Goal: Transaction & Acquisition: Purchase product/service

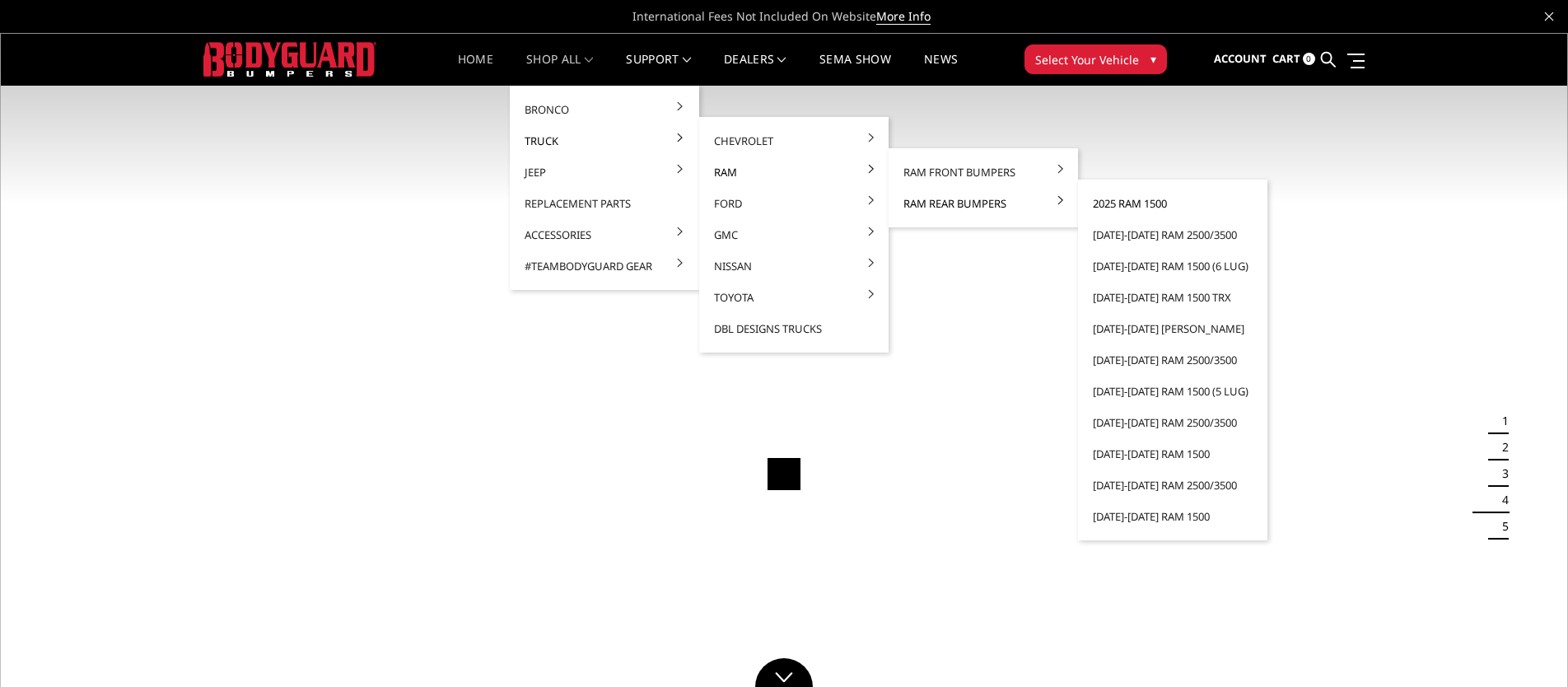
drag, startPoint x: 933, startPoint y: 203, endPoint x: 1125, endPoint y: 211, distance: 192.2
click at [1078, 211] on li "Ram Rear Bumpers 2025 Ram 1500 [DATE]-[DATE] Ram 2500/3500 [DATE]-[DATE] Ram 15…" at bounding box center [983, 203] width 189 height 31
click at [1188, 229] on link "[DATE]-[DATE] Ram 2500/3500" at bounding box center [1172, 235] width 176 height 31
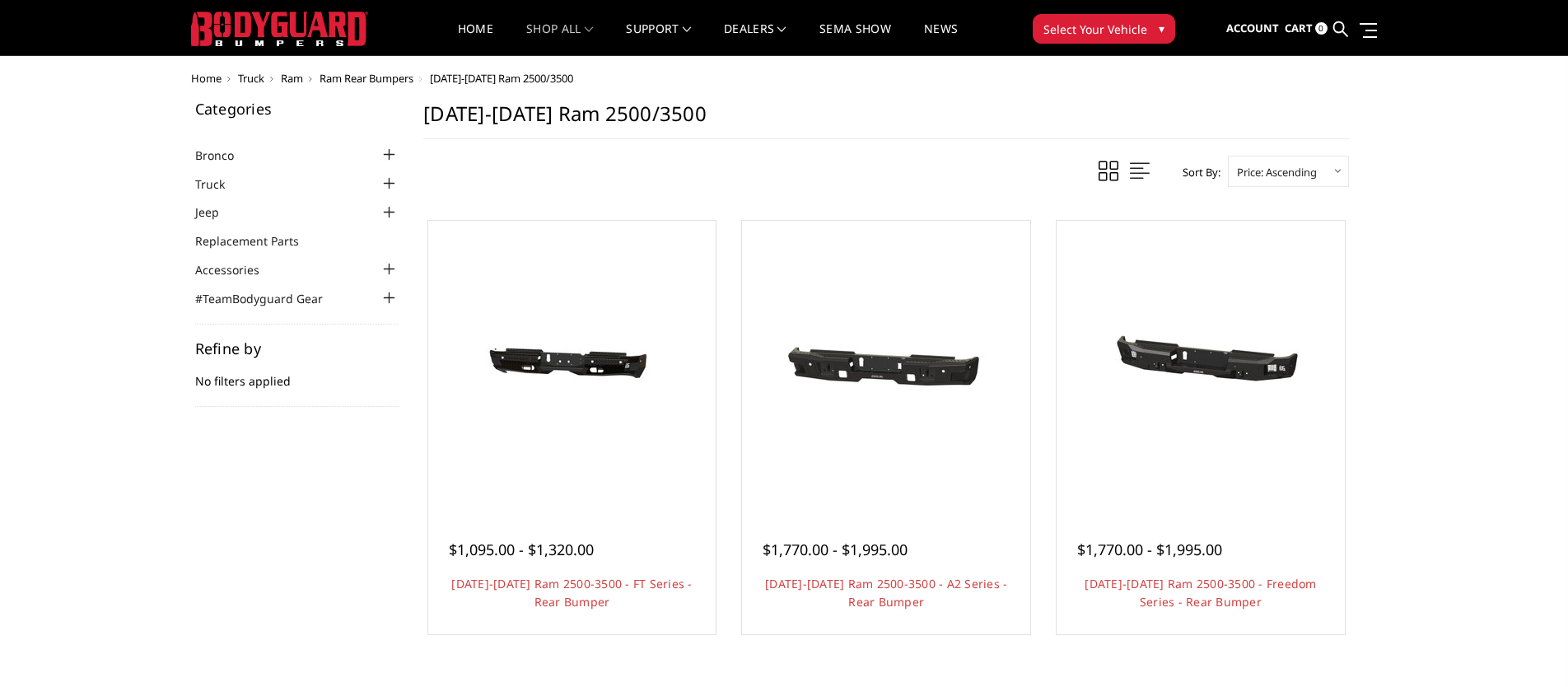
scroll to position [27, 0]
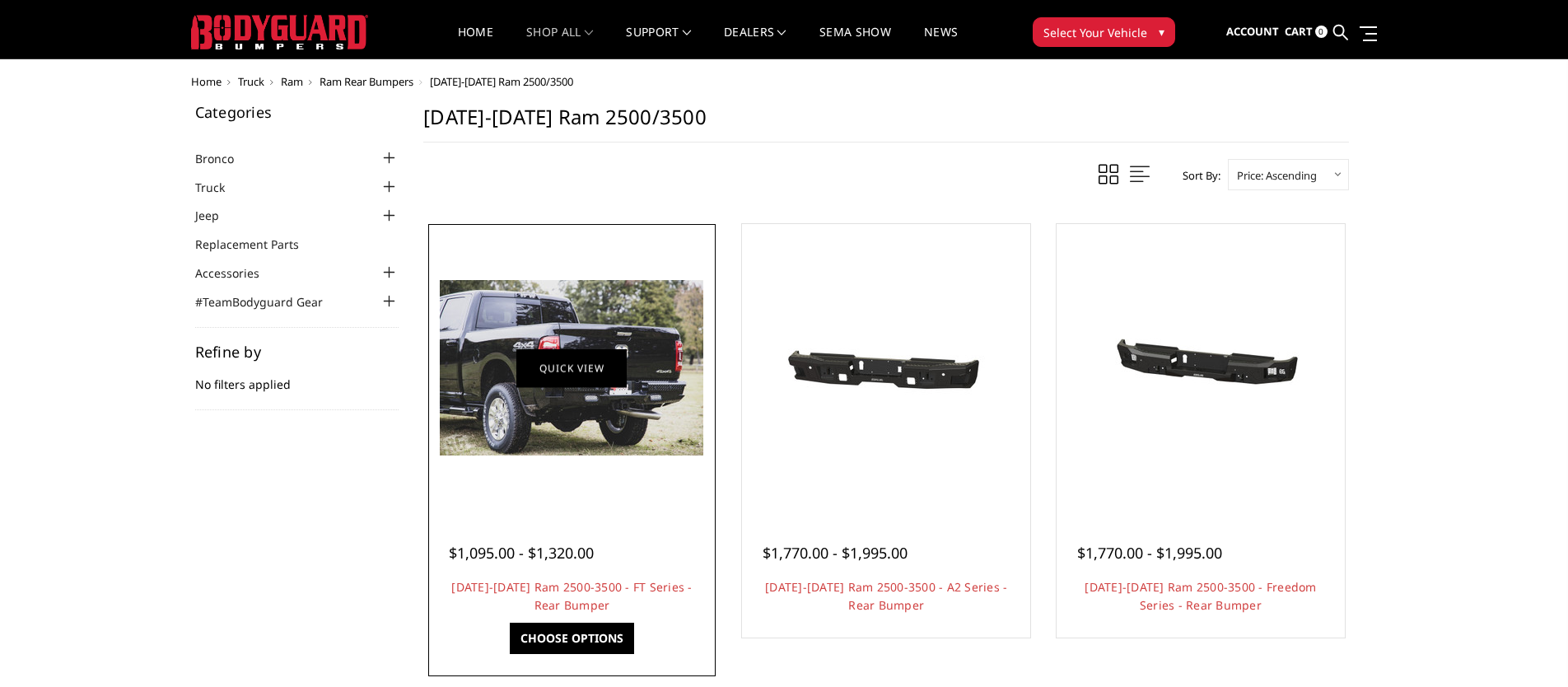
click at [572, 375] on link "Quick view" at bounding box center [571, 367] width 111 height 39
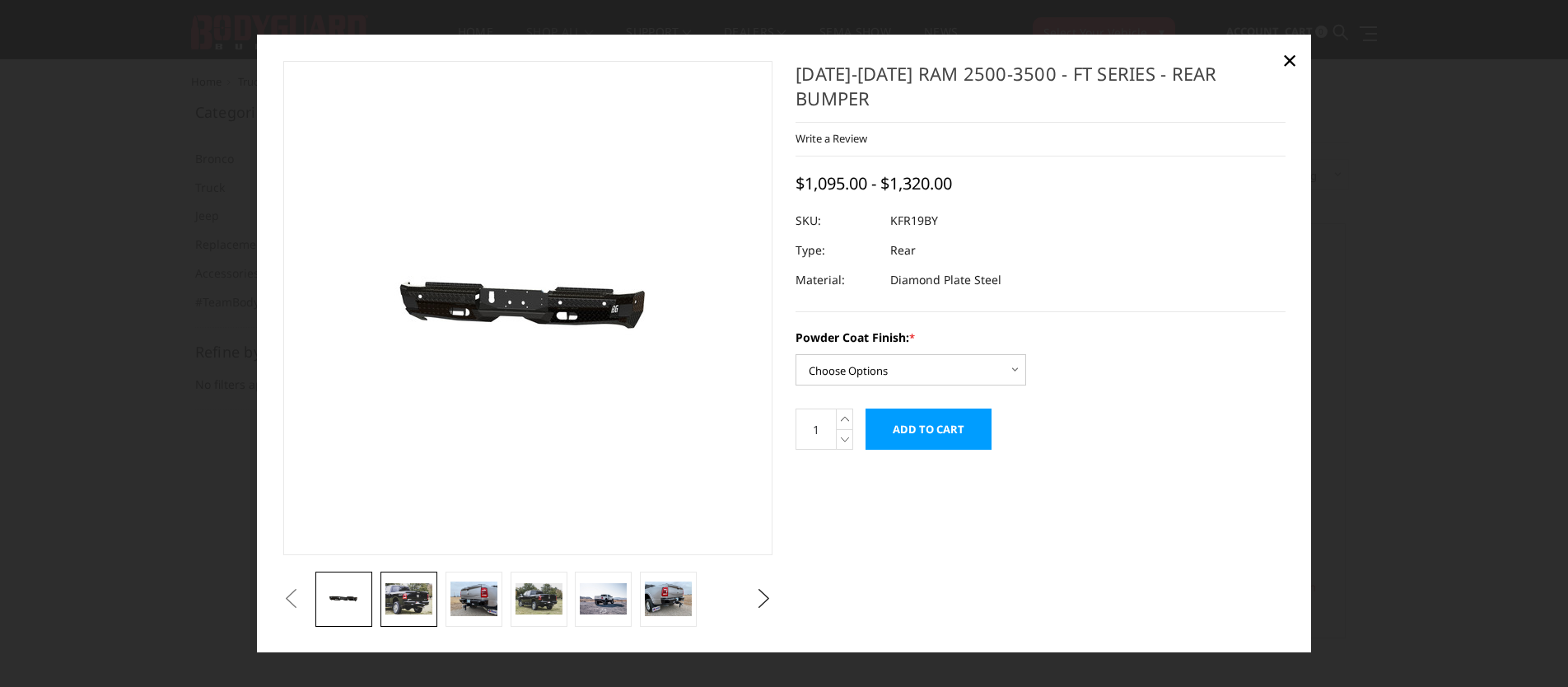
click at [403, 599] on img at bounding box center [409, 599] width 47 height 31
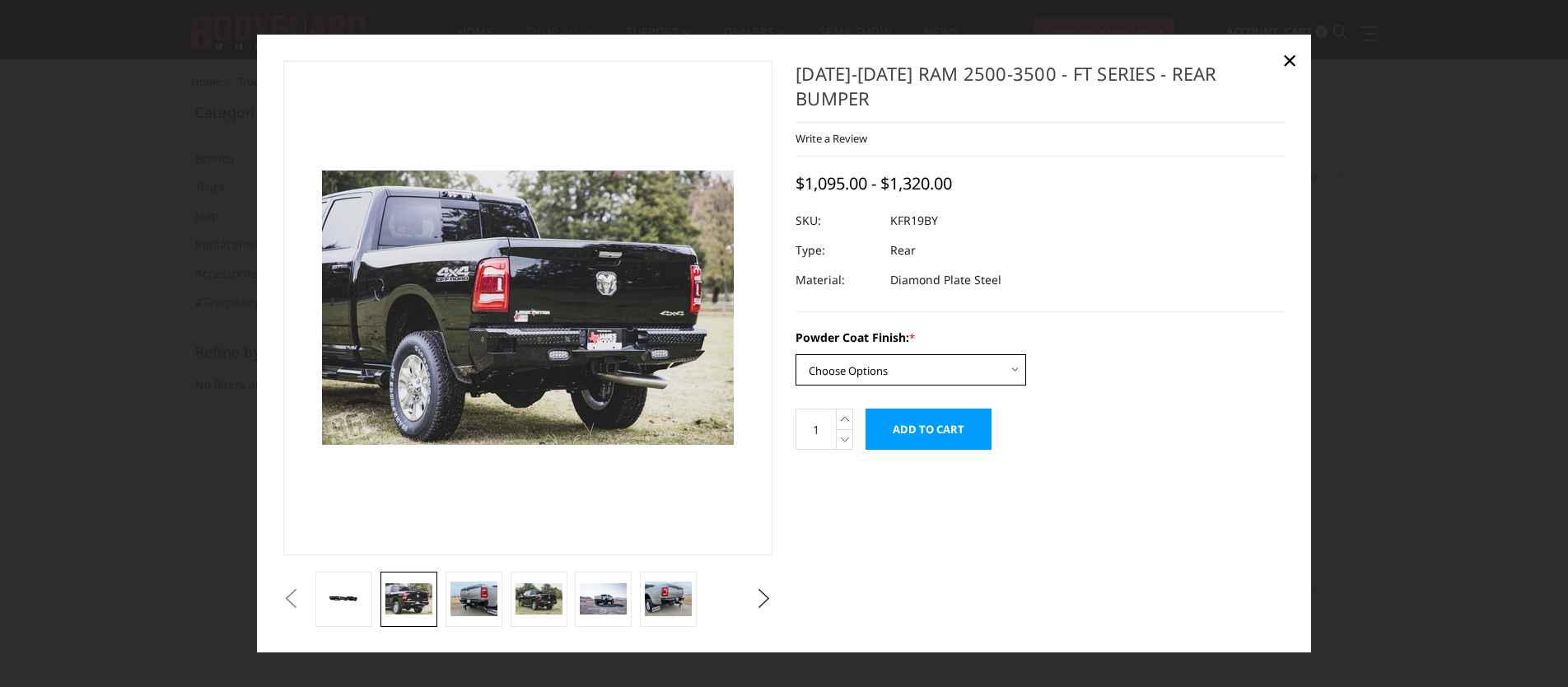
click at [842, 354] on select "Choose Options Bare Metal Gloss Black Powder Coat Textured Black Powder Coat" at bounding box center [910, 370] width 230 height 31
click at [1233, 216] on dl "SKU: KFR19BY UPC: Type: Rear Material: Diamond Plate Steel" at bounding box center [1040, 250] width 490 height 89
click at [1289, 59] on span "×" at bounding box center [1290, 59] width 15 height 36
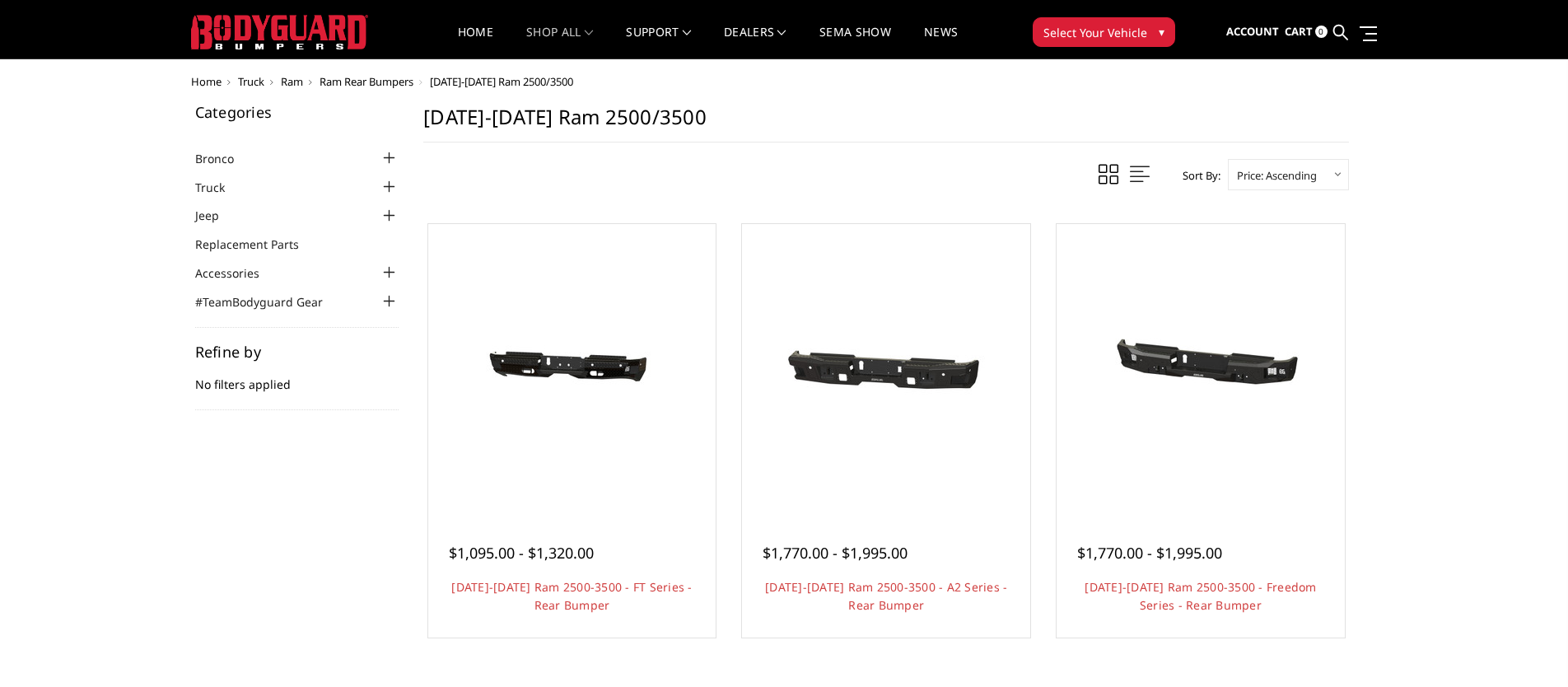
click at [894, 480] on img at bounding box center [885, 367] width 197 height 263
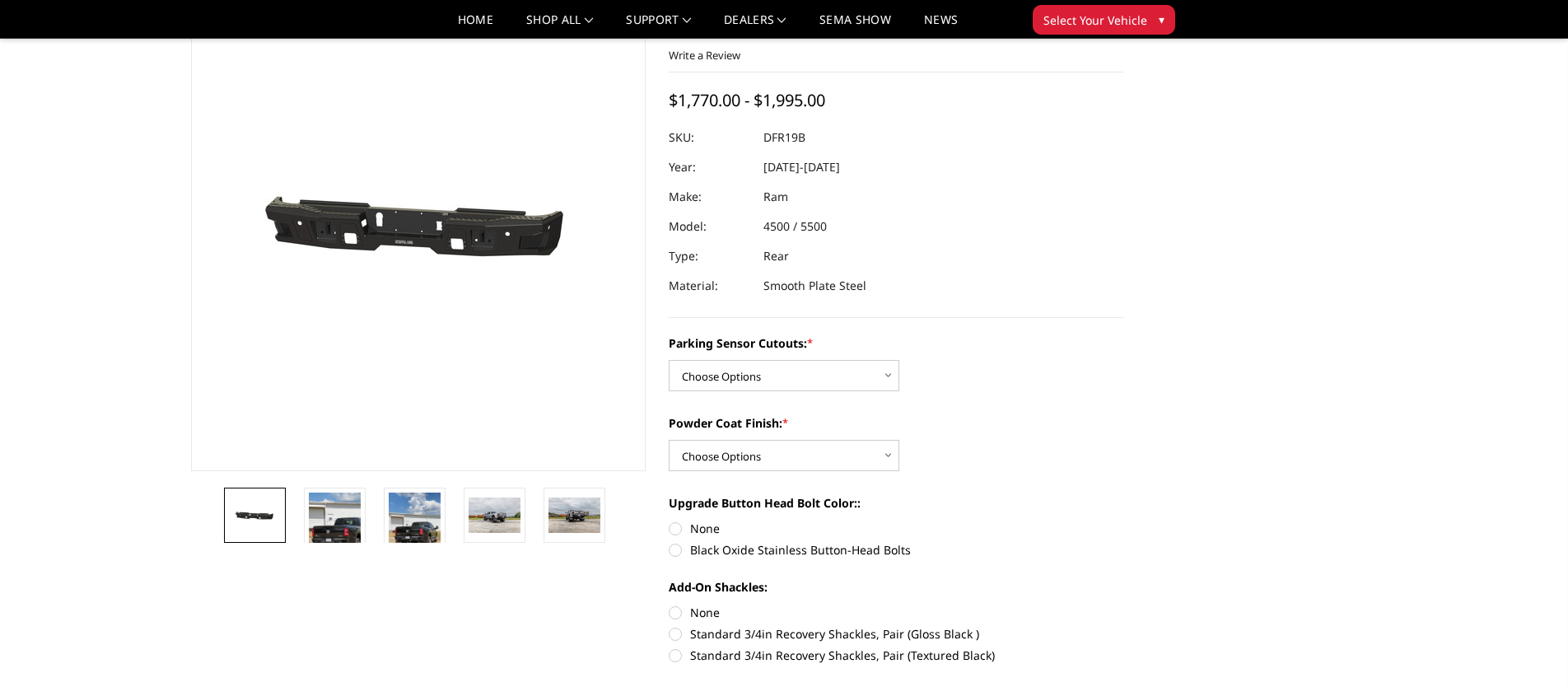
scroll to position [117, 0]
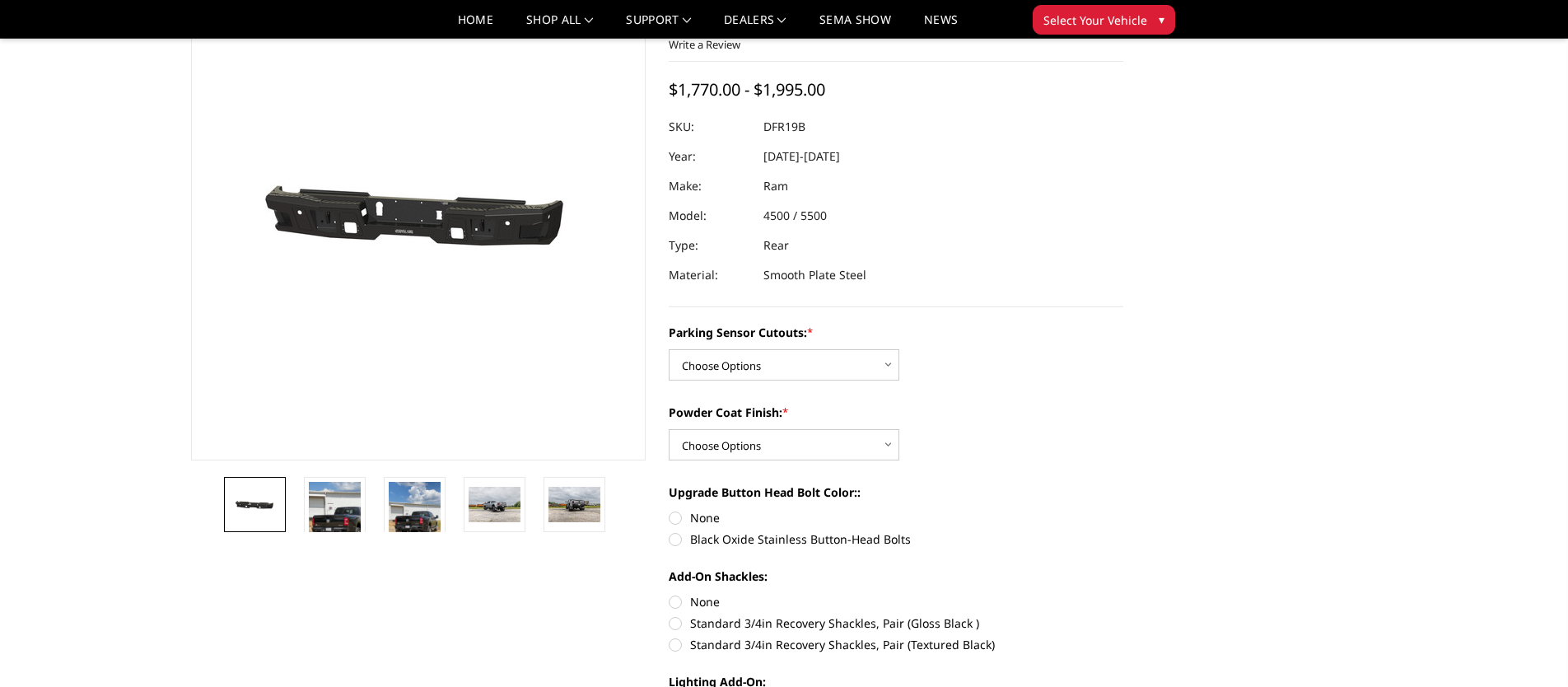
click at [343, 521] on img at bounding box center [334, 516] width 52 height 69
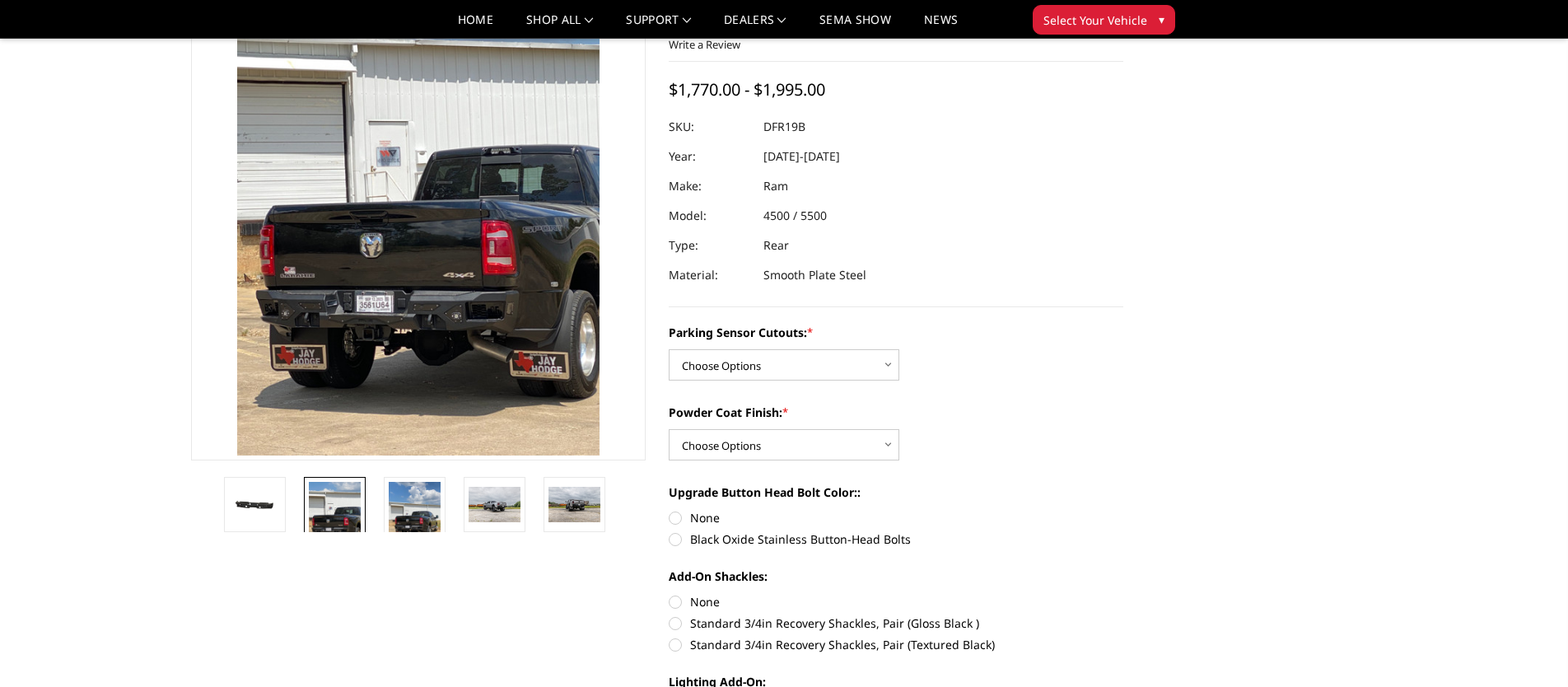
scroll to position [0, 0]
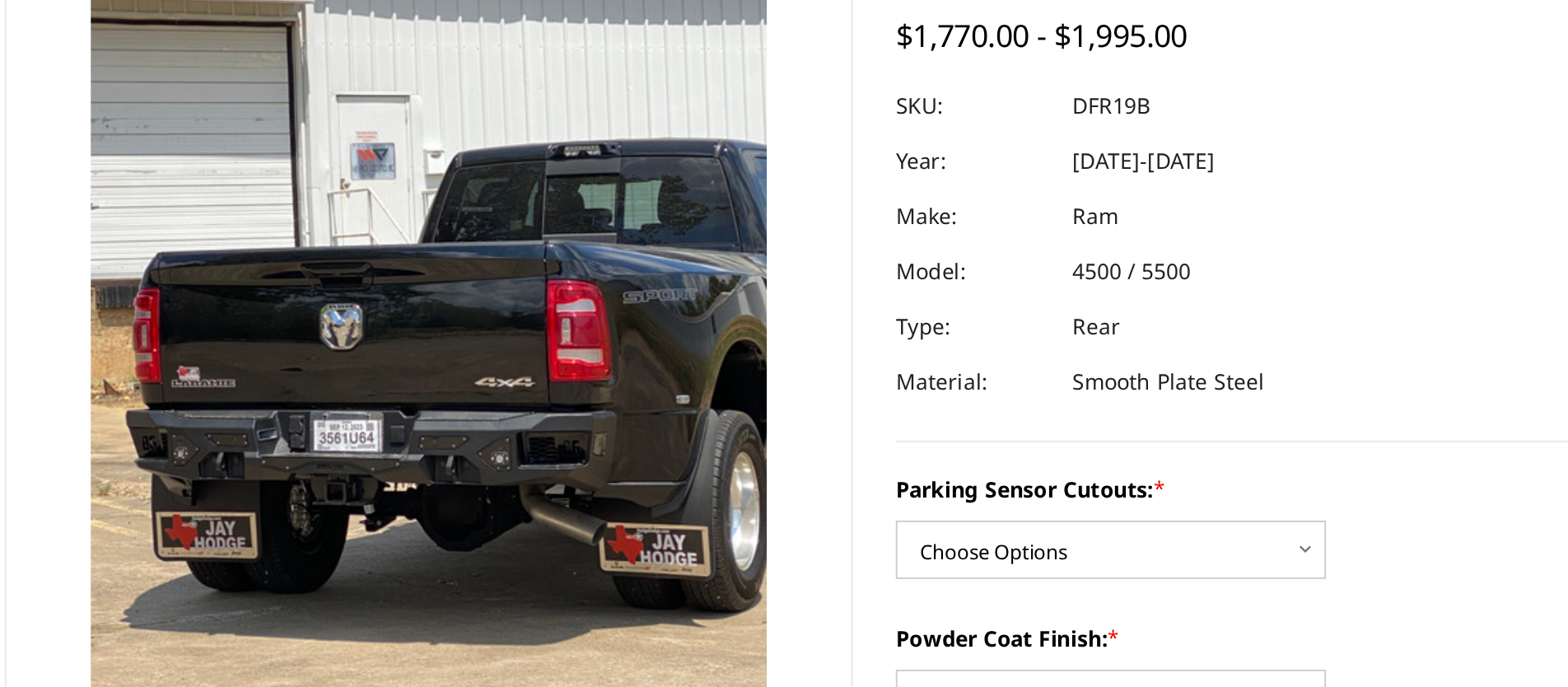
click at [407, 508] on img at bounding box center [586, 660] width 790 height 1054
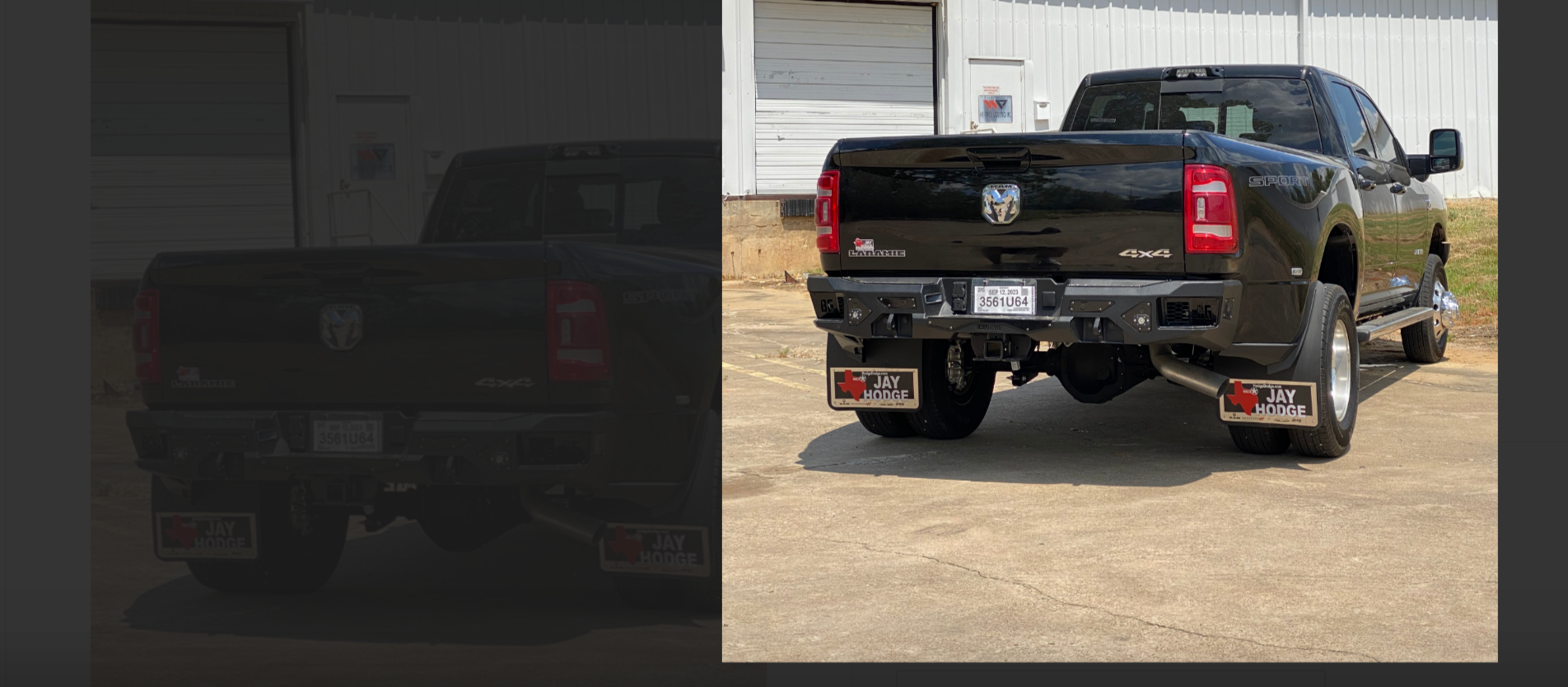
click at [779, 415] on img at bounding box center [784, 313] width 416 height 554
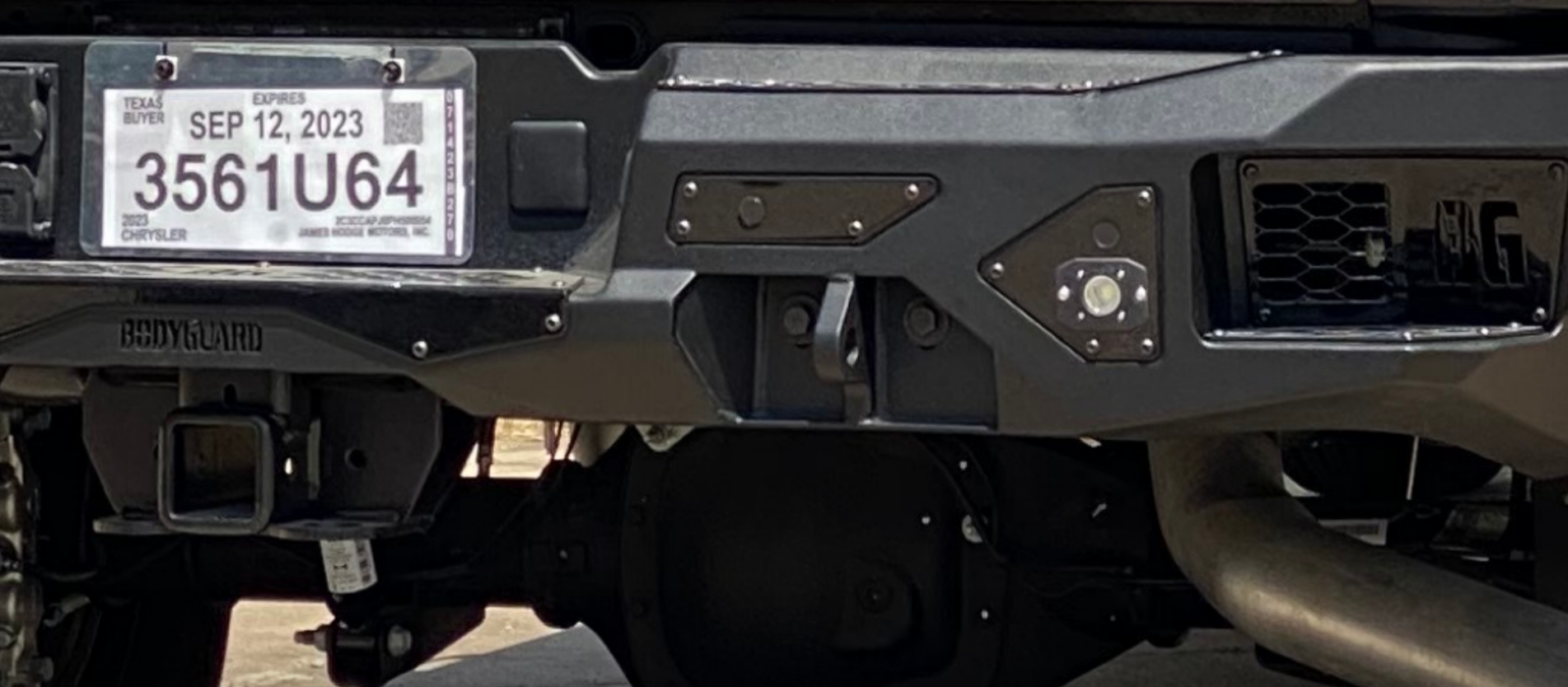
drag, startPoint x: 0, startPoint y: 0, endPoint x: 720, endPoint y: 441, distance: 844.3
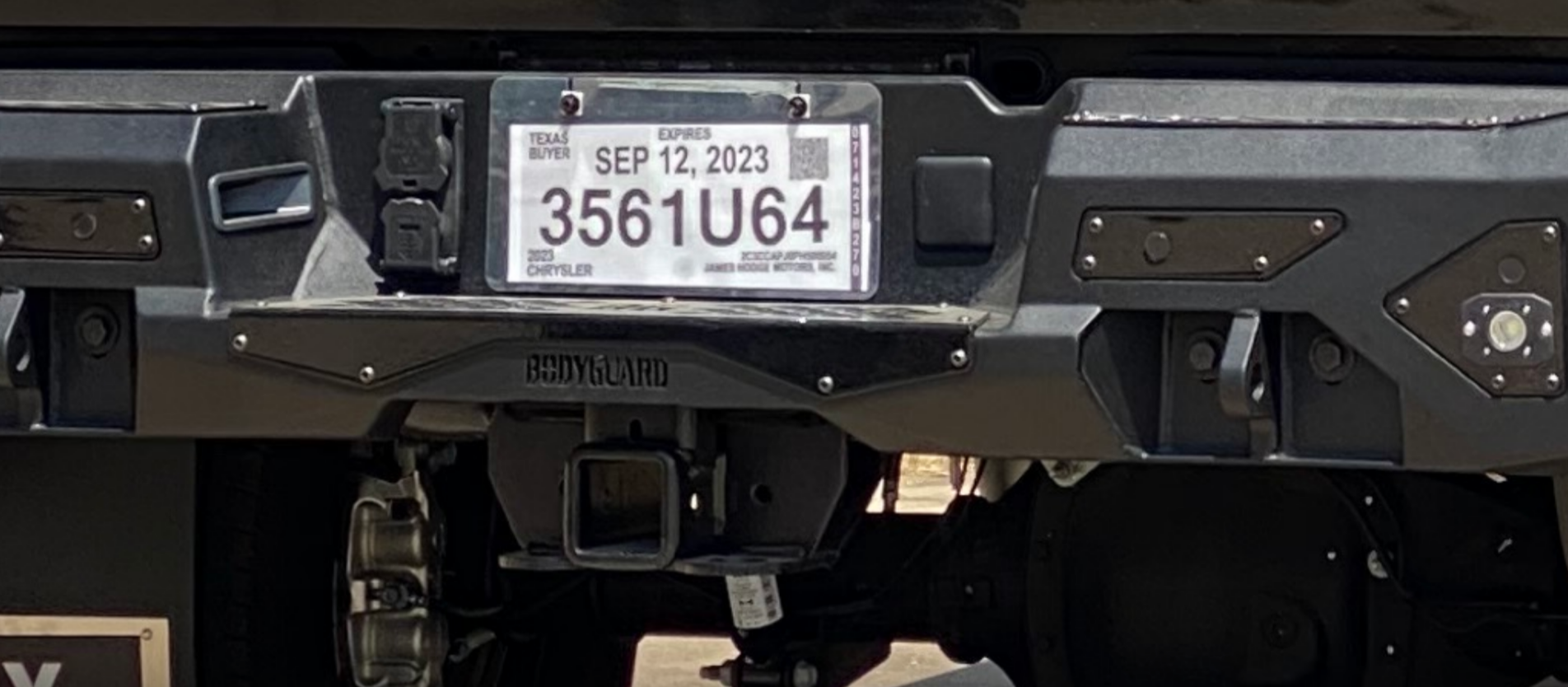
drag, startPoint x: 720, startPoint y: 441, endPoint x: 708, endPoint y: 443, distance: 12.2
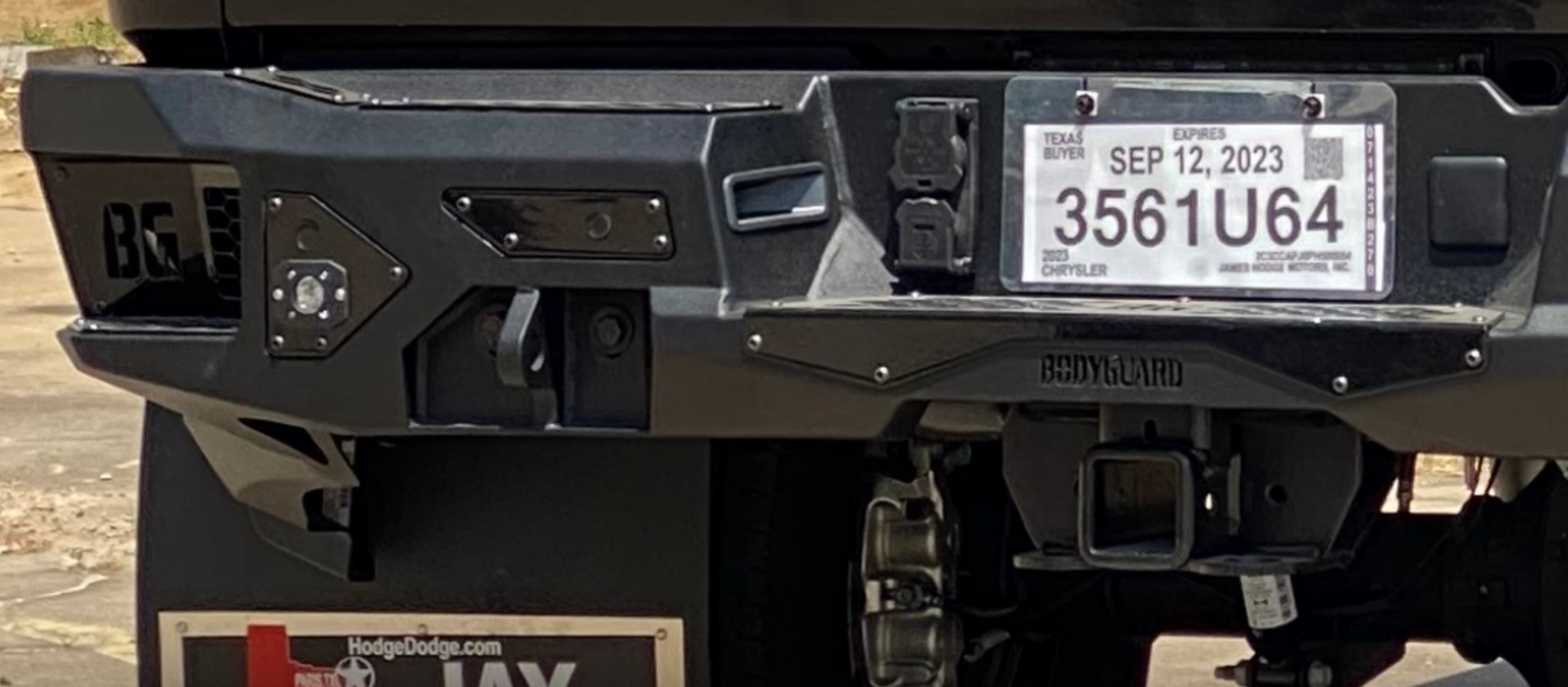
drag, startPoint x: 714, startPoint y: 441, endPoint x: 566, endPoint y: 430, distance: 148.4
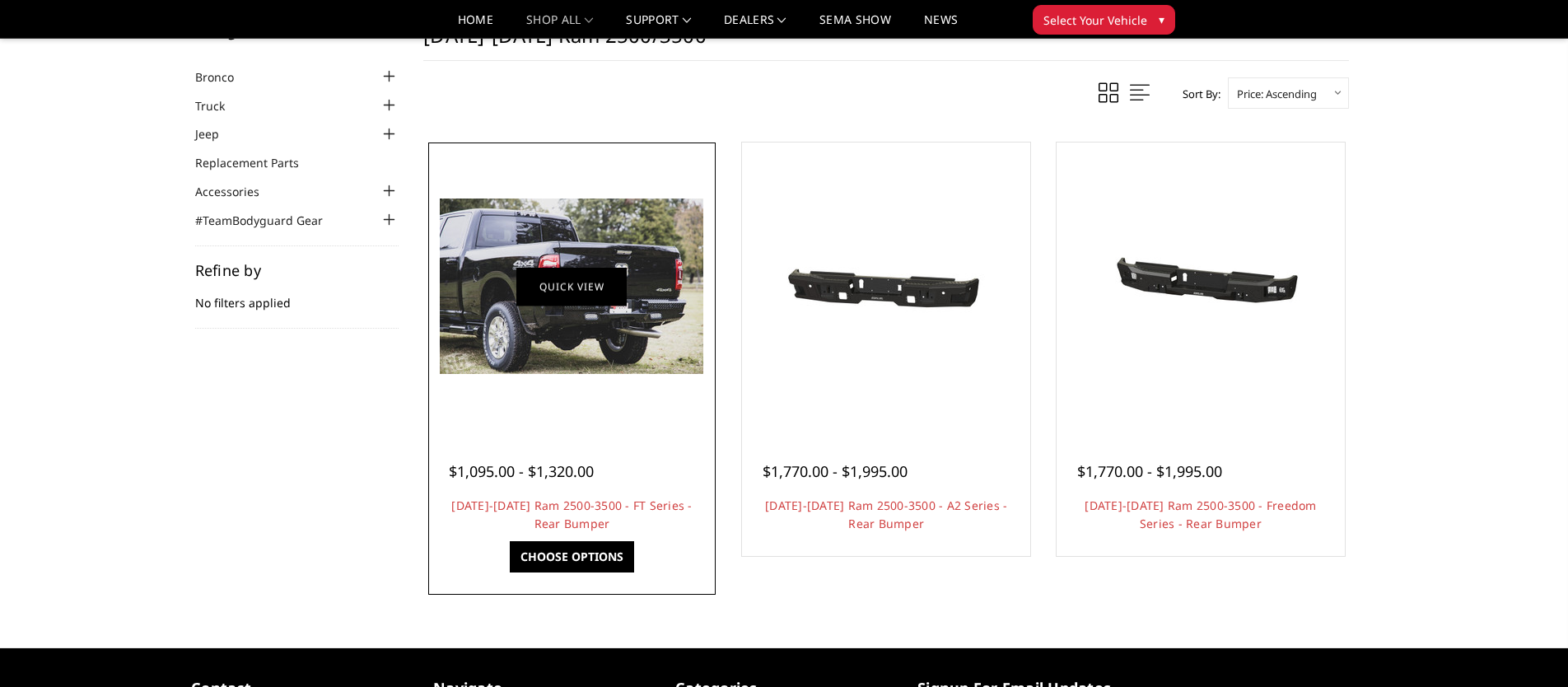
scroll to position [27, 0]
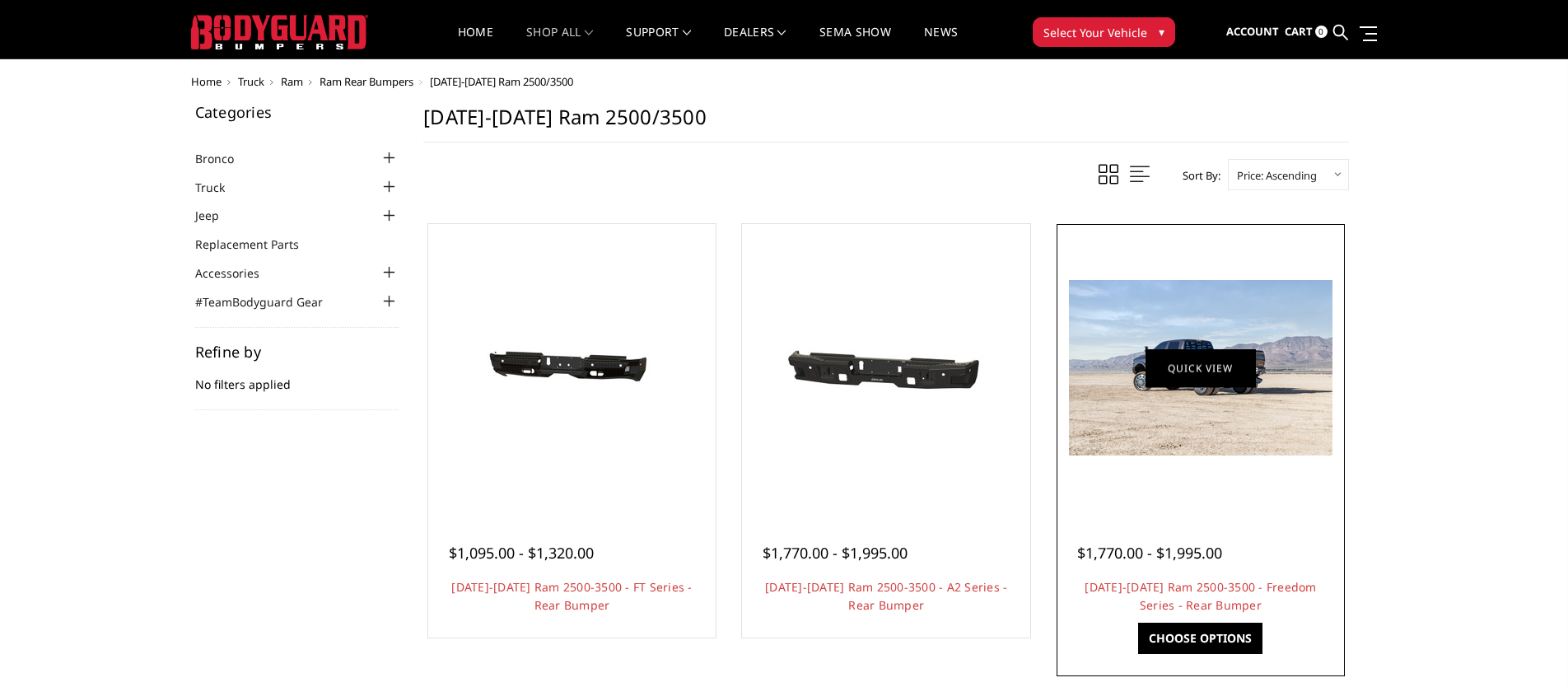
click at [1208, 371] on link "Quick view" at bounding box center [1201, 367] width 111 height 39
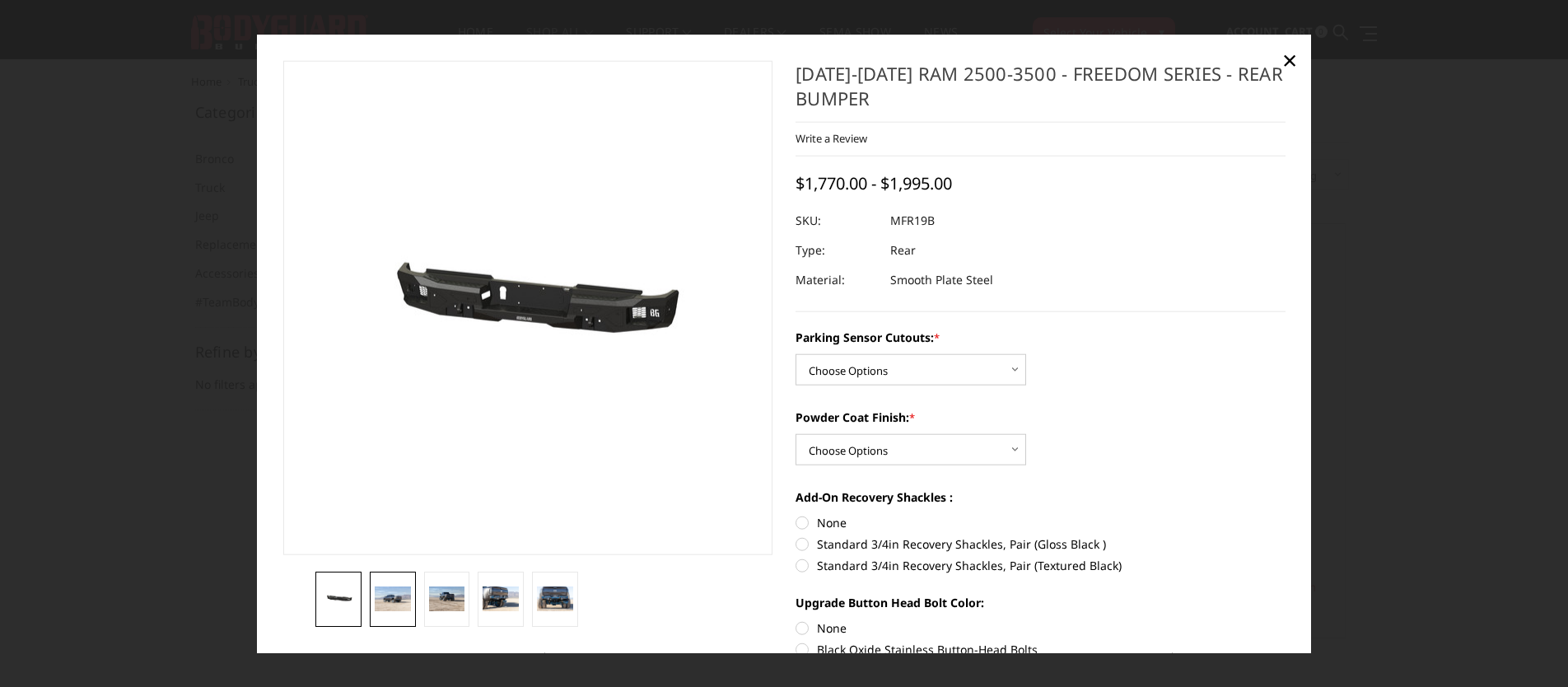
click at [385, 599] on img at bounding box center [393, 598] width 36 height 24
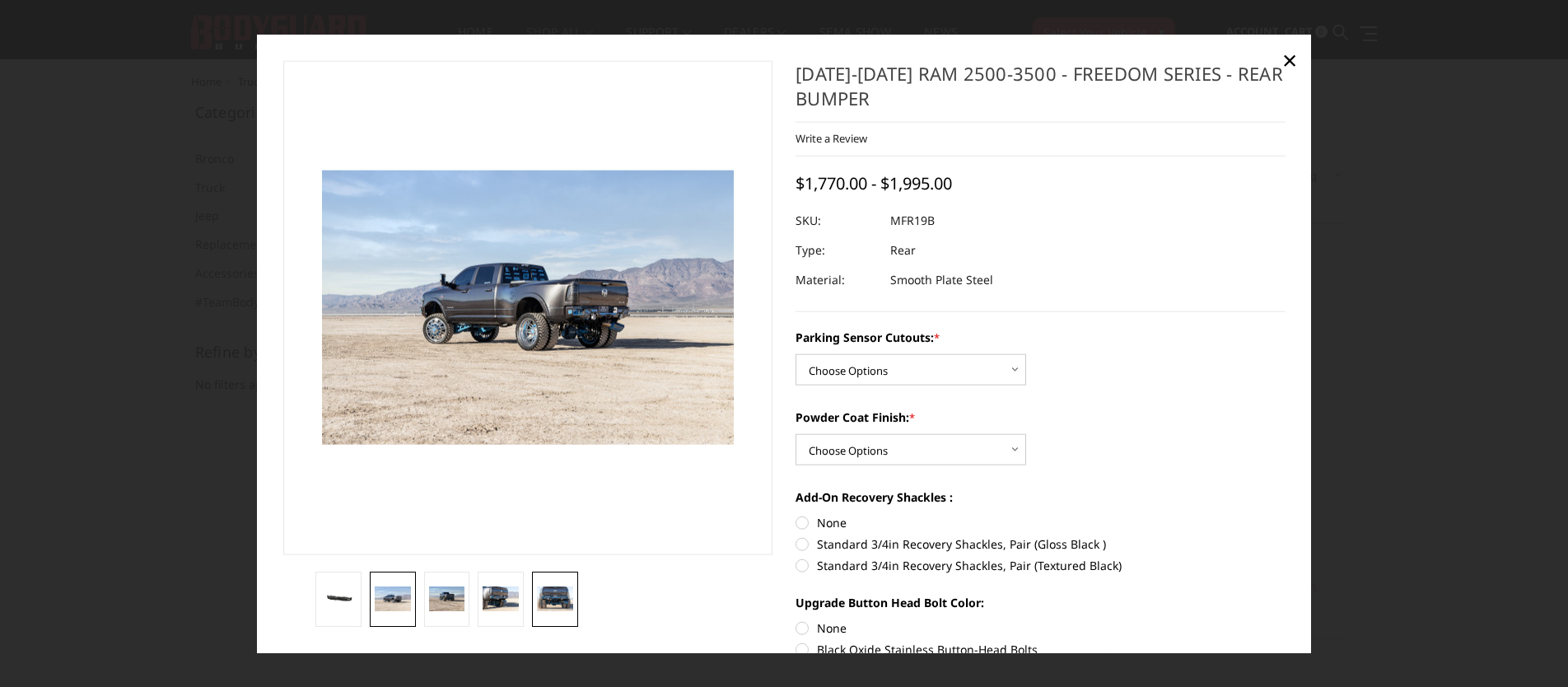
click at [559, 597] on img at bounding box center [555, 598] width 36 height 24
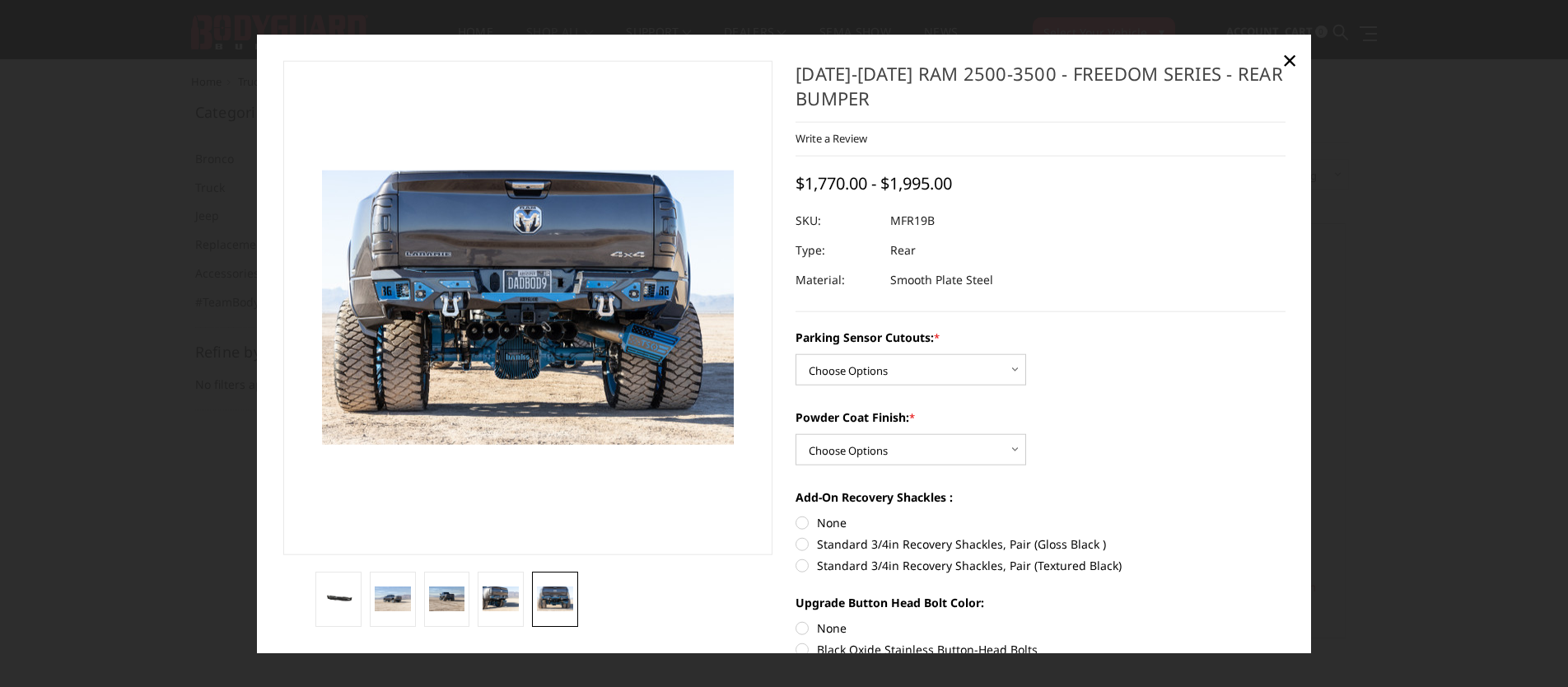
click at [514, 280] on img at bounding box center [544, 320] width 1054 height 704
click at [544, 297] on img at bounding box center [509, 312] width 1054 height 704
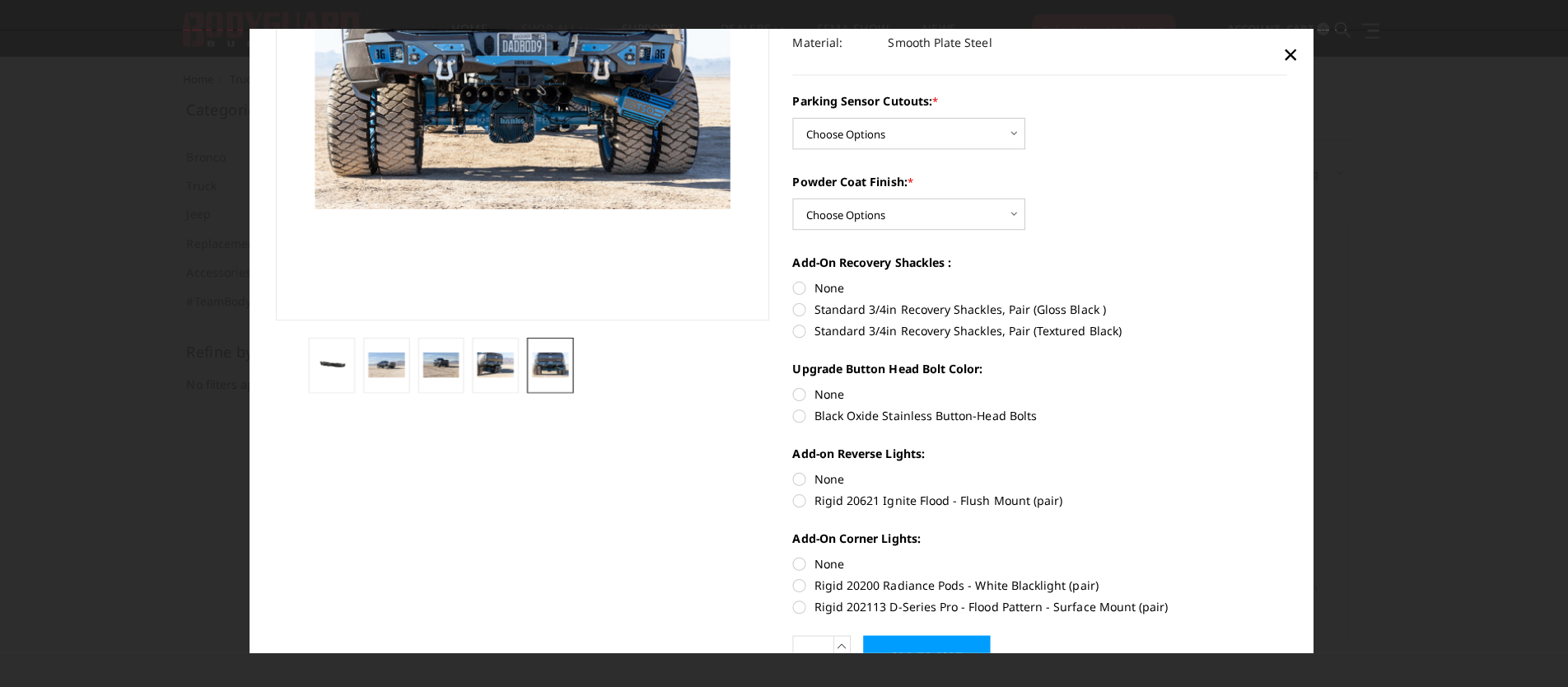
scroll to position [22, 0]
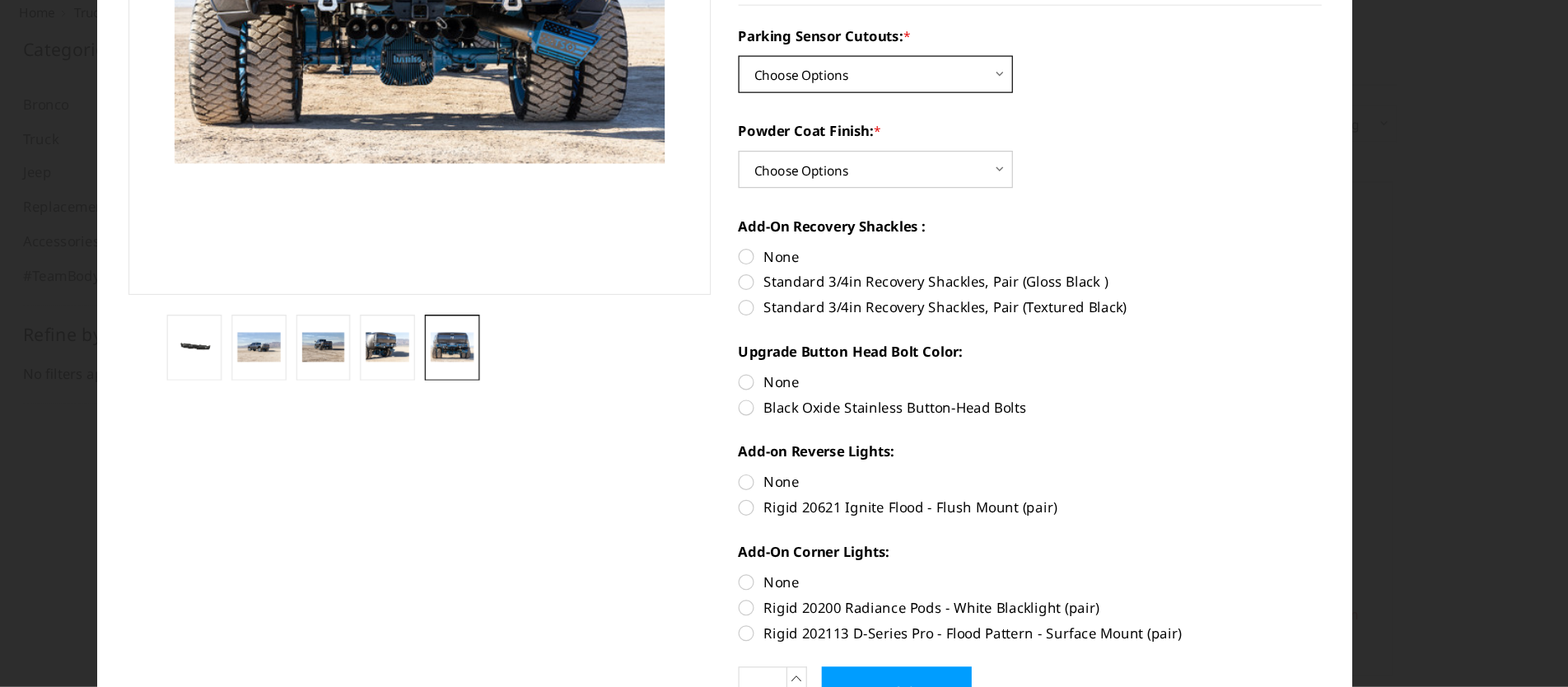
click at [867, 141] on select "Choose Options No - Without Parking Sensor Cutouts Yes - With Parking Sensor Cu…" at bounding box center [910, 139] width 230 height 31
select select "2709"
click at [795, 123] on select "Choose Options No - Without Parking Sensor Cutouts Yes - With Parking Sensor Cu…" at bounding box center [910, 139] width 230 height 31
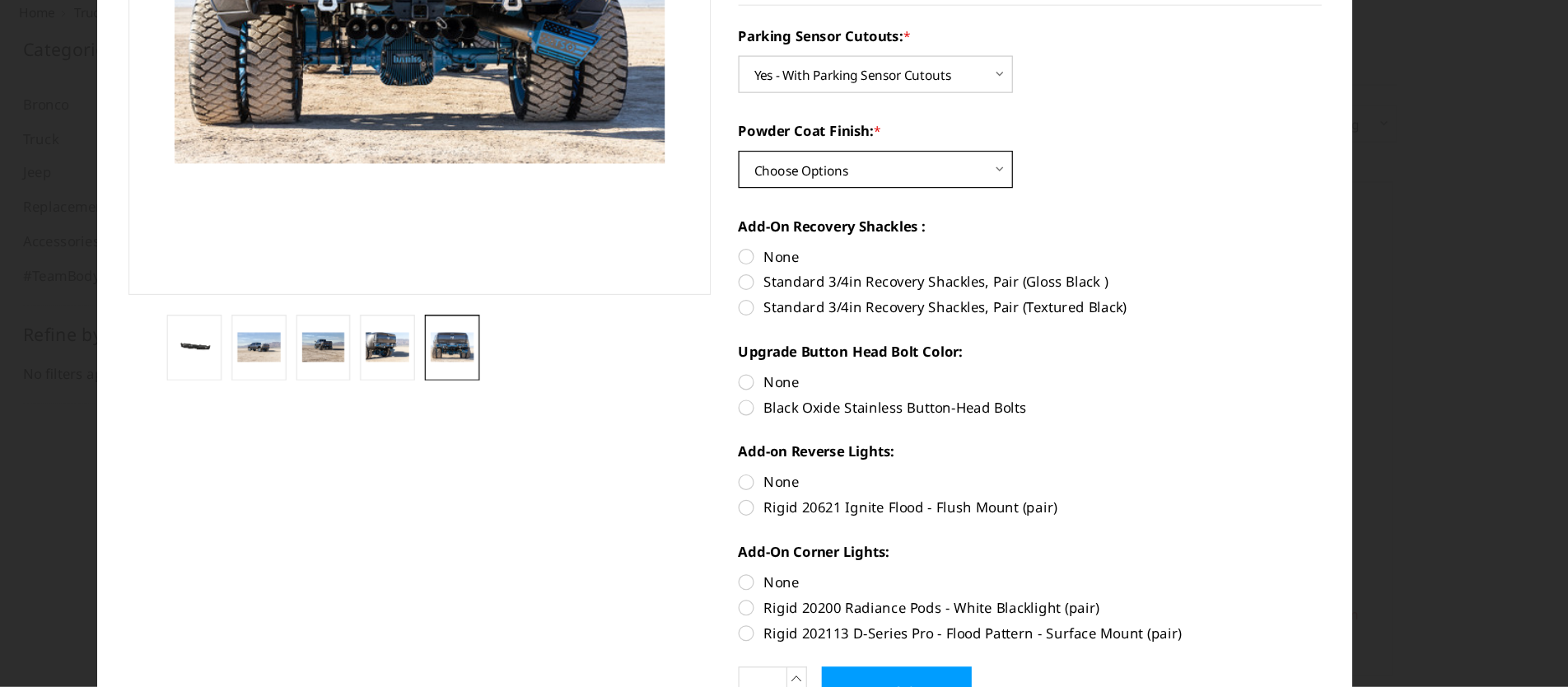
click at [870, 216] on select "Choose Options Bare Metal Texture Black Powder Coat" at bounding box center [910, 218] width 230 height 31
select select "2711"
click at [795, 202] on select "Choose Options Bare Metal Texture Black Powder Coat" at bounding box center [910, 218] width 230 height 31
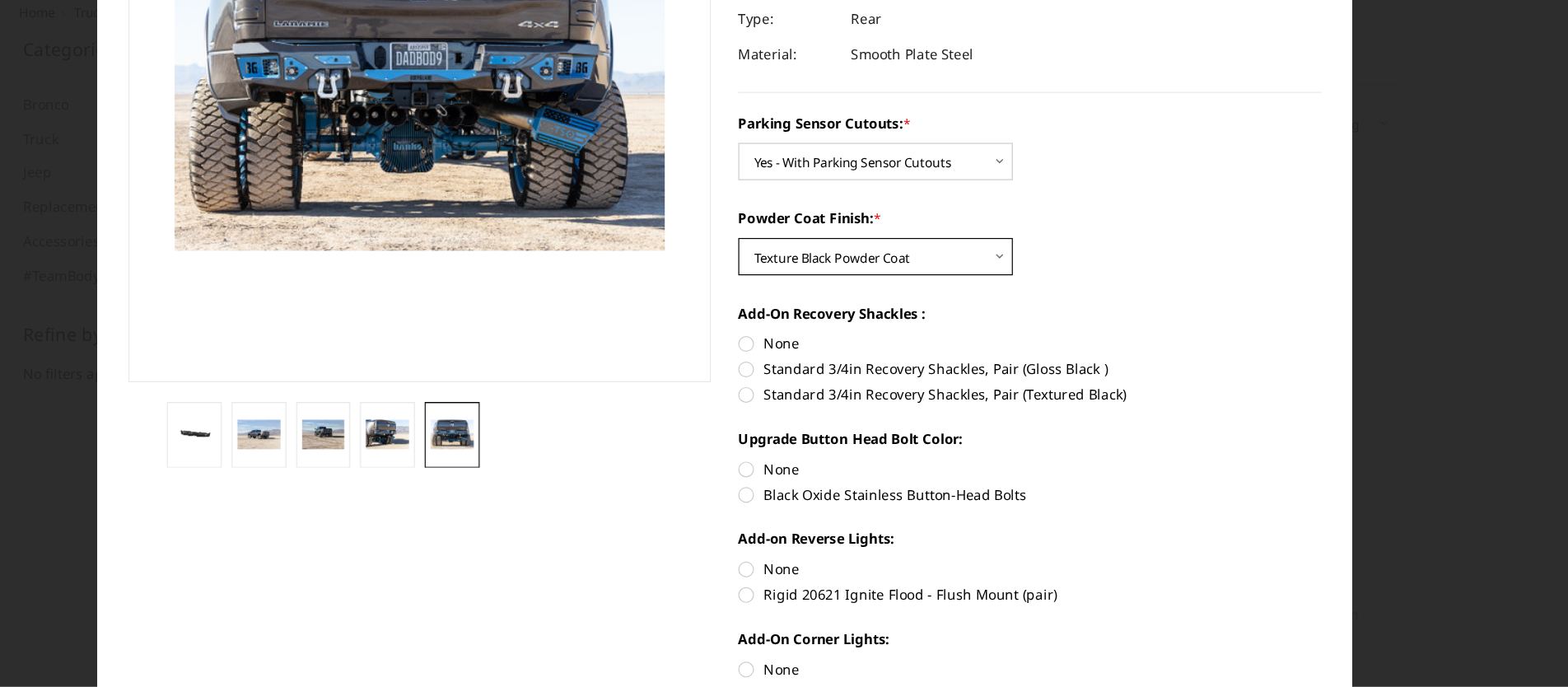
scroll to position [161, 0]
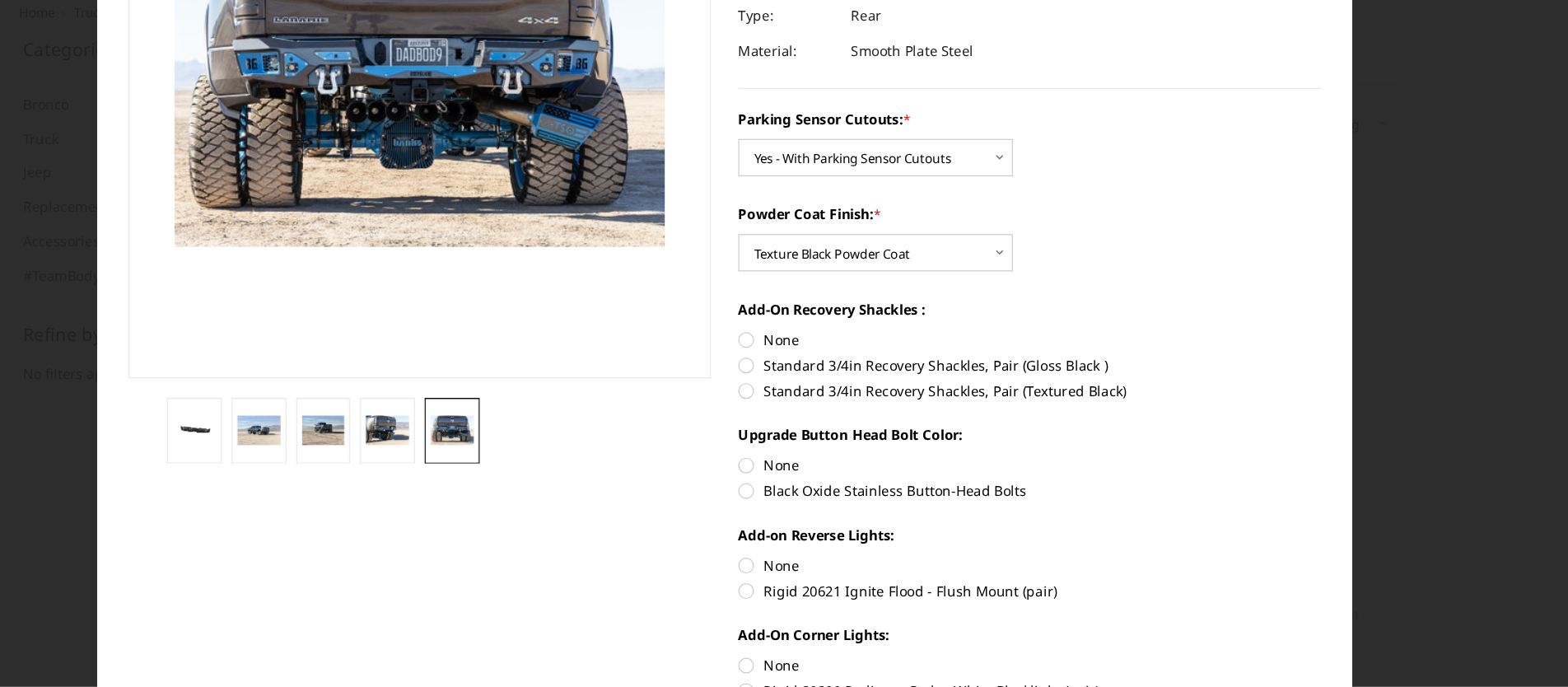
click at [803, 405] on label "Standard 3/4in Recovery Shackles, Pair (Textured Black)" at bounding box center [1040, 404] width 490 height 17
click at [1286, 375] on input "Standard 3/4in Recovery Shackles, Pair (Textured Black)" at bounding box center [1286, 374] width 1 height 1
radio input "true"
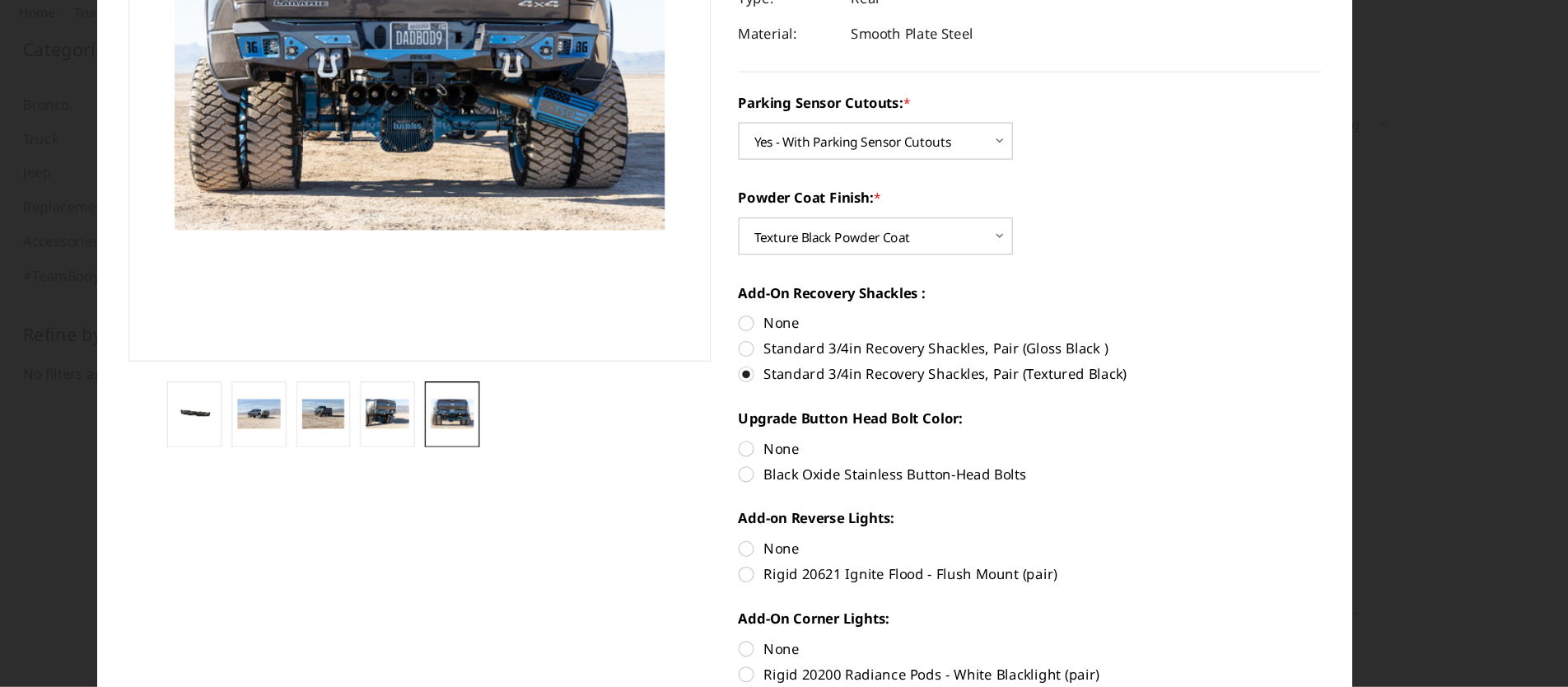
scroll to position [176, 0]
click at [800, 471] on label "Black Oxide Stainless Button-Head Bolts" at bounding box center [1040, 472] width 490 height 17
click at [1286, 443] on input "Black Oxide Stainless Button-Head Bolts" at bounding box center [1286, 443] width 1 height 1
radio input "true"
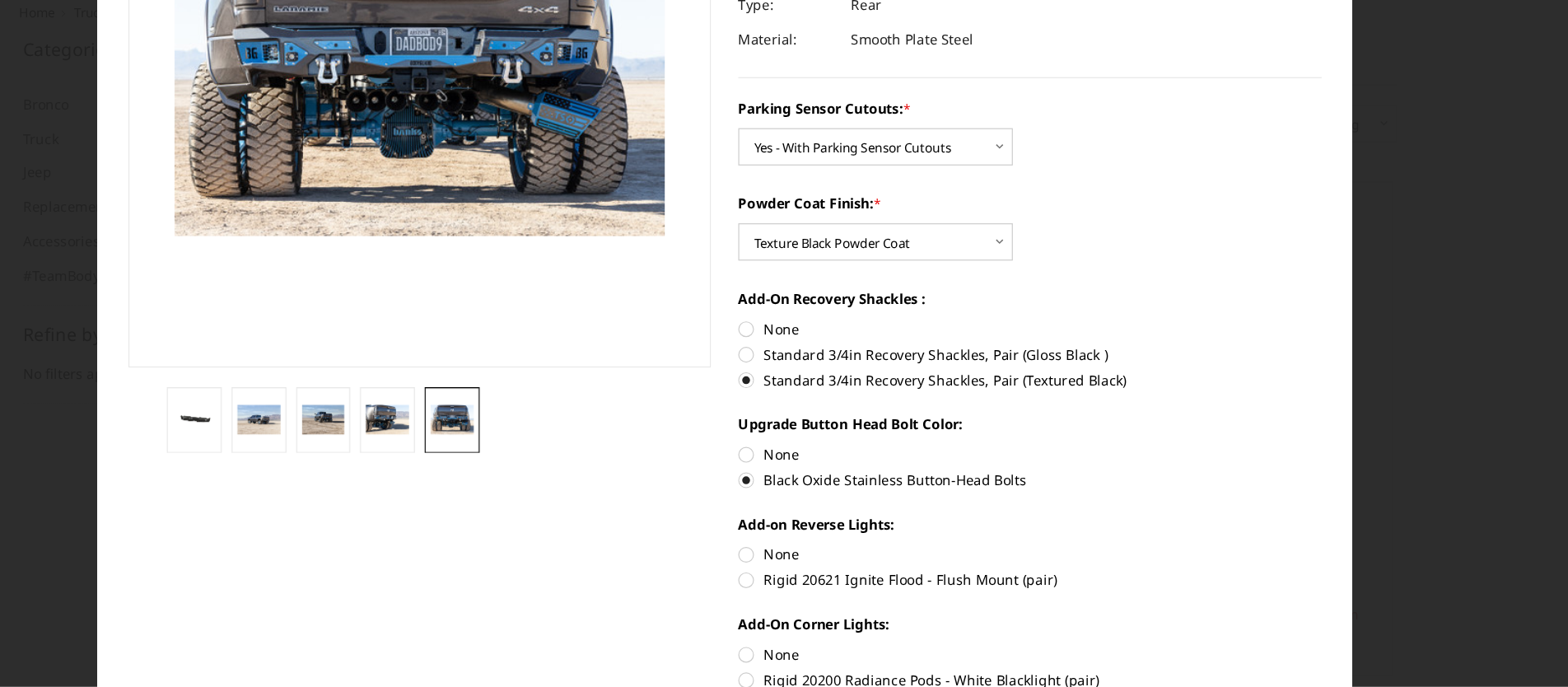
click at [801, 562] on label "Rigid 20621 Ignite Flood - Flush Mount (pair)" at bounding box center [1040, 562] width 490 height 17
click at [1286, 533] on input "Rigid 20621 Ignite Flood - Flush Mount (pair)" at bounding box center [1286, 533] width 1 height 1
radio input "true"
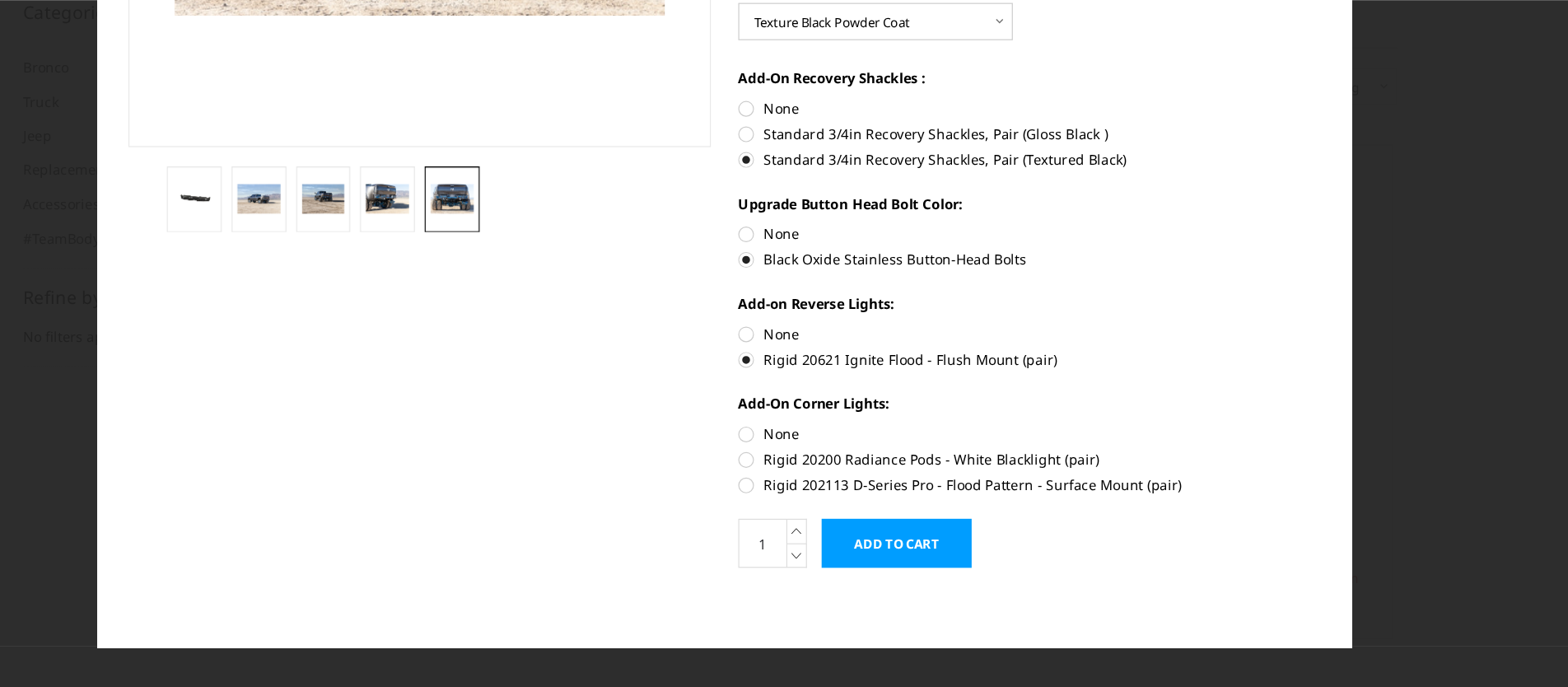
scroll to position [17, 0]
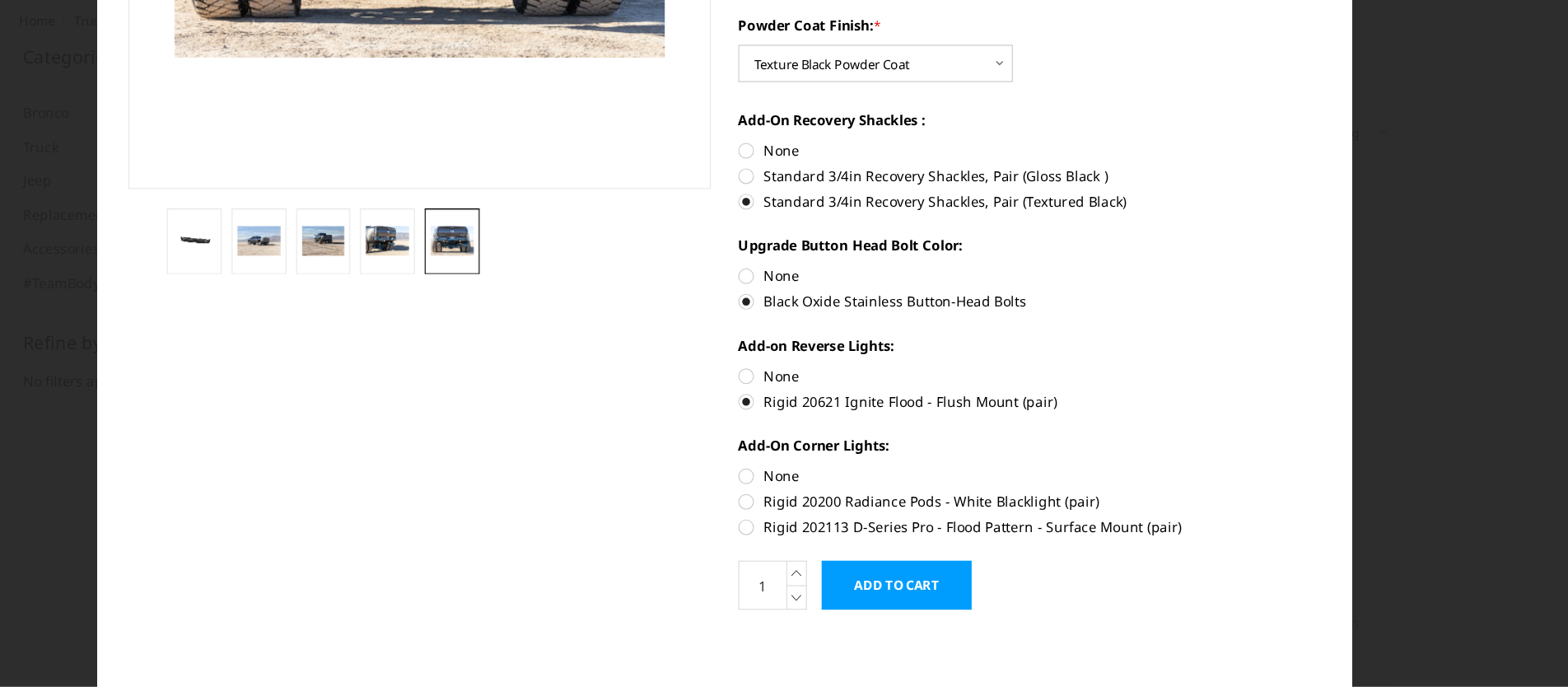
click at [801, 492] on label "Rigid 20200 Radiance Pods - White Blacklight (pair)" at bounding box center [1040, 495] width 490 height 17
click at [1286, 466] on input "Rigid 20200 Radiance Pods - White Blacklight (pair)" at bounding box center [1286, 465] width 1 height 1
radio input "true"
drag, startPoint x: 817, startPoint y: 494, endPoint x: 893, endPoint y: 493, distance: 76.0
click at [893, 493] on label "Rigid 20200 Radiance Pods - White Blacklight (pair)" at bounding box center [1040, 495] width 490 height 17
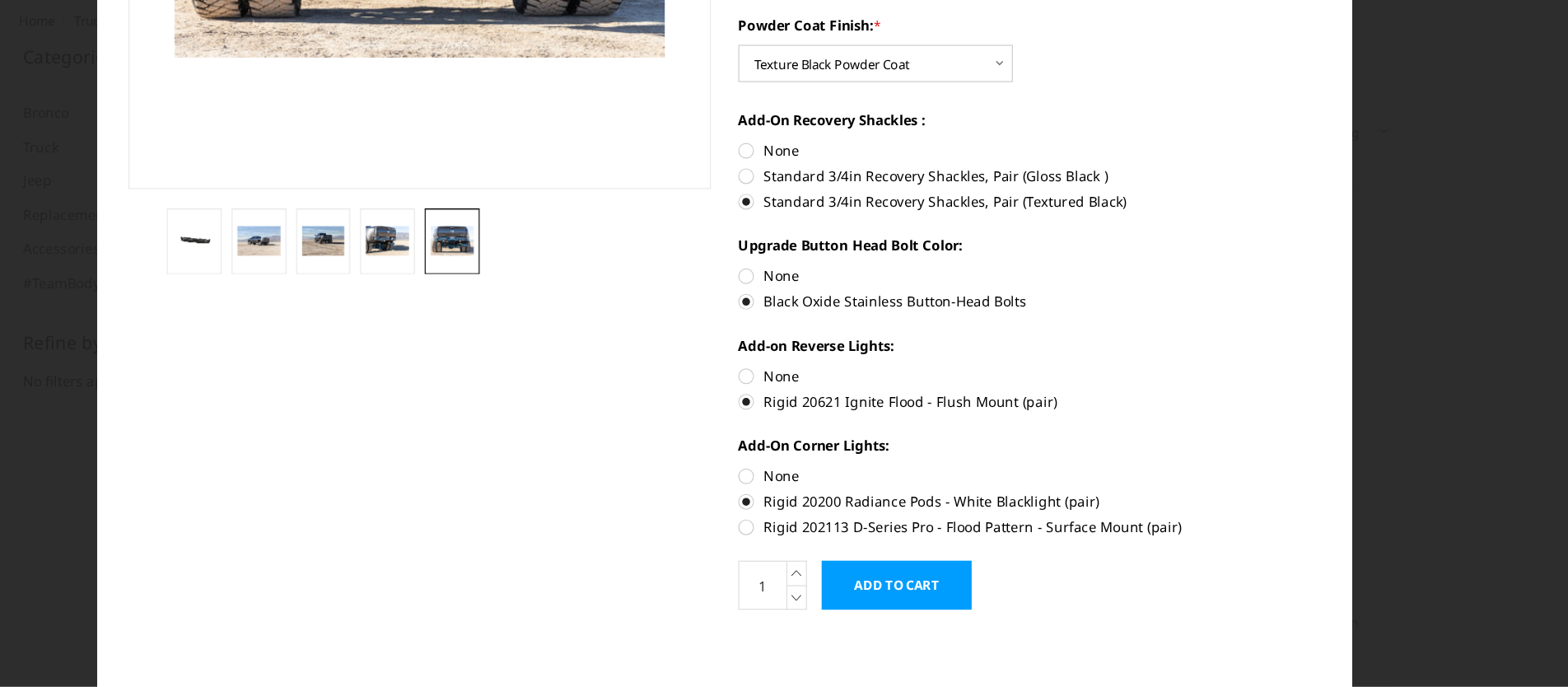
click at [1286, 466] on input "Rigid 20200 Radiance Pods - White Blacklight (pair)" at bounding box center [1286, 465] width 1 height 1
drag, startPoint x: 929, startPoint y: 497, endPoint x: 865, endPoint y: 499, distance: 64.0
click at [864, 499] on label "Rigid 20200 Radiance Pods - White Blacklight (pair)" at bounding box center [1040, 495] width 490 height 17
click at [1286, 466] on input "Rigid 20200 Radiance Pods - White Blacklight (pair)" at bounding box center [1286, 465] width 1 height 1
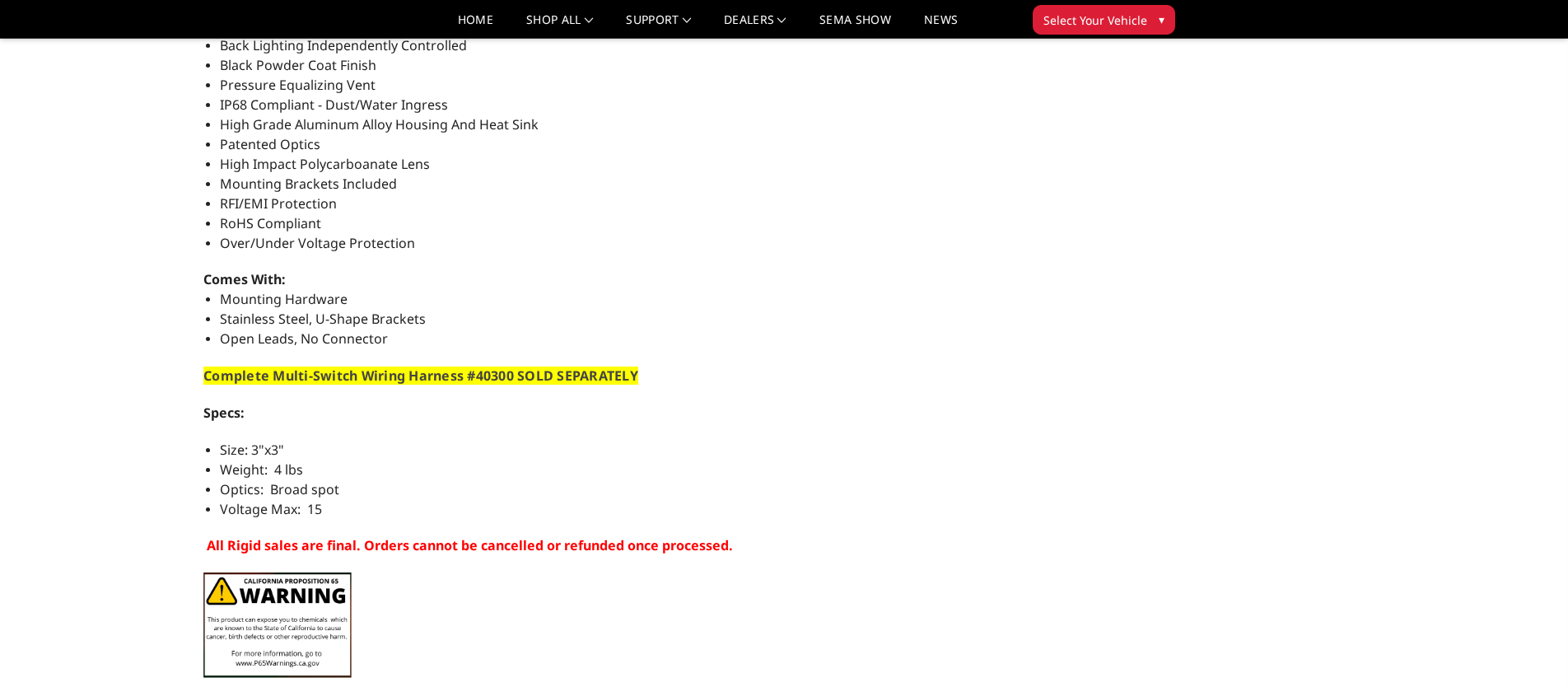
scroll to position [1040, 0]
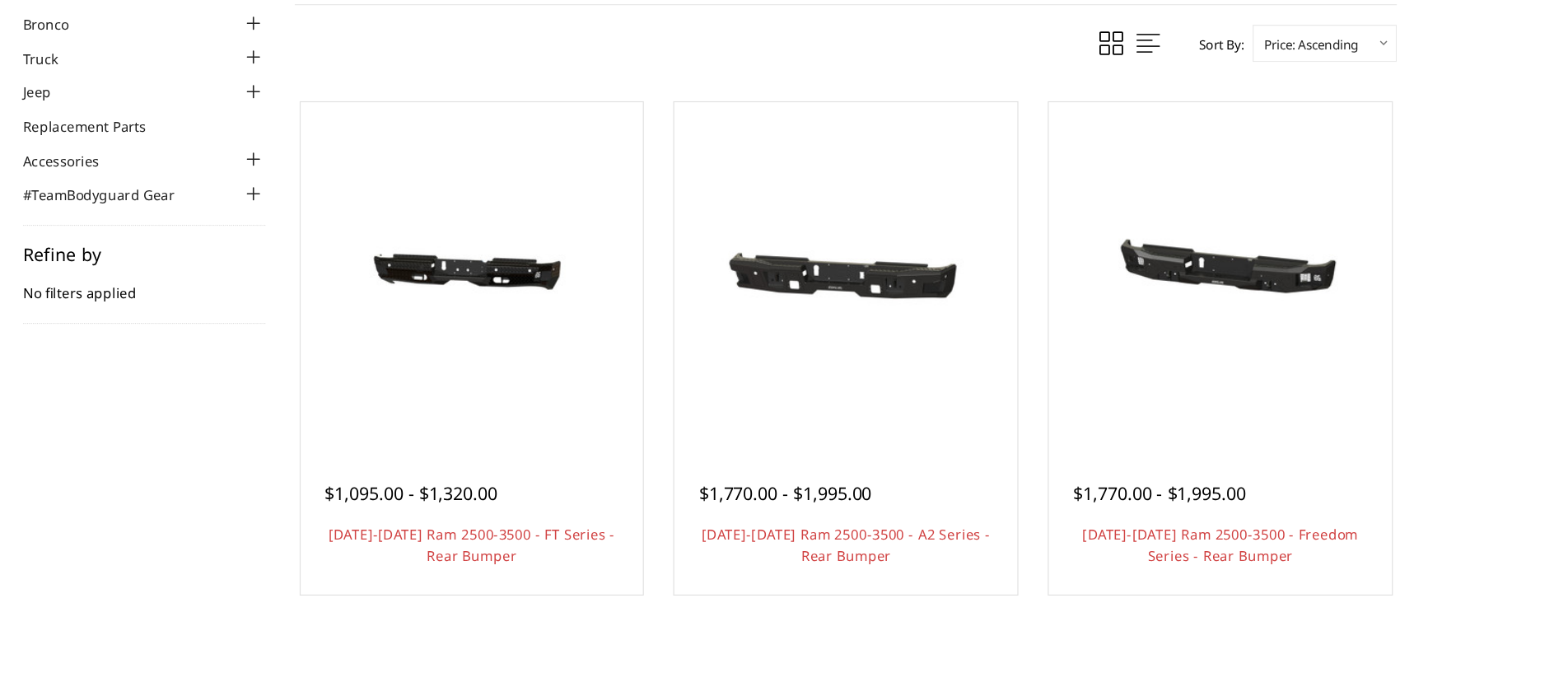
scroll to position [17, 0]
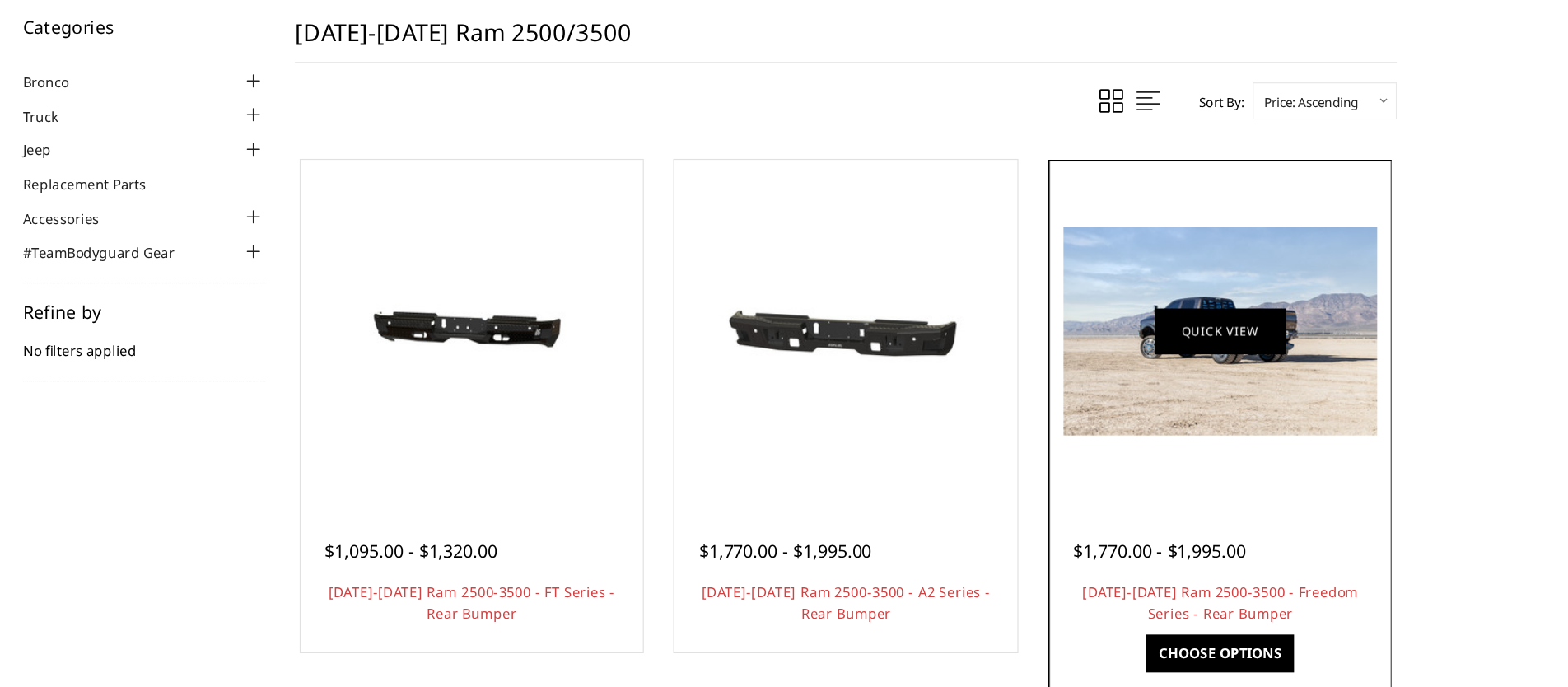
click at [1195, 378] on link "Quick view" at bounding box center [1201, 377] width 111 height 39
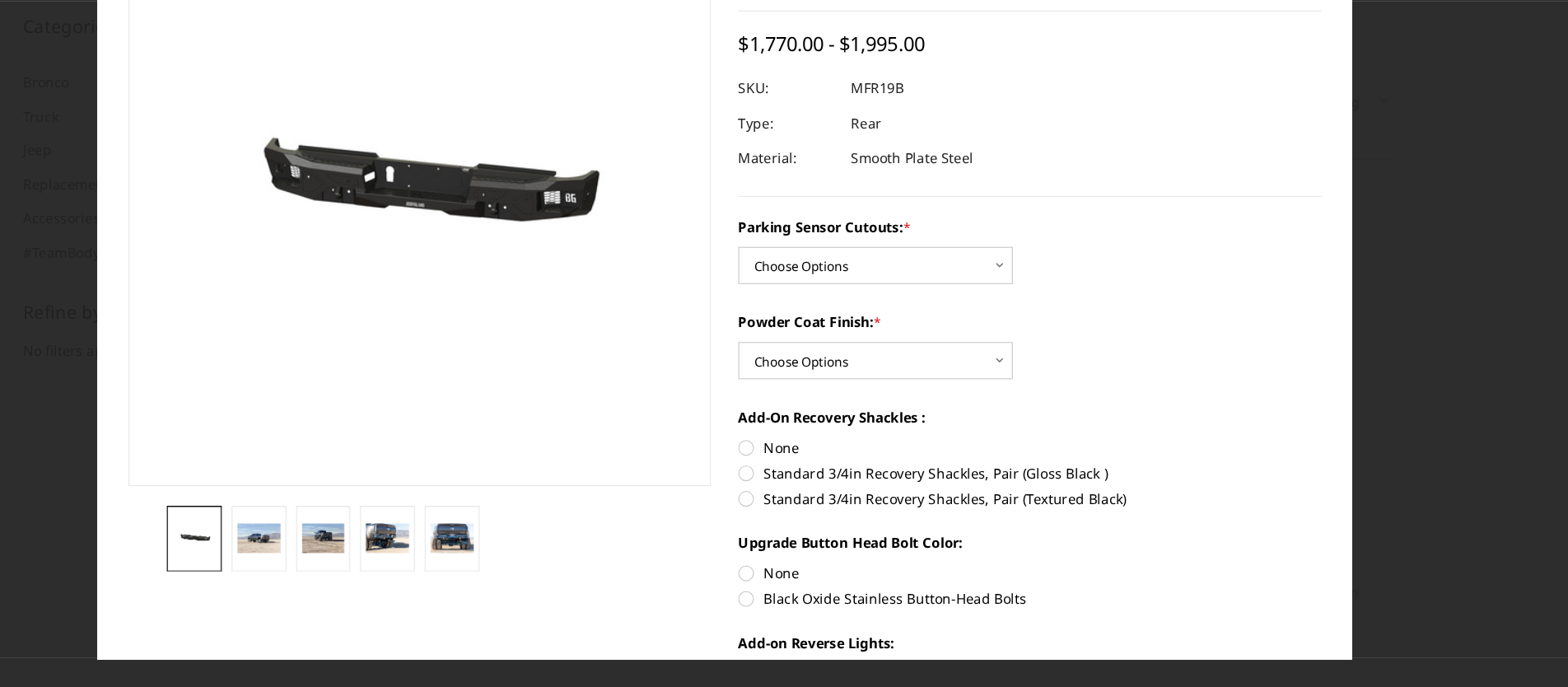
scroll to position [0, 0]
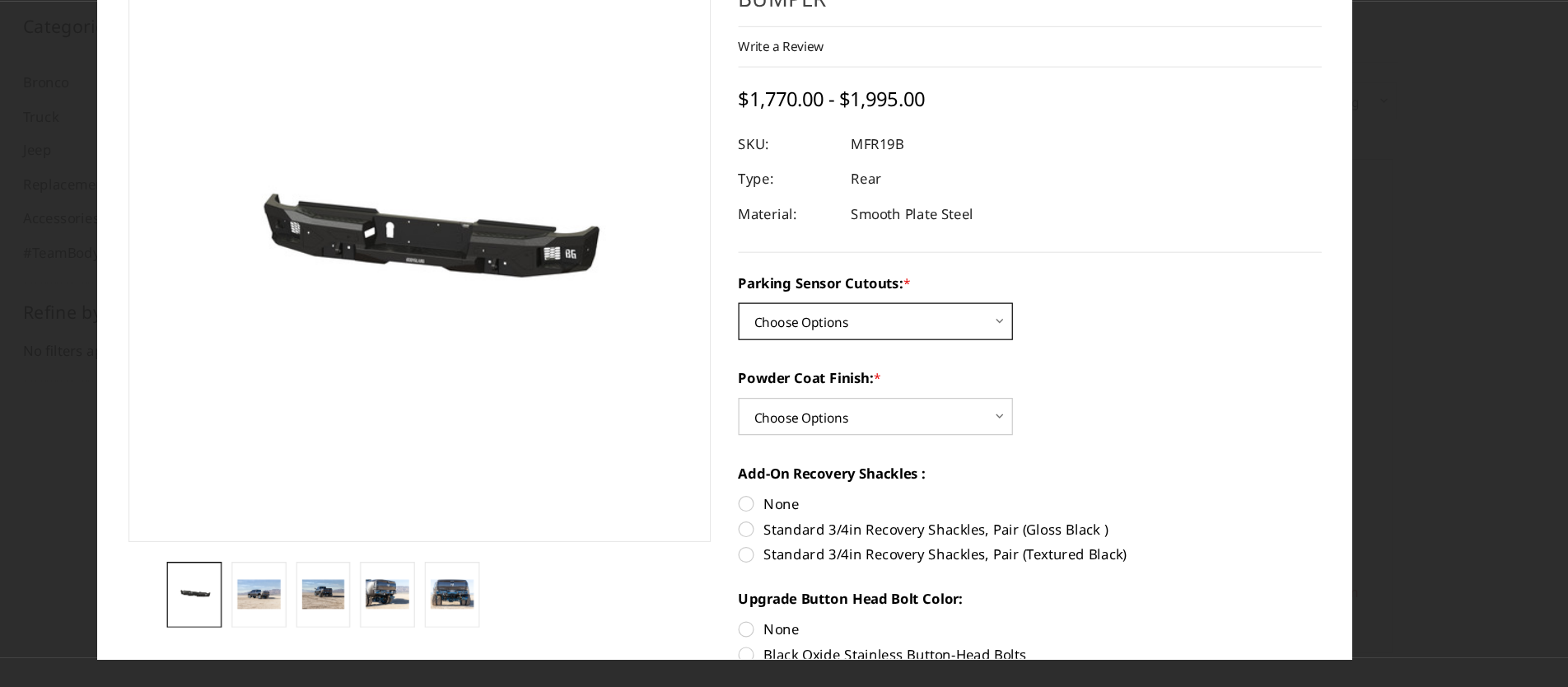
click at [827, 372] on select "Choose Options No - Without Parking Sensor Cutouts Yes - With Parking Sensor Cu…" at bounding box center [910, 370] width 230 height 31
select select "2709"
click at [795, 354] on select "Choose Options No - Without Parking Sensor Cutouts Yes - With Parking Sensor Cu…" at bounding box center [910, 370] width 230 height 31
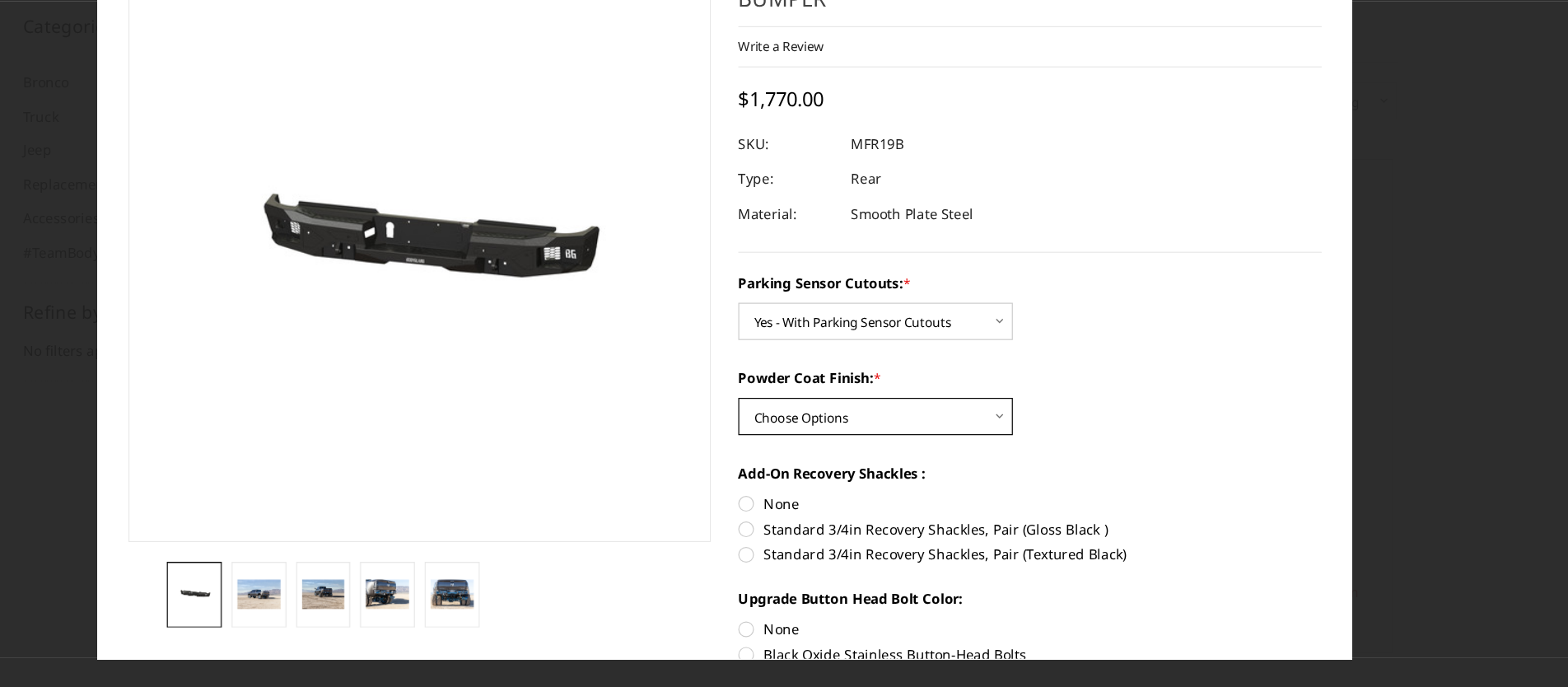
click at [850, 452] on select "Choose Options Bare Metal Texture Black Powder Coat" at bounding box center [910, 449] width 230 height 31
select select "2711"
click at [795, 434] on select "Choose Options Bare Metal Texture Black Powder Coat" at bounding box center [910, 449] width 230 height 31
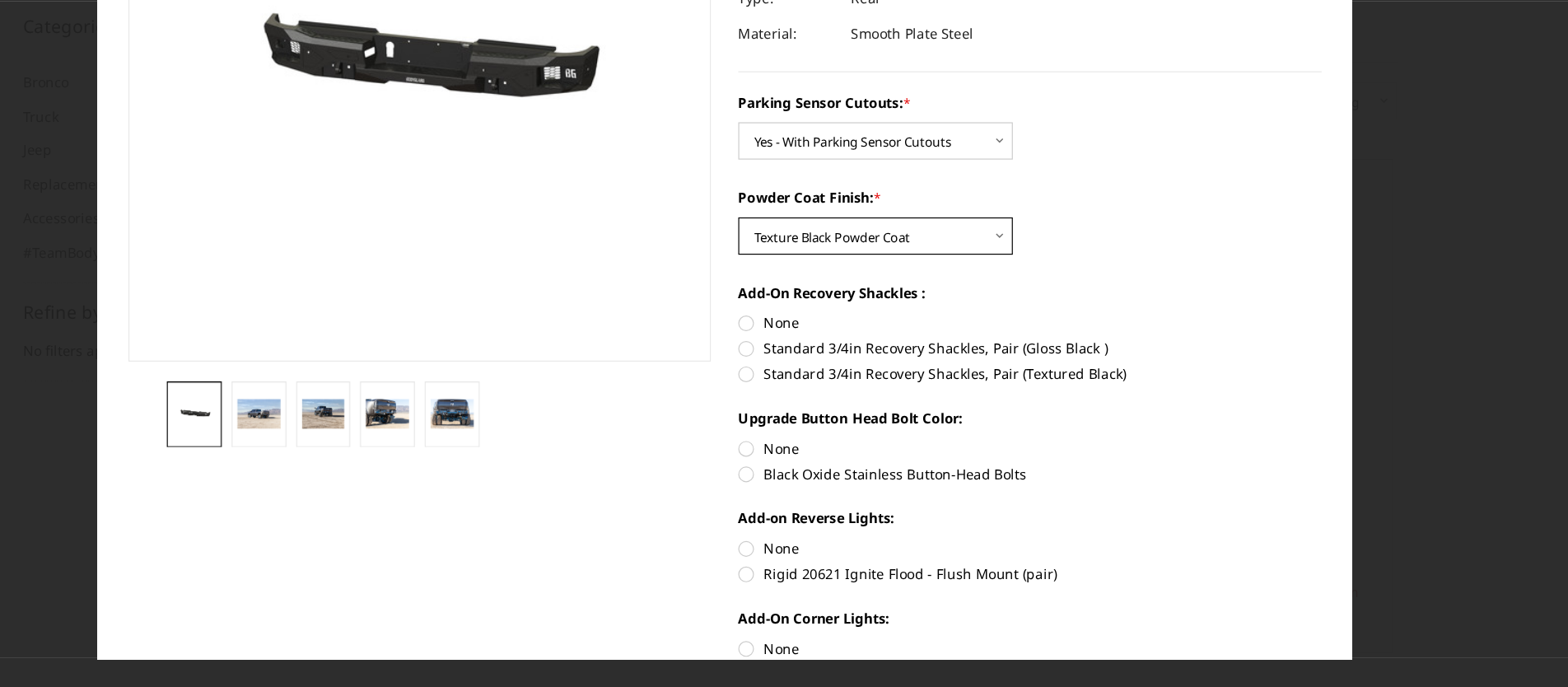
scroll to position [154, 0]
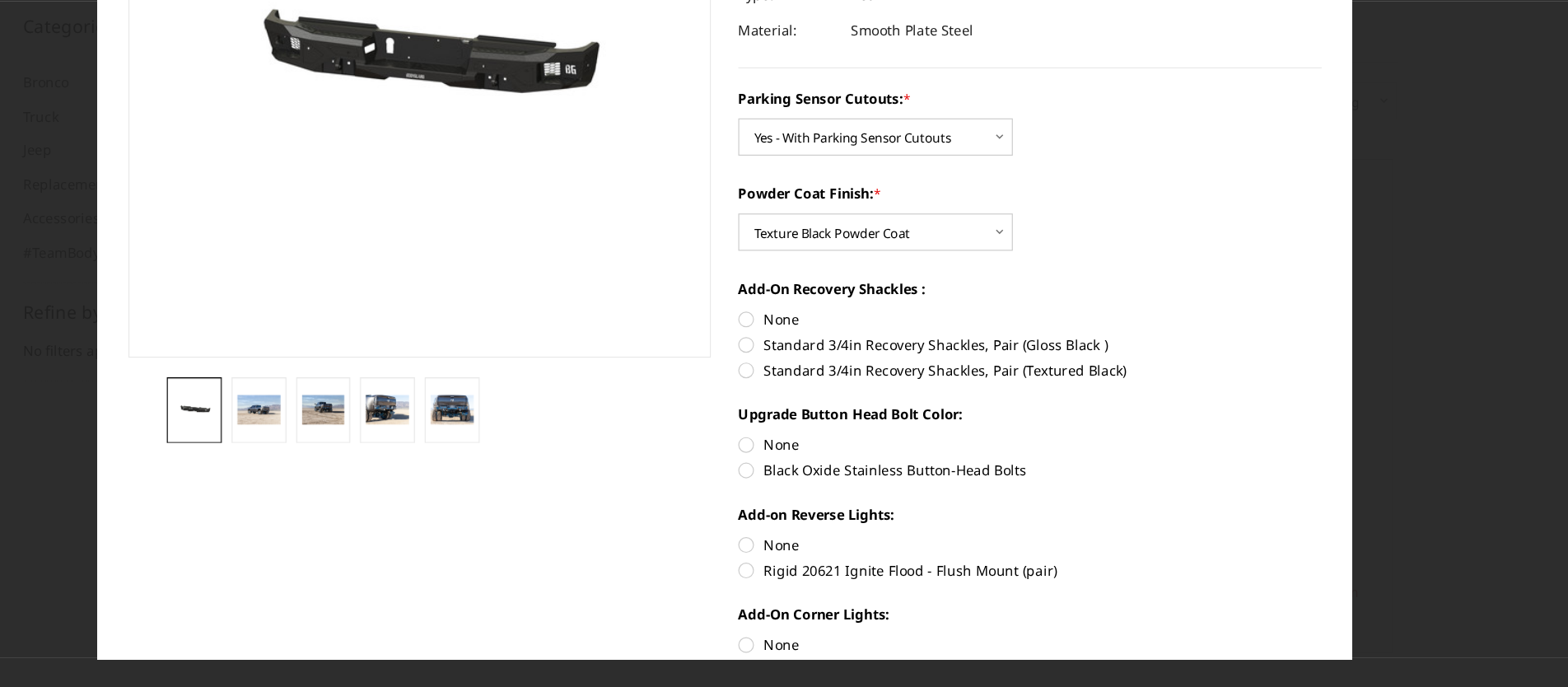
click at [801, 408] on label "Standard 3/4in Recovery Shackles, Pair (Textured Black)" at bounding box center [1040, 410] width 490 height 17
click at [1286, 381] on input "Standard 3/4in Recovery Shackles, Pair (Textured Black)" at bounding box center [1286, 381] width 1 height 1
radio input "true"
click at [800, 493] on label "Black Oxide Stainless Button-Head Bolts" at bounding box center [1040, 494] width 490 height 17
click at [1286, 465] on input "Black Oxide Stainless Button-Head Bolts" at bounding box center [1286, 464] width 1 height 1
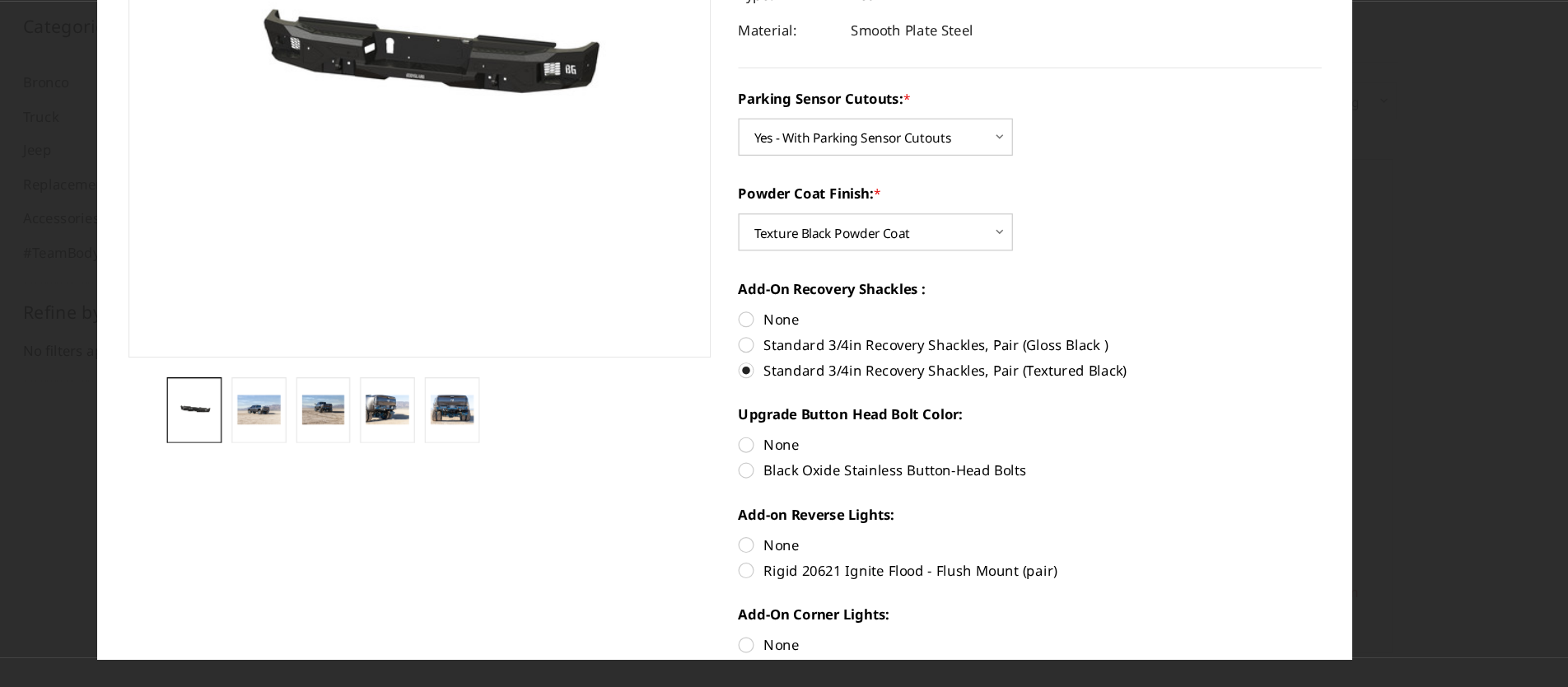
radio input "true"
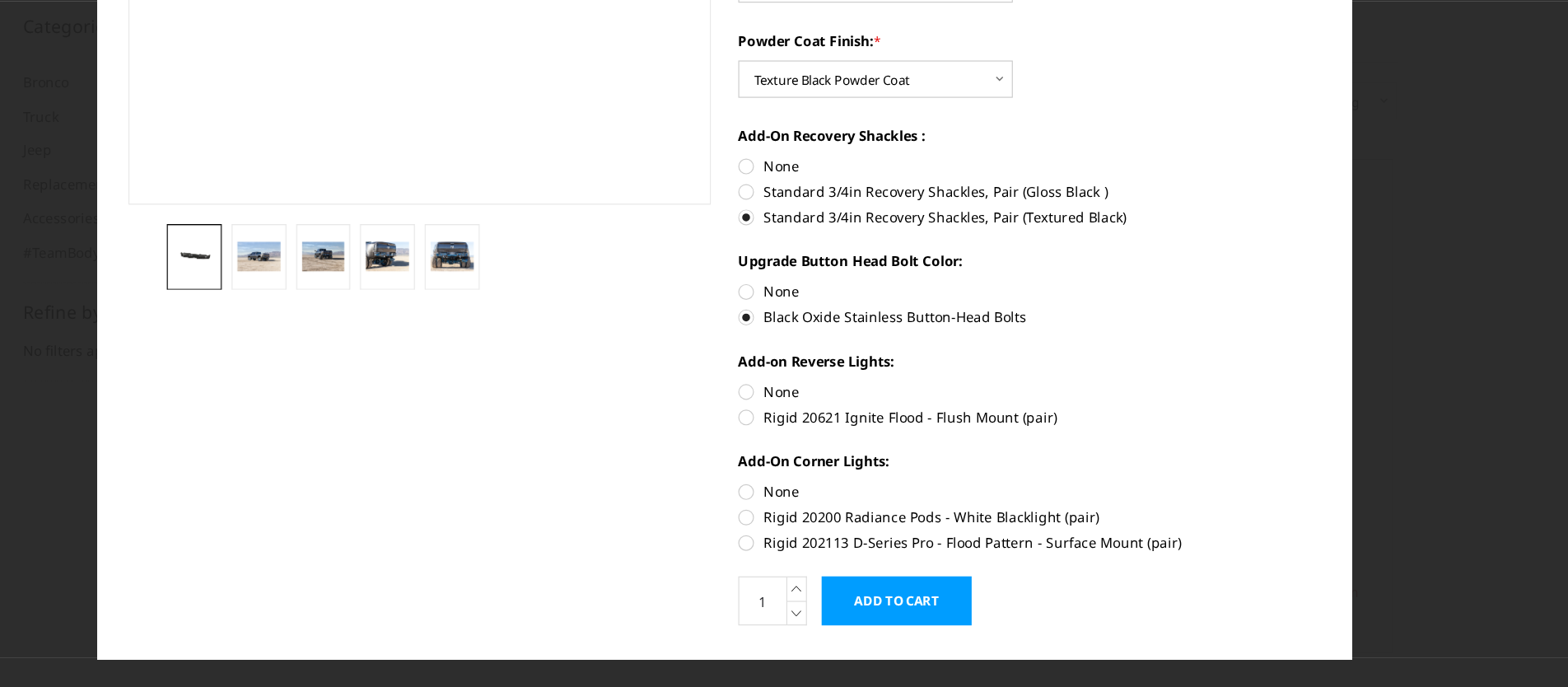
scroll to position [322, 0]
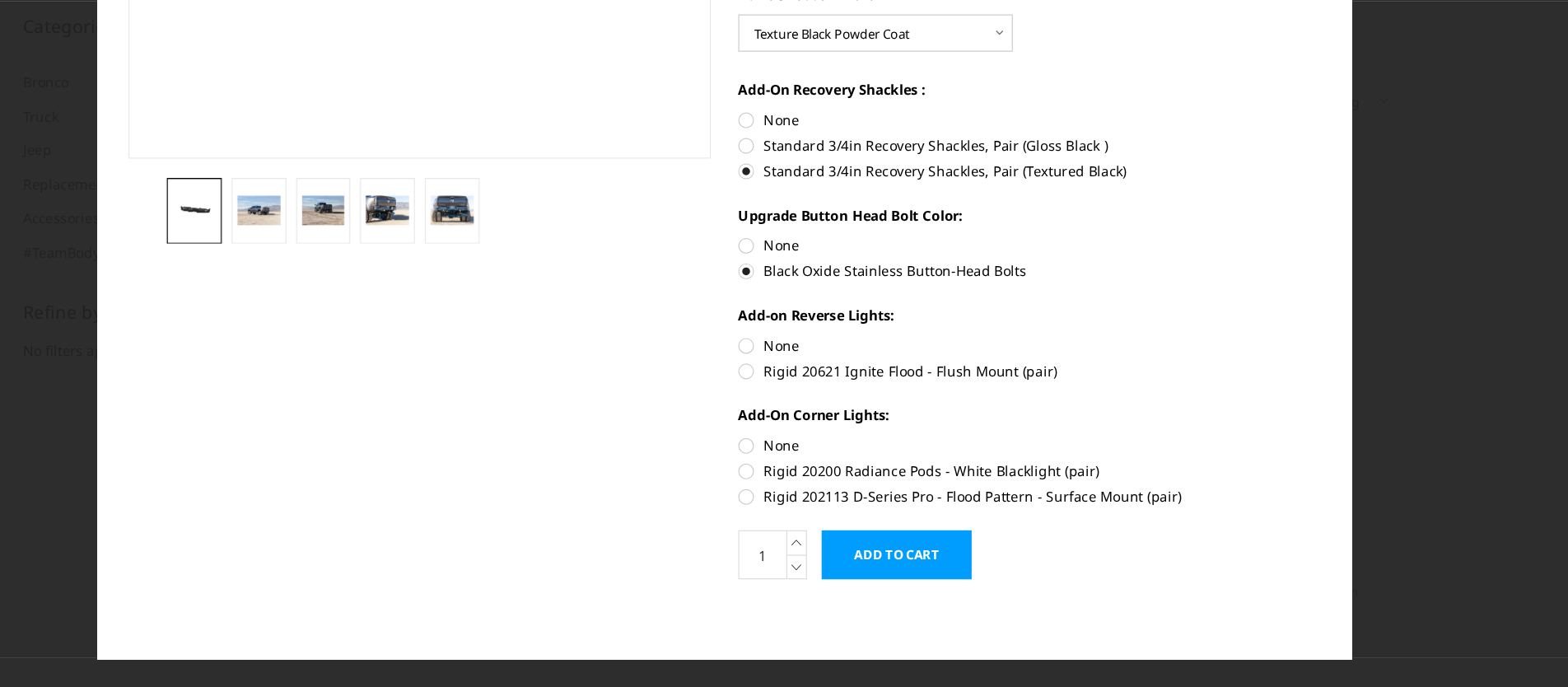
click at [802, 411] on label "Rigid 20621 Ignite Flood - Flush Mount (pair)" at bounding box center [1040, 411] width 490 height 17
click at [1286, 382] on input "Rigid 20621 Ignite Flood - Flush Mount (pair)" at bounding box center [1286, 381] width 1 height 1
radio input "true"
click at [801, 495] on label "Rigid 20200 Radiance Pods - White Blacklight (pair)" at bounding box center [1040, 495] width 490 height 17
click at [1286, 466] on input "Rigid 20200 Radiance Pods - White Blacklight (pair)" at bounding box center [1286, 465] width 1 height 1
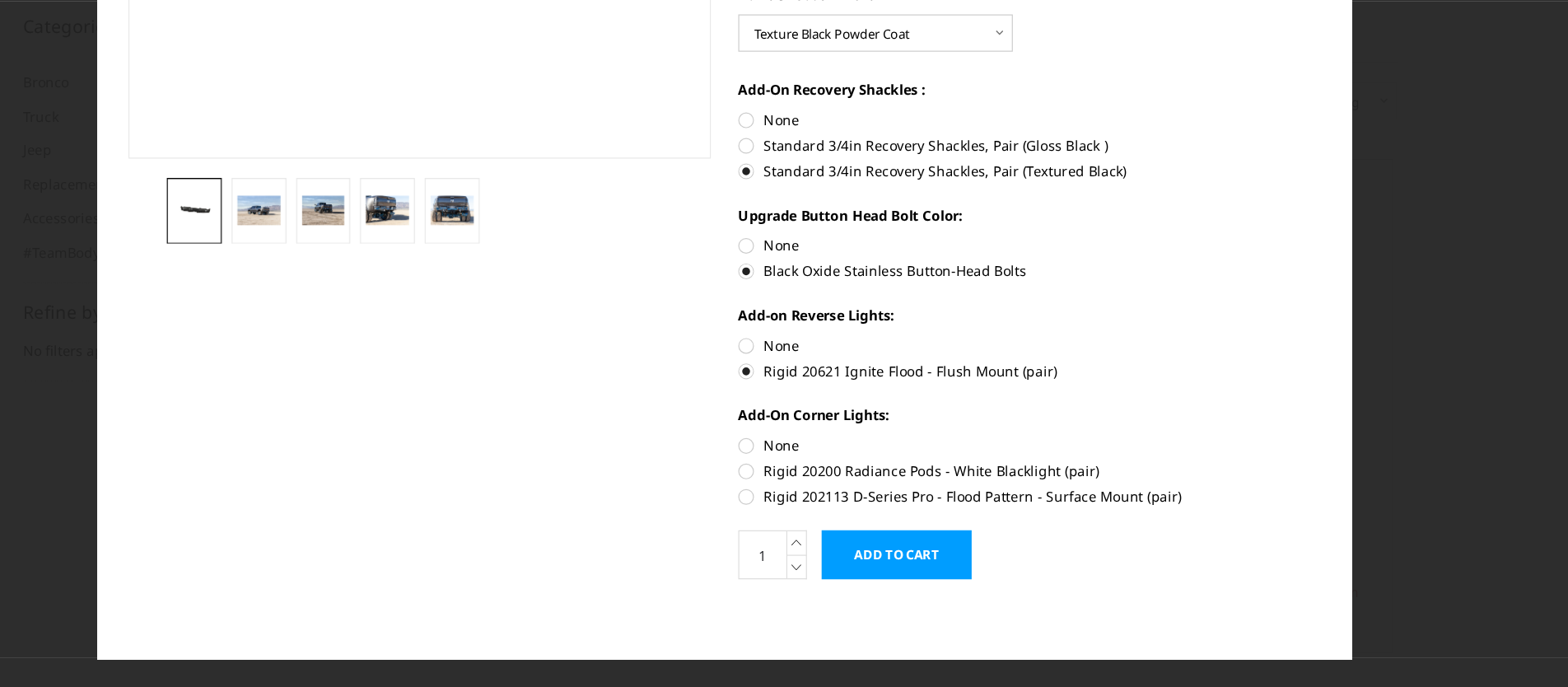
radio input "true"
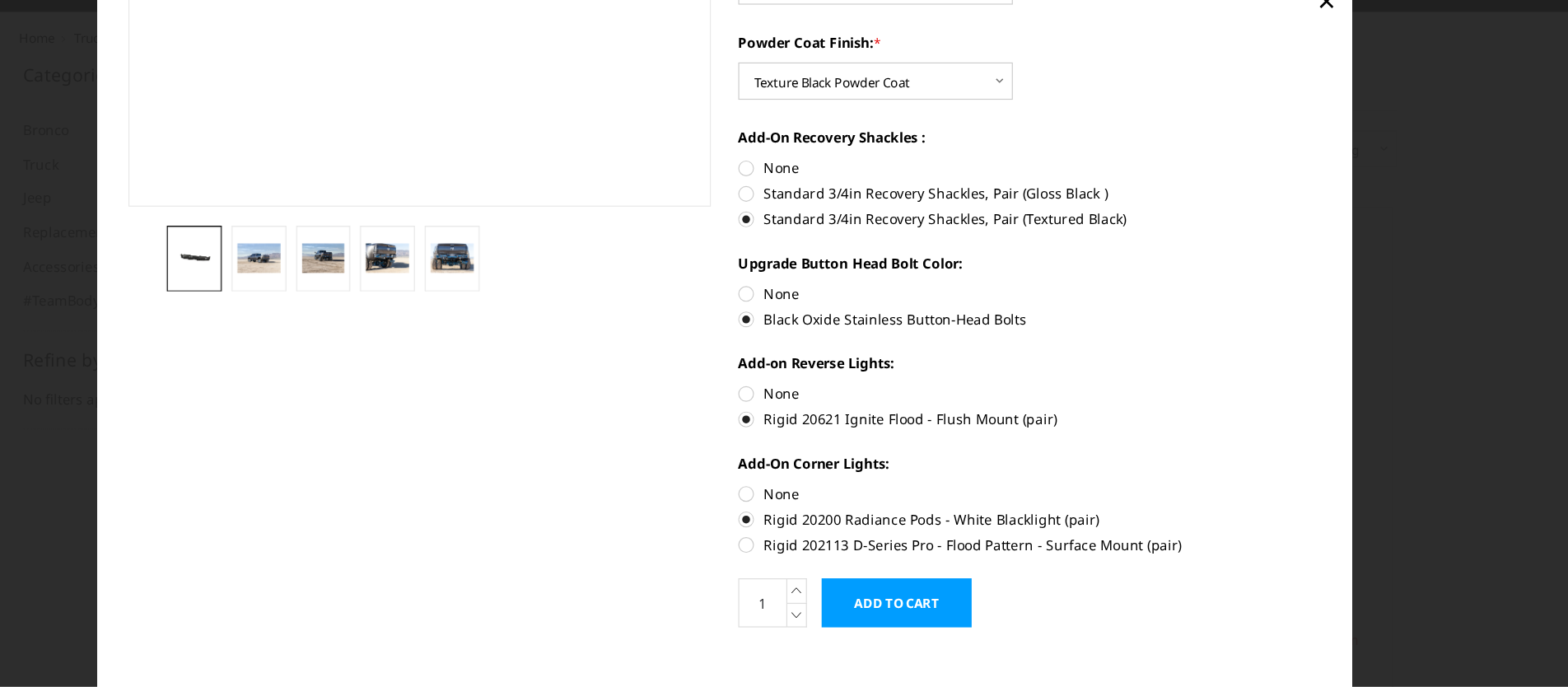
click at [799, 476] on label "None" at bounding box center [1040, 473] width 490 height 17
click at [796, 466] on input "None" at bounding box center [795, 465] width 1 height 1
radio input "true"
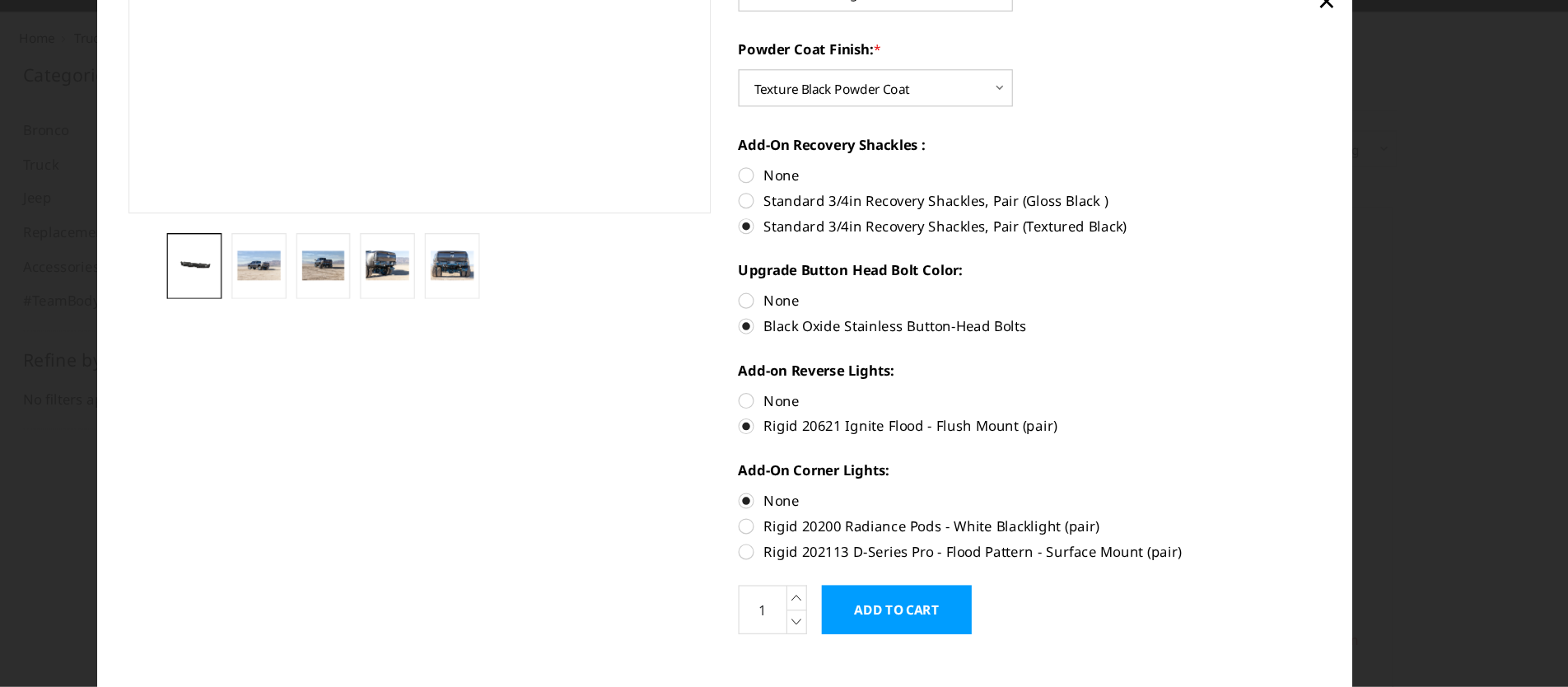
scroll to position [314, 0]
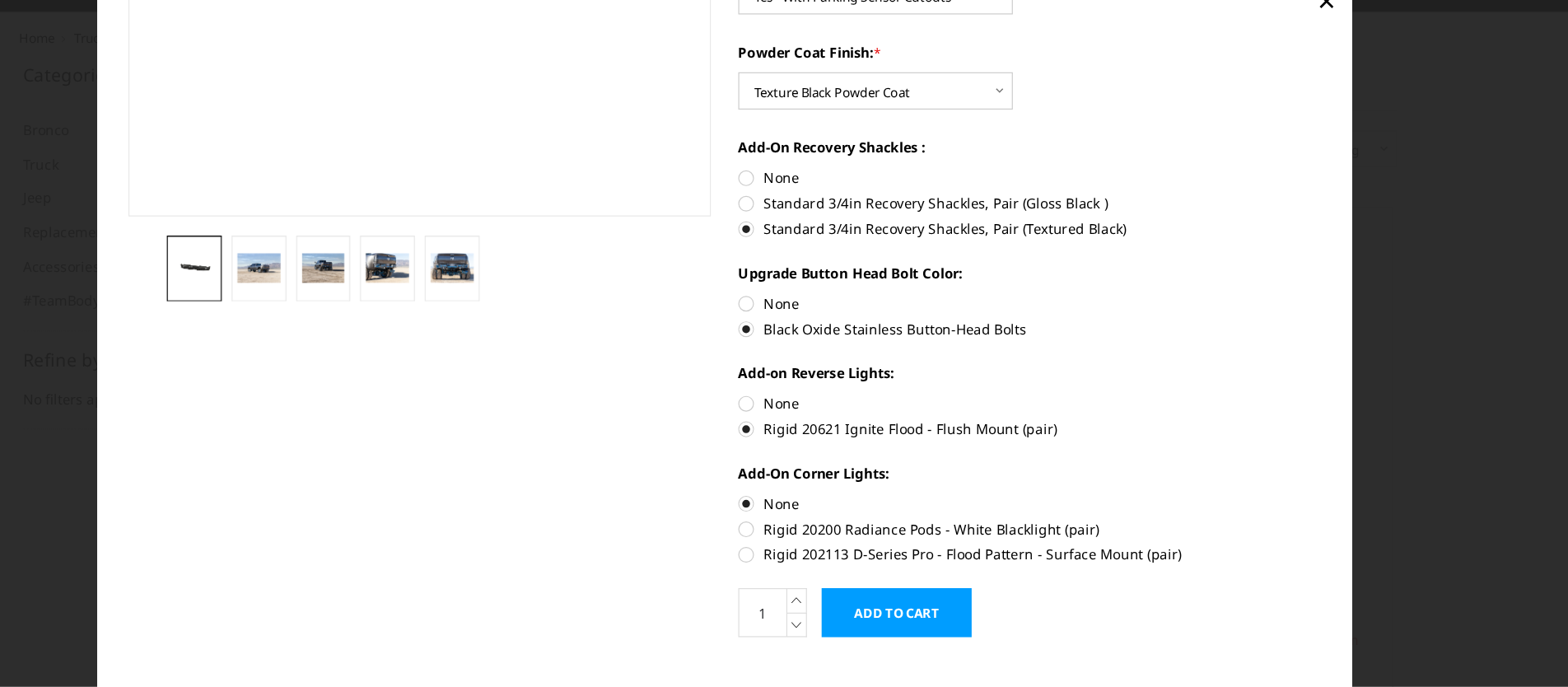
click at [801, 419] on label "Rigid 20621 Ignite Flood - Flush Mount (pair)" at bounding box center [1040, 419] width 490 height 17
click at [1286, 391] on input "Rigid 20621 Ignite Flood - Flush Mount (pair)" at bounding box center [1286, 390] width 1 height 1
click at [798, 399] on label "None" at bounding box center [1040, 398] width 490 height 17
click at [796, 391] on input "None" at bounding box center [795, 390] width 1 height 1
radio input "true"
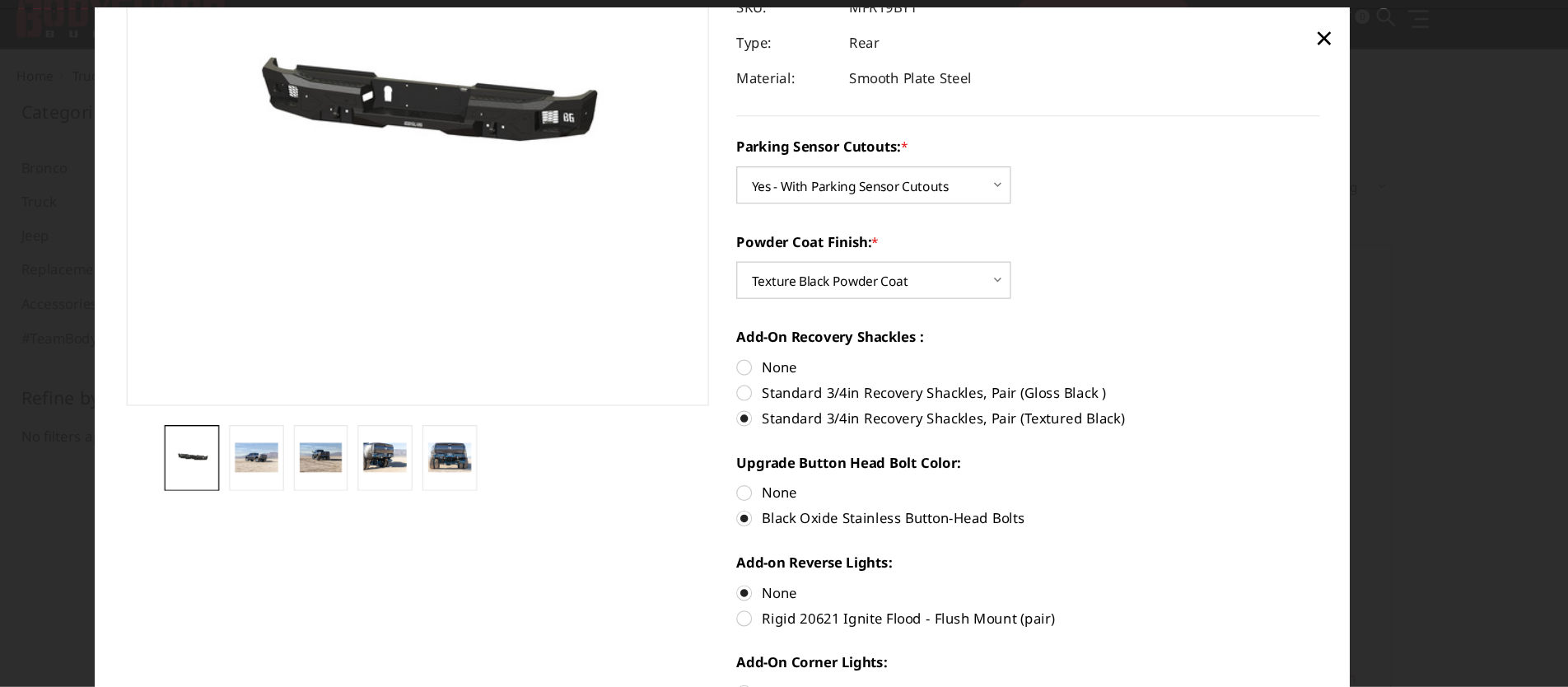
scroll to position [189, 0]
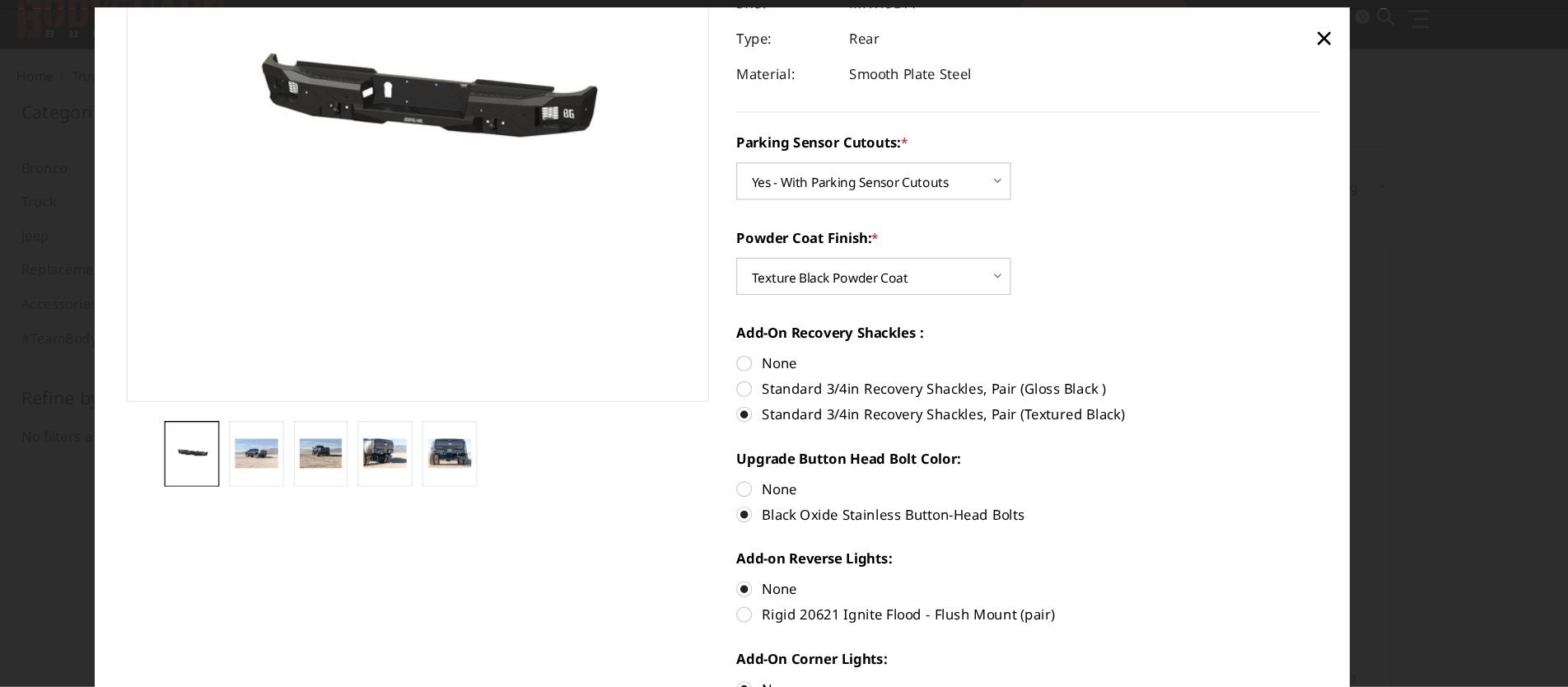
click at [802, 435] on label "None" at bounding box center [1040, 438] width 490 height 17
click at [796, 430] on input "None" at bounding box center [795, 429] width 1 height 1
radio input "true"
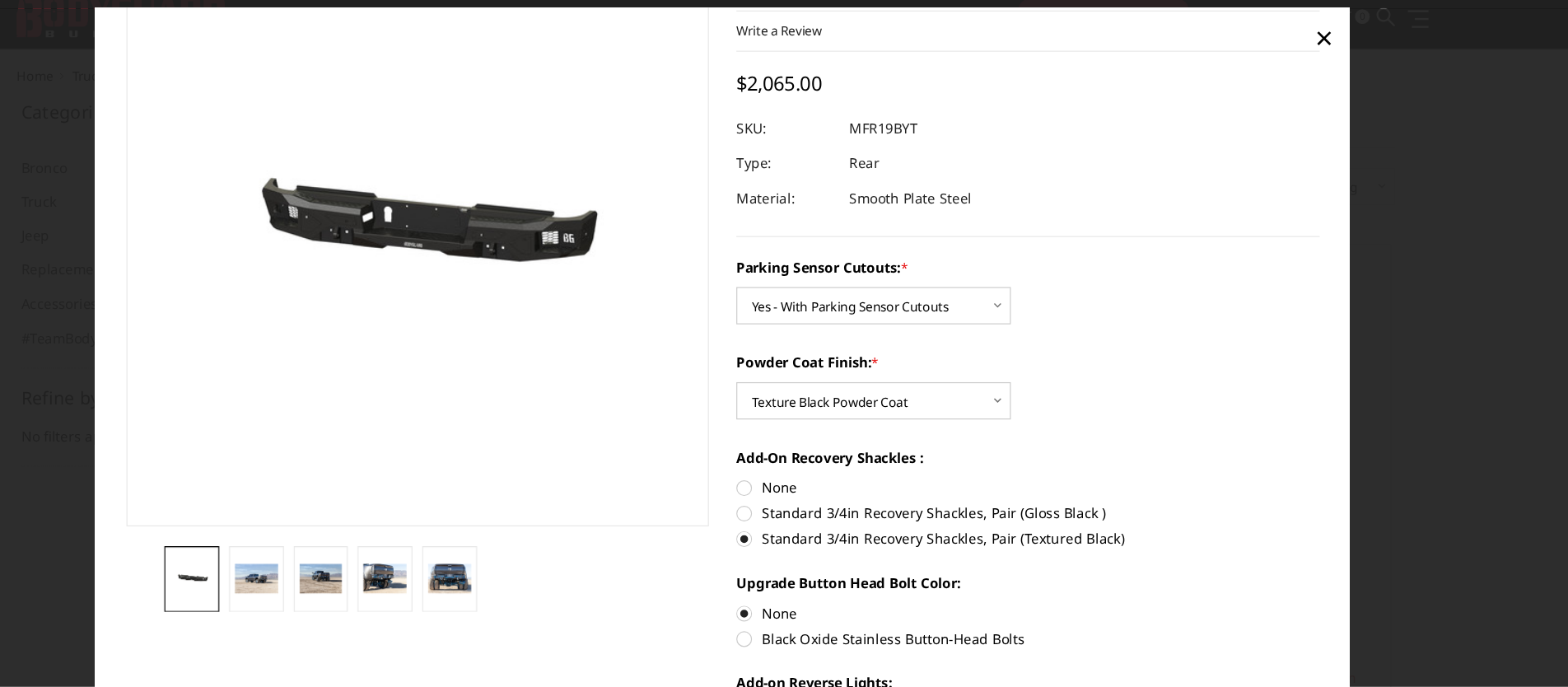
scroll to position [92, 0]
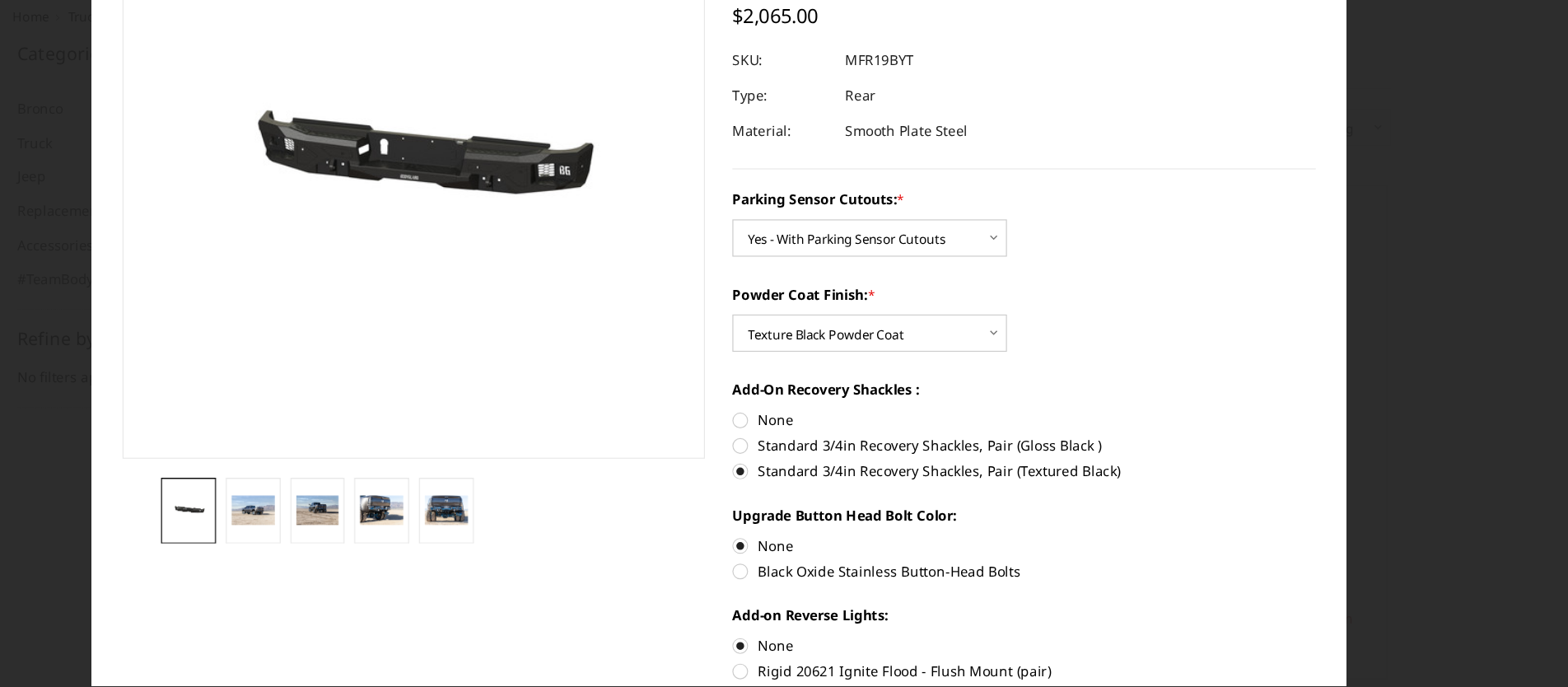
click at [803, 430] on label "None" at bounding box center [1040, 430] width 490 height 17
click at [796, 423] on input "None" at bounding box center [795, 422] width 1 height 1
radio input "true"
click at [558, 503] on img at bounding box center [555, 505] width 36 height 24
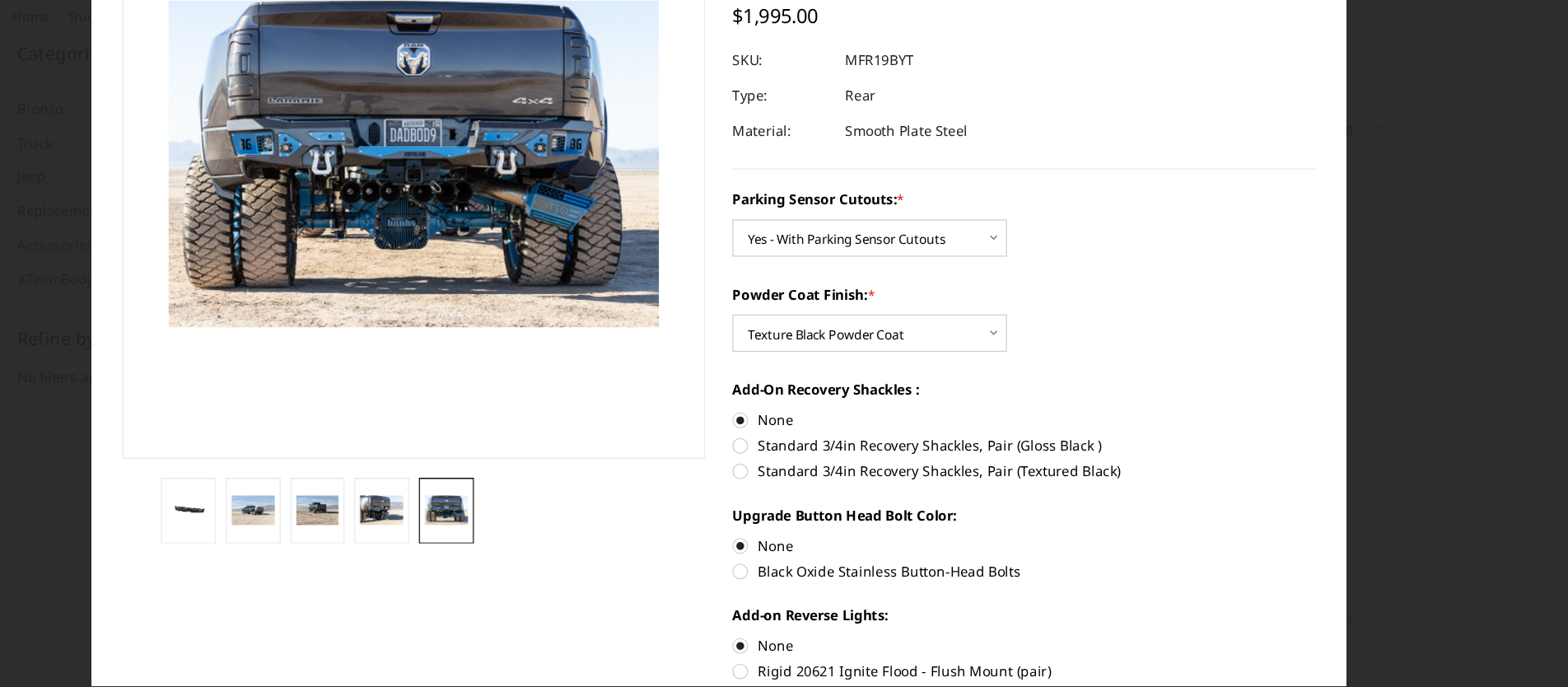
scroll to position [0, 0]
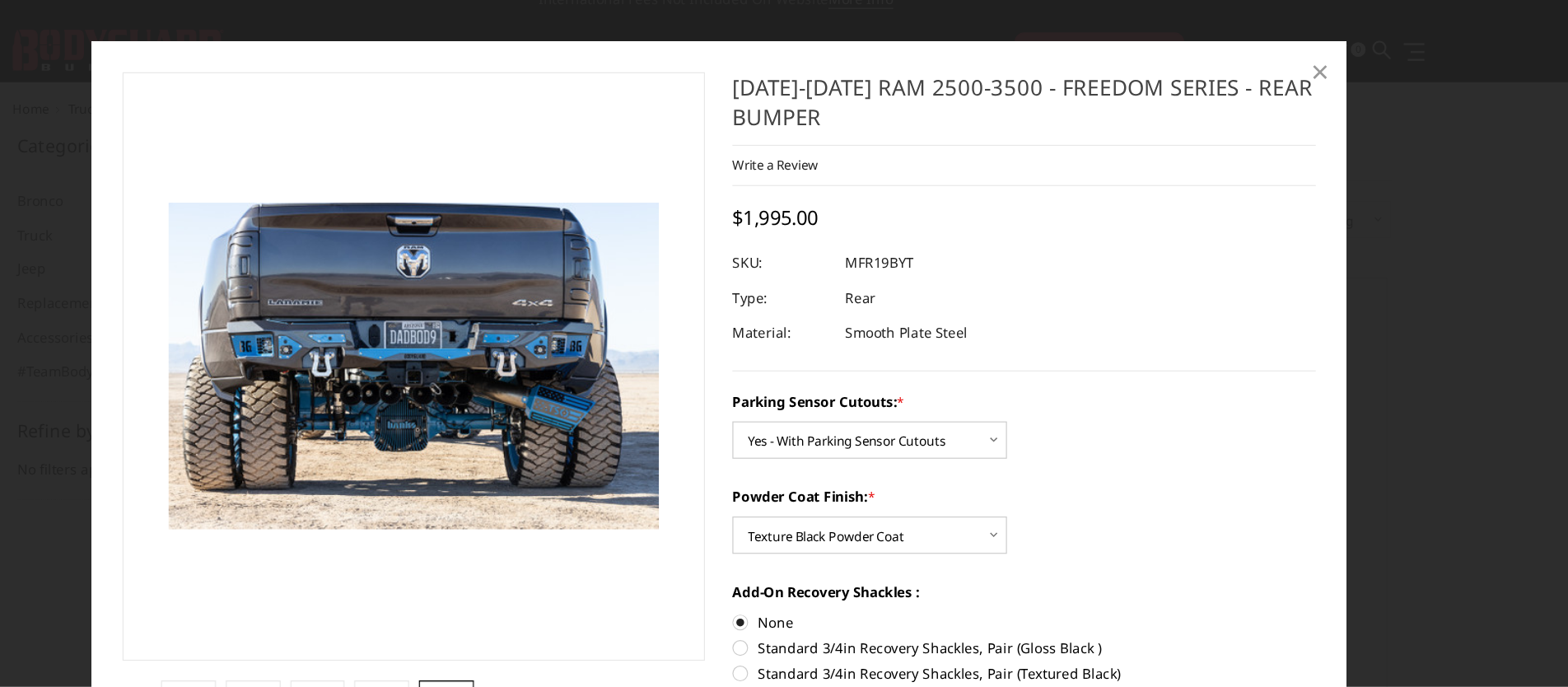
click at [1286, 63] on span "×" at bounding box center [1290, 59] width 15 height 36
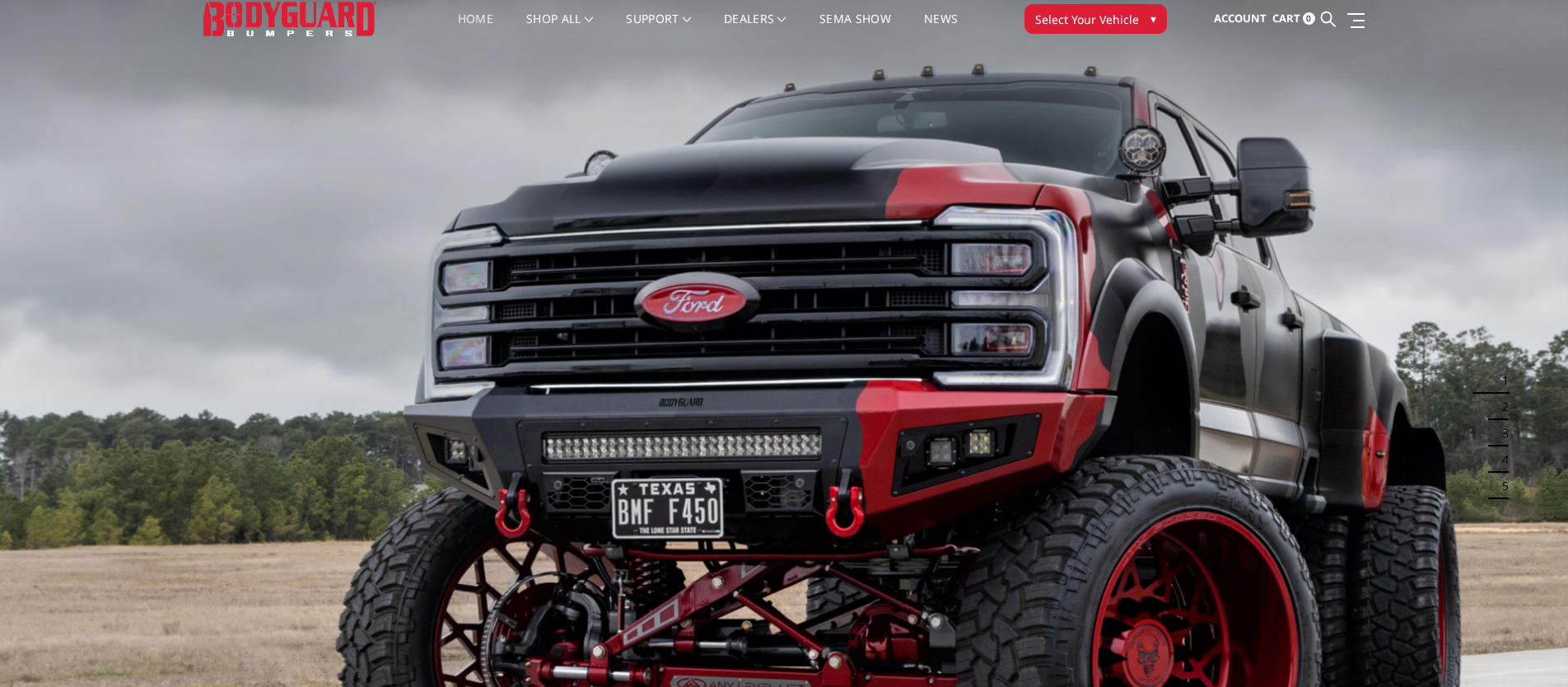
scroll to position [46, 0]
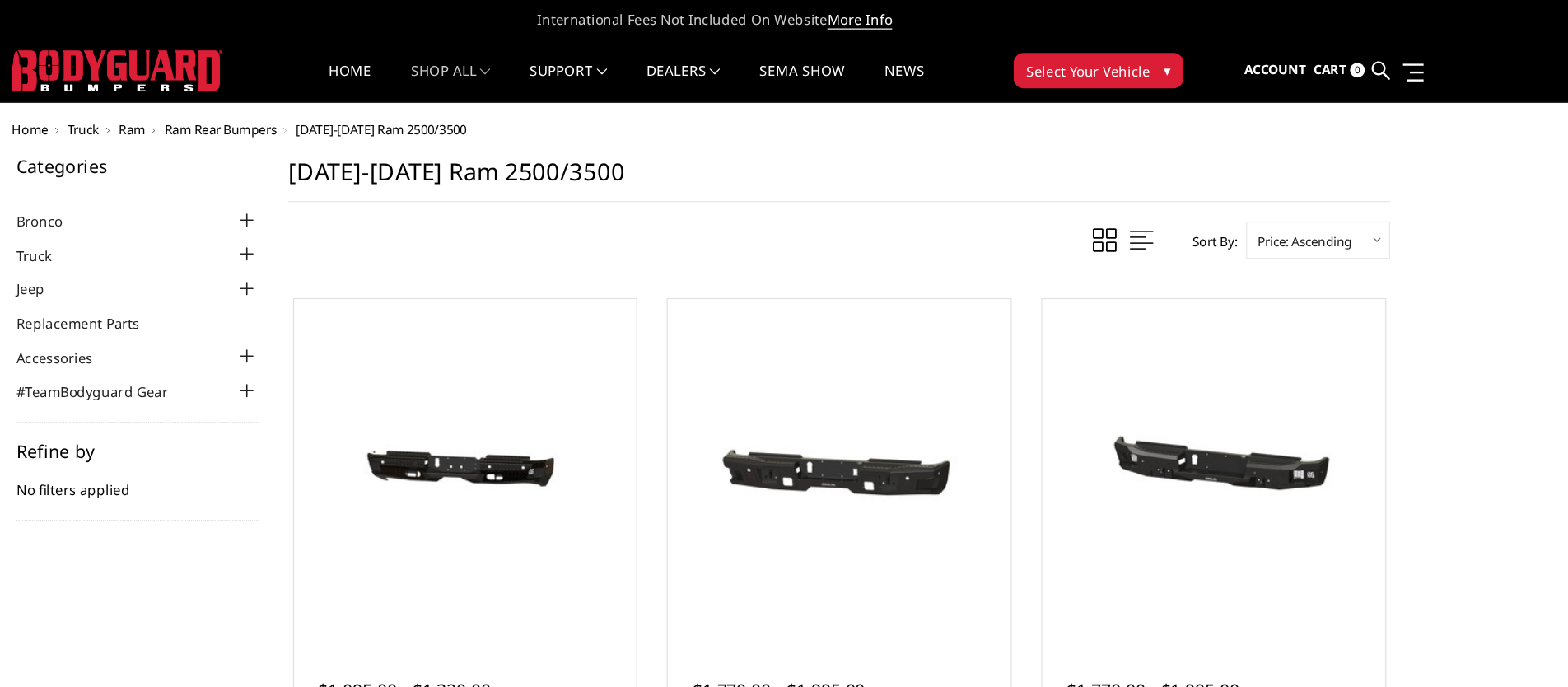
click at [386, 212] on div at bounding box center [389, 214] width 20 height 20
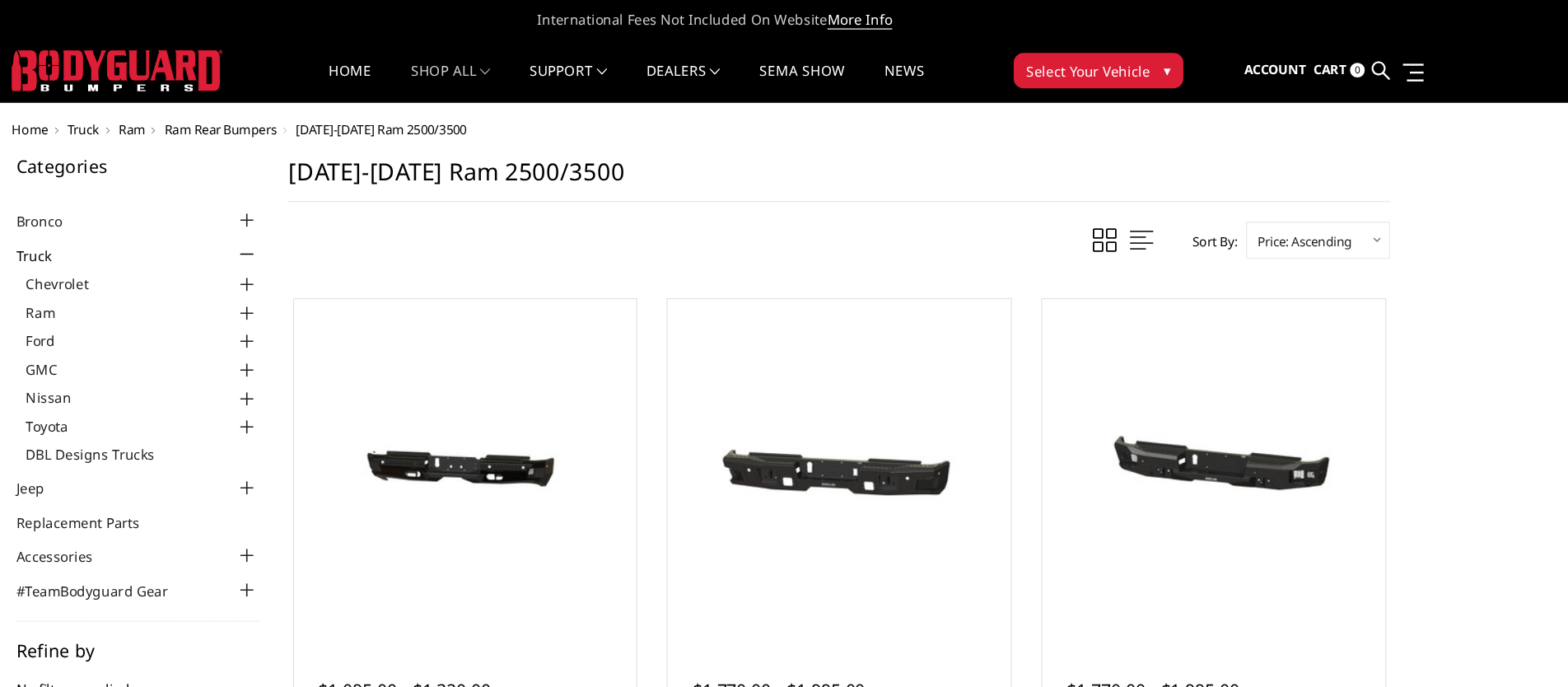
click at [386, 265] on div at bounding box center [389, 263] width 20 height 20
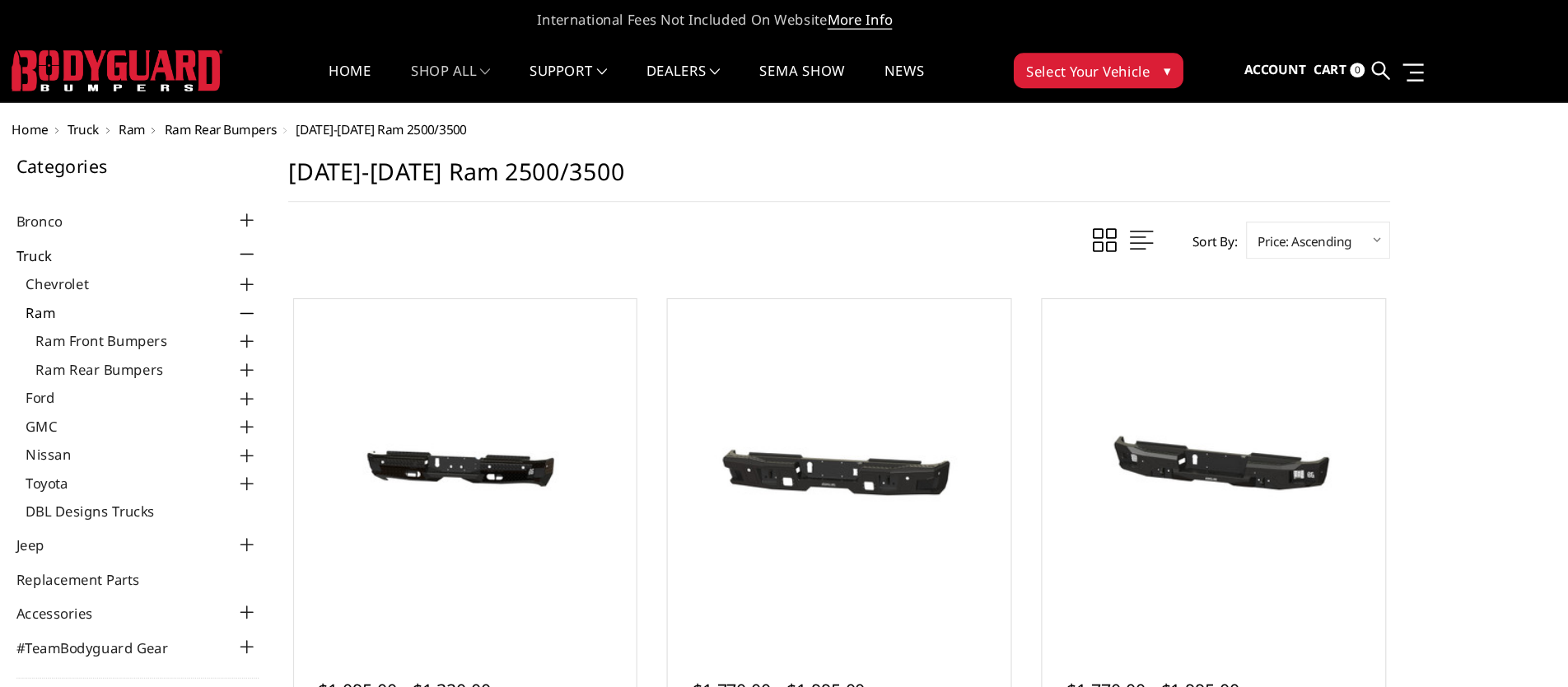
click at [389, 287] on div at bounding box center [389, 287] width 20 height 20
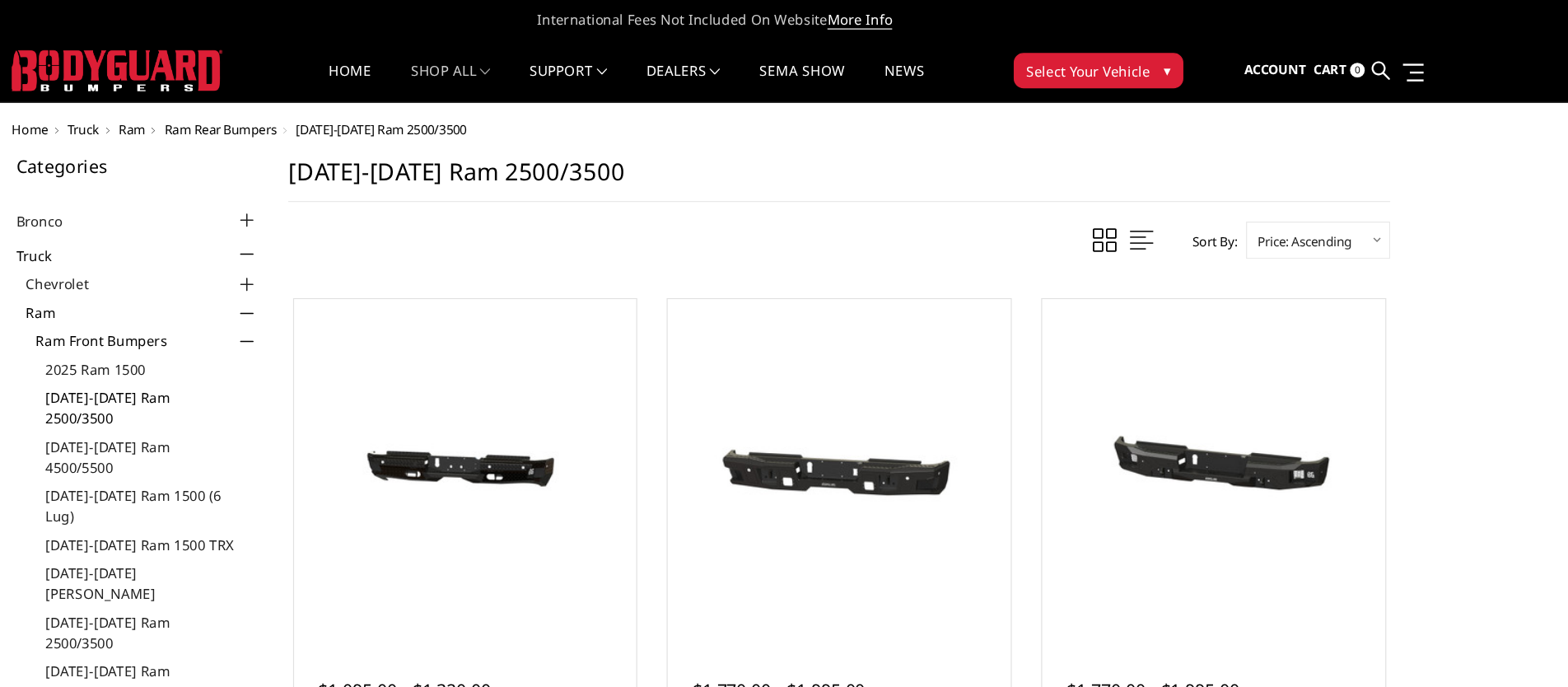
click at [314, 332] on link "[DATE]-[DATE] Ram 2500/3500" at bounding box center [309, 343] width 179 height 35
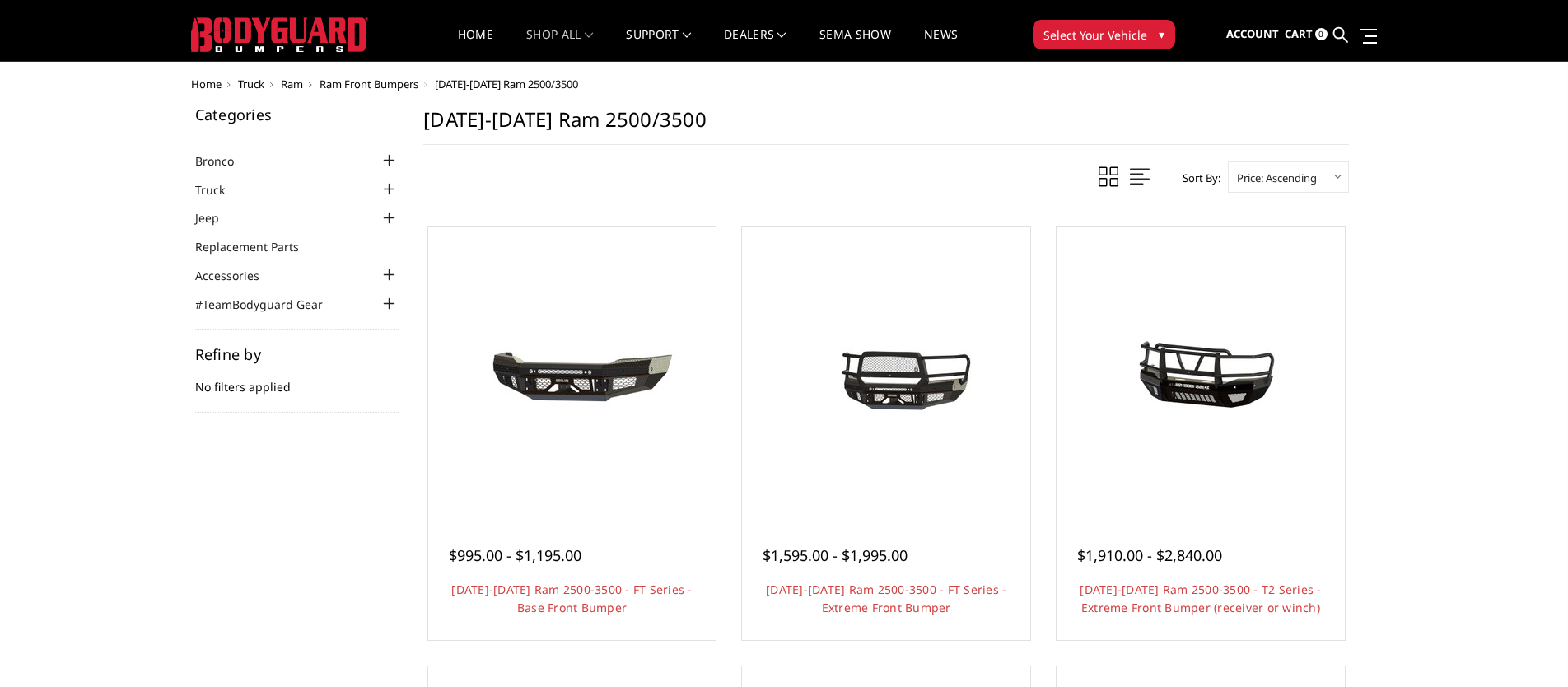
scroll to position [30, 0]
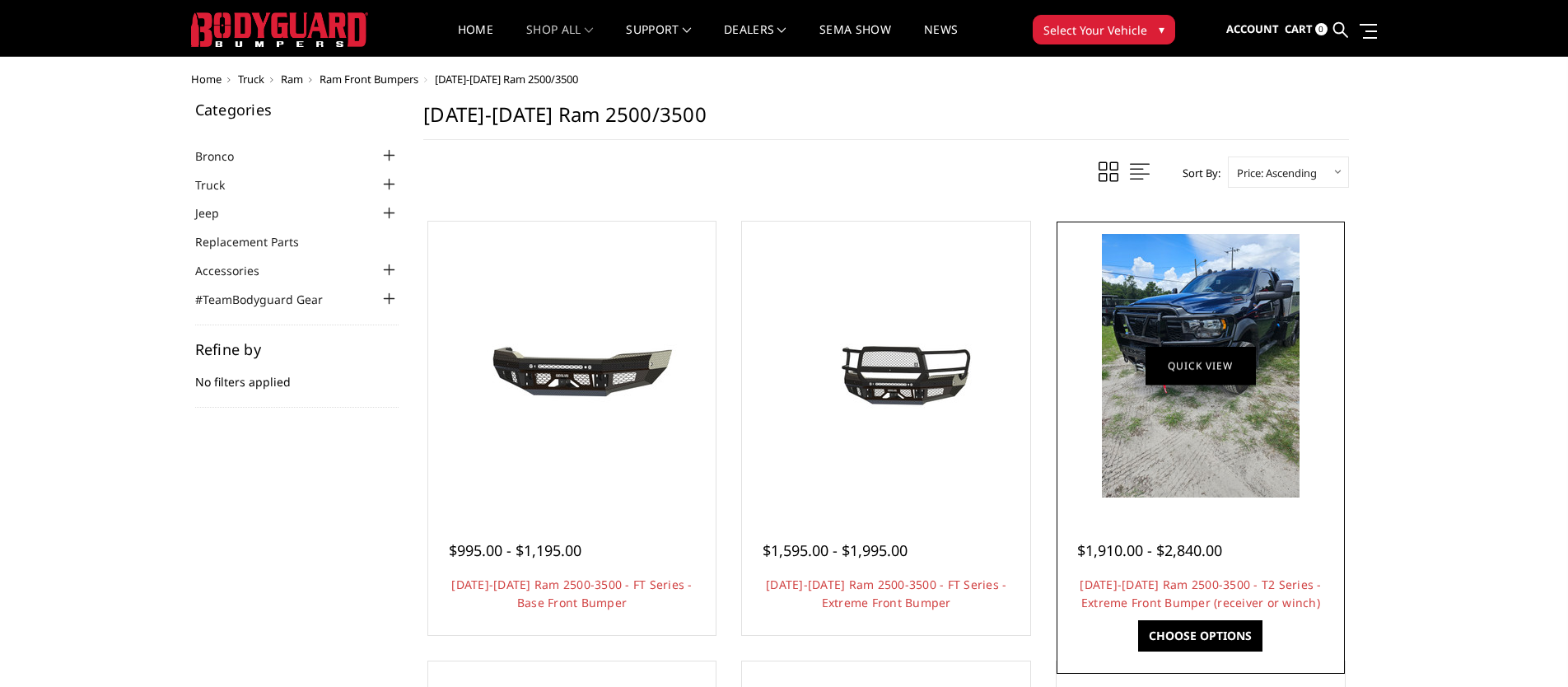
click at [1204, 367] on link "Quick view" at bounding box center [1201, 365] width 111 height 39
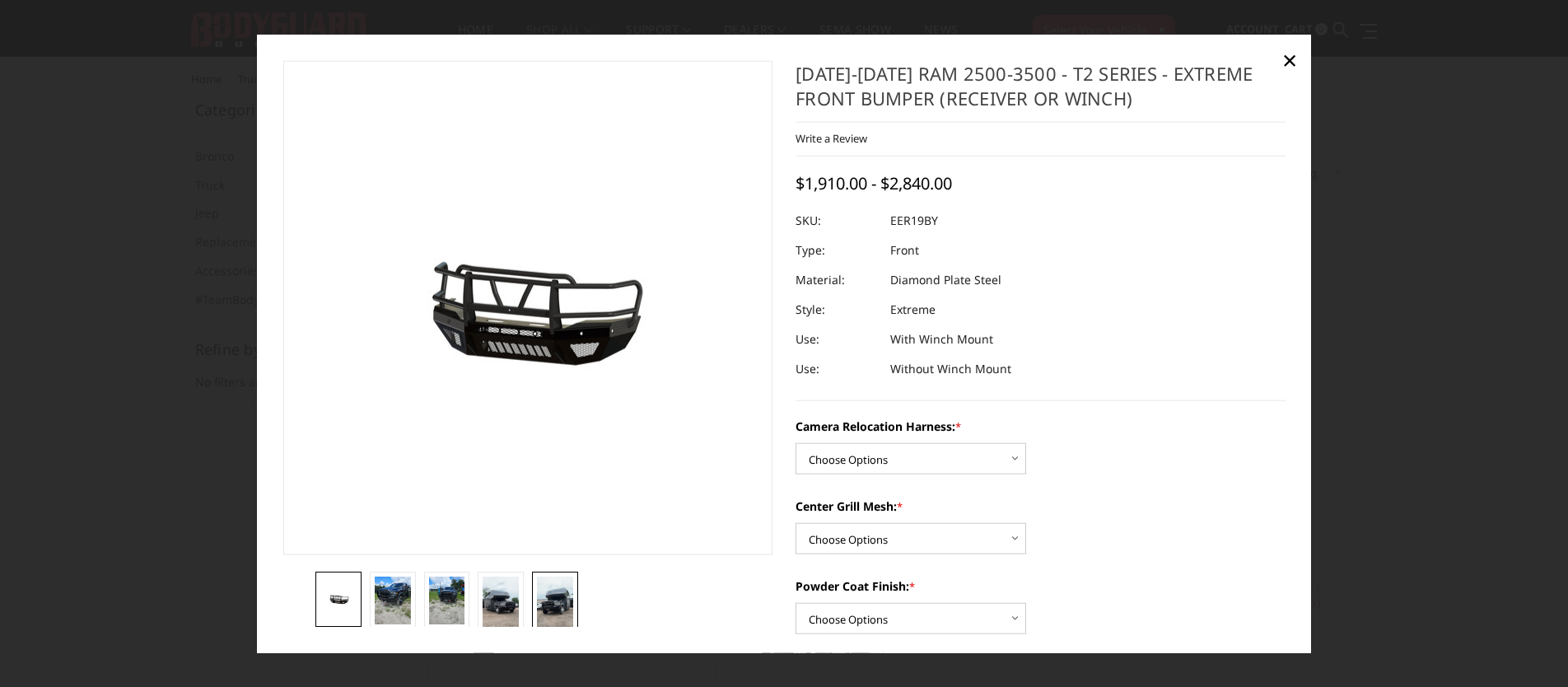
click at [561, 608] on img at bounding box center [555, 608] width 36 height 64
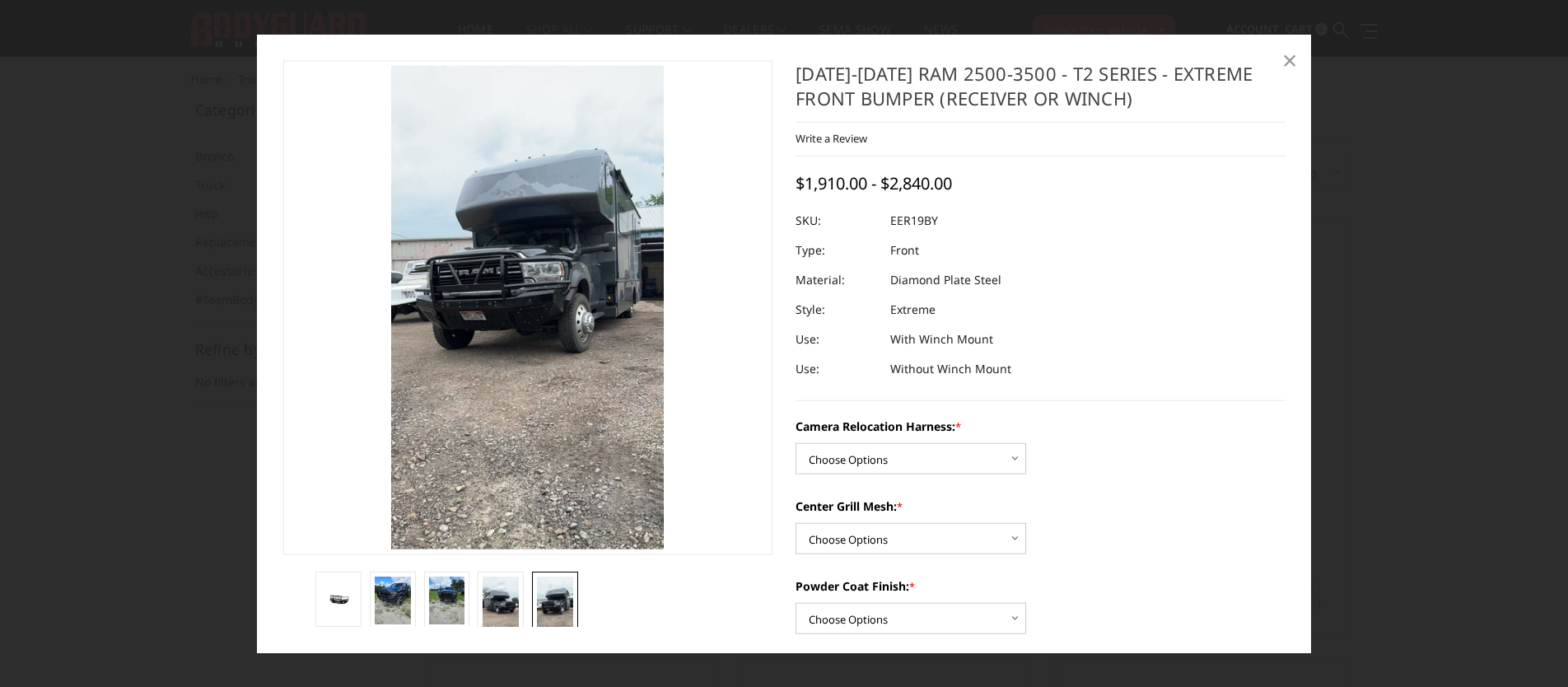
click at [1286, 62] on span "×" at bounding box center [1290, 59] width 15 height 36
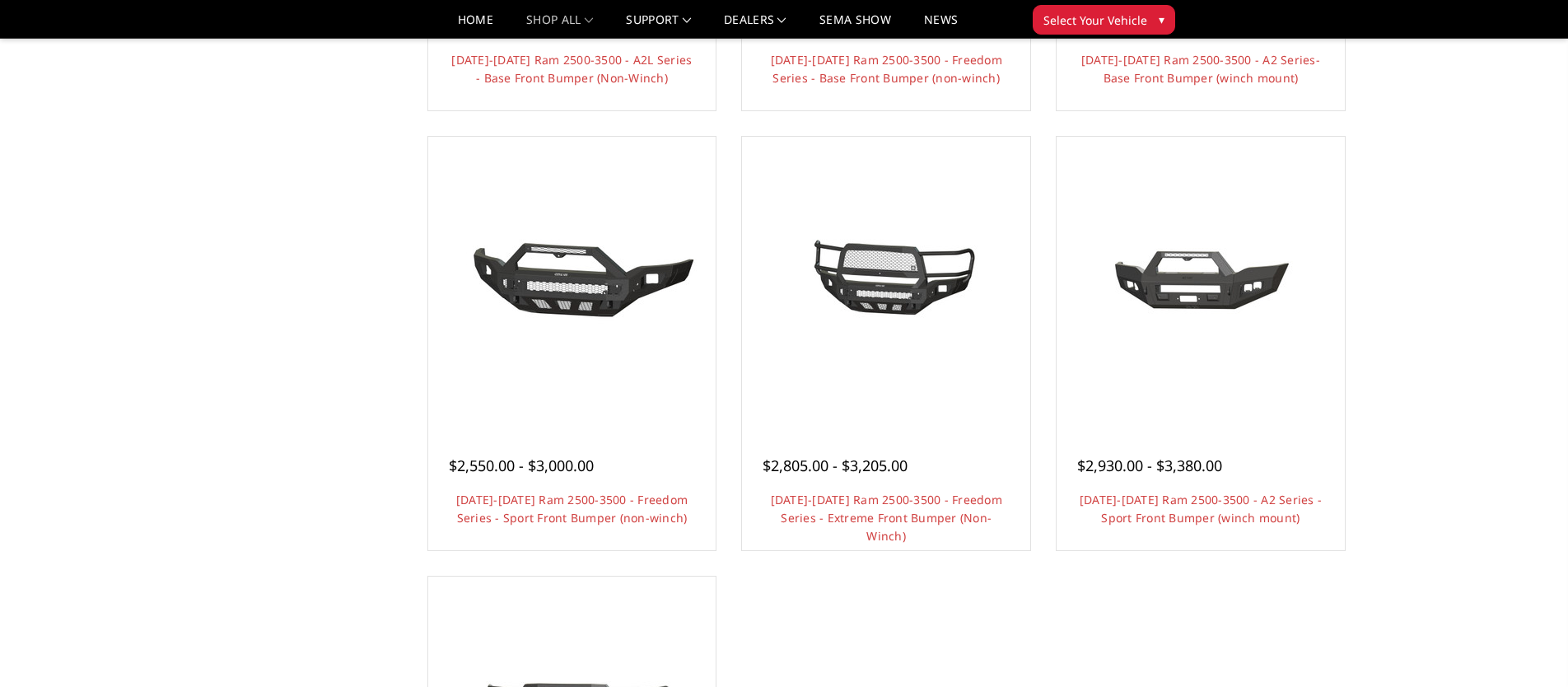
scroll to position [945, 0]
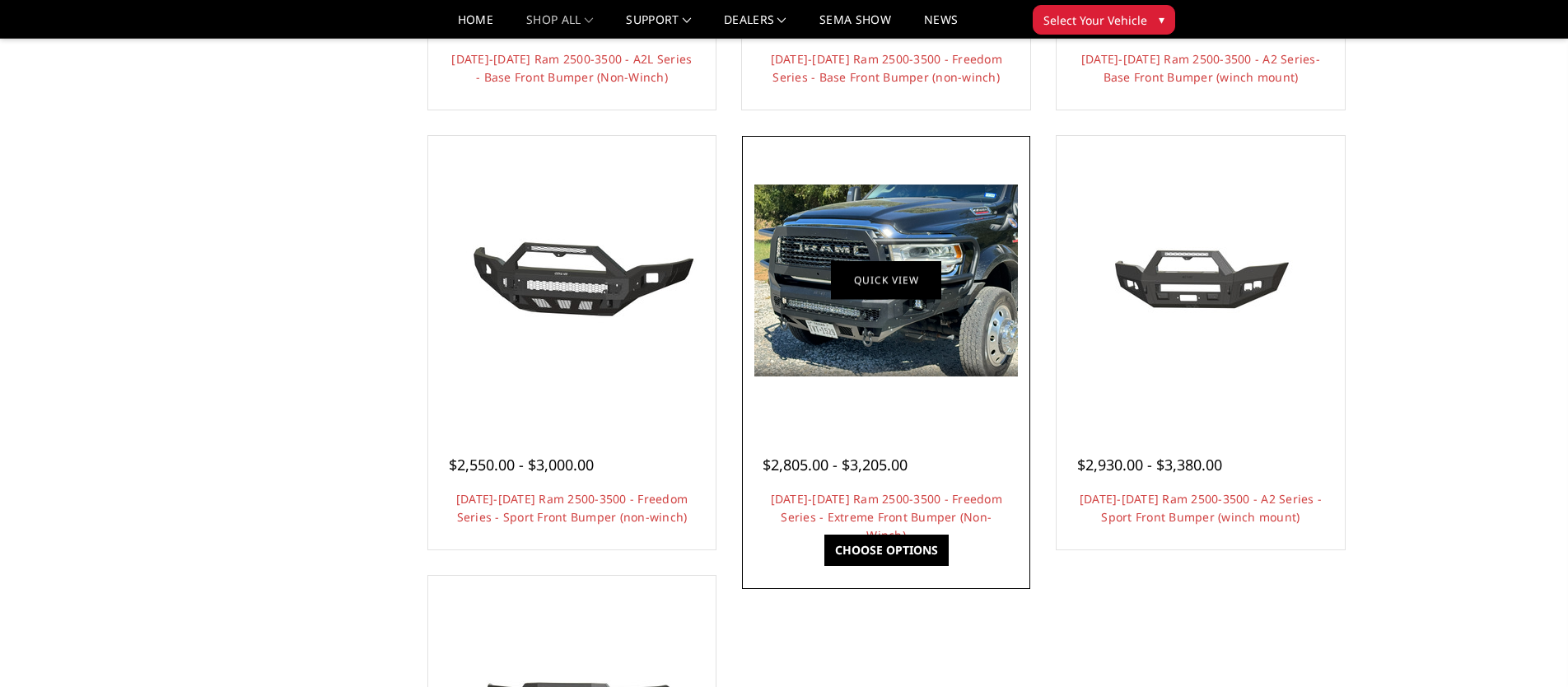
click at [890, 277] on link "Quick view" at bounding box center [886, 280] width 111 height 39
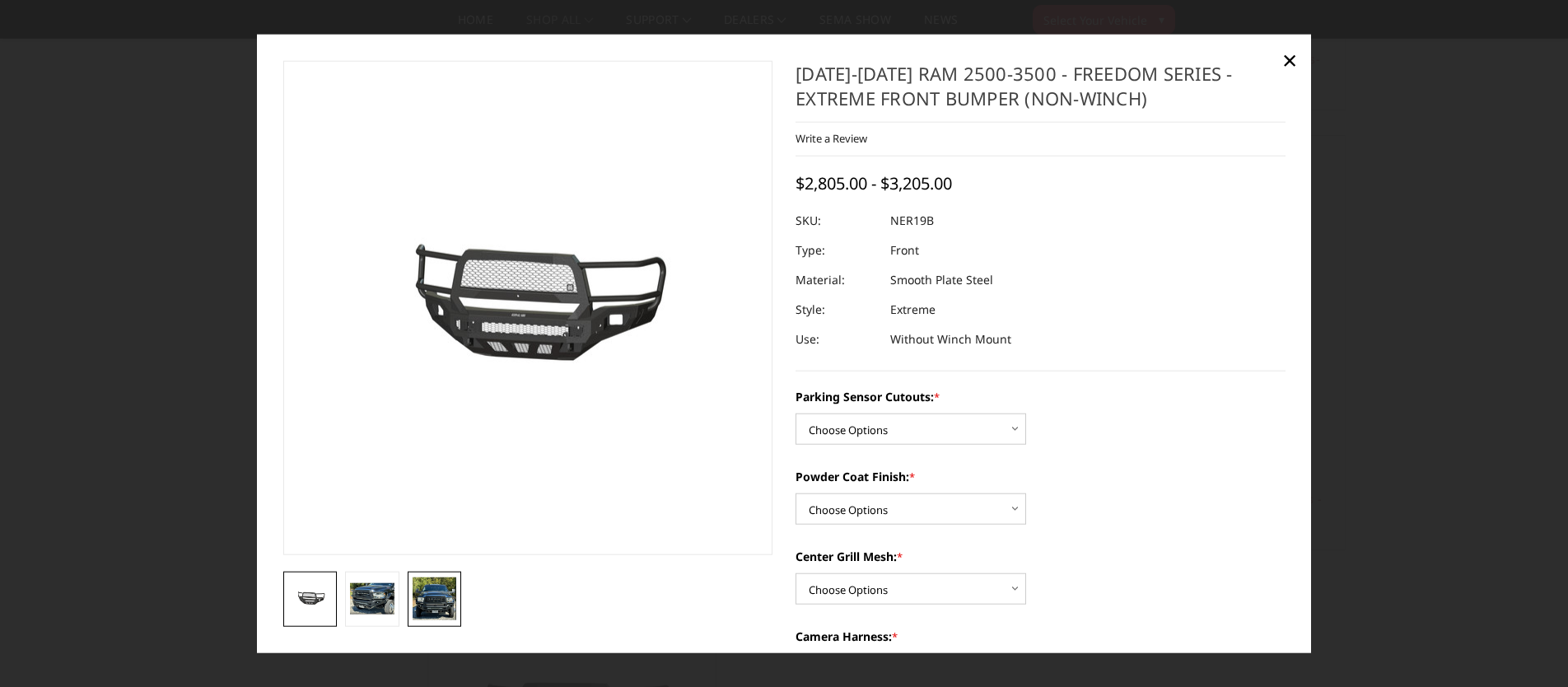
click at [430, 606] on img at bounding box center [435, 598] width 45 height 44
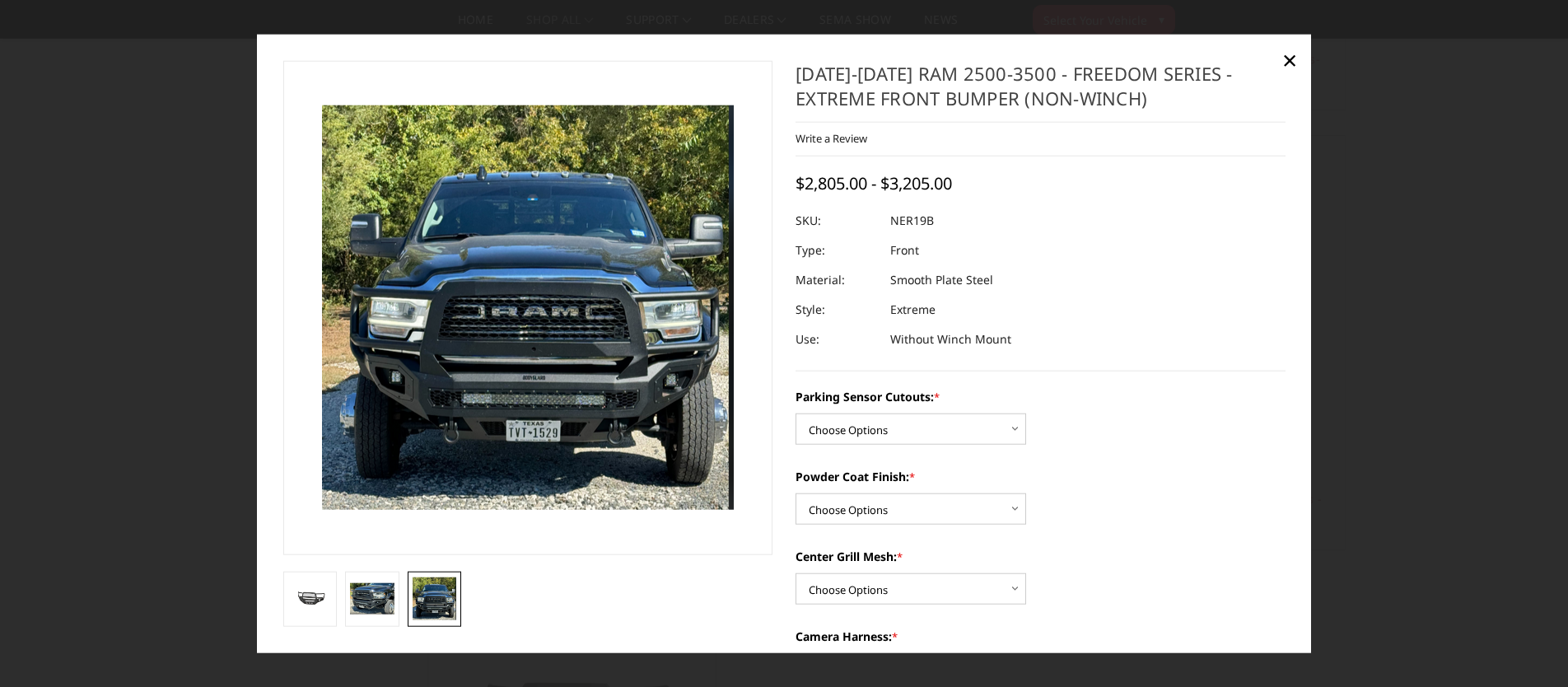
click at [430, 606] on img at bounding box center [435, 598] width 45 height 44
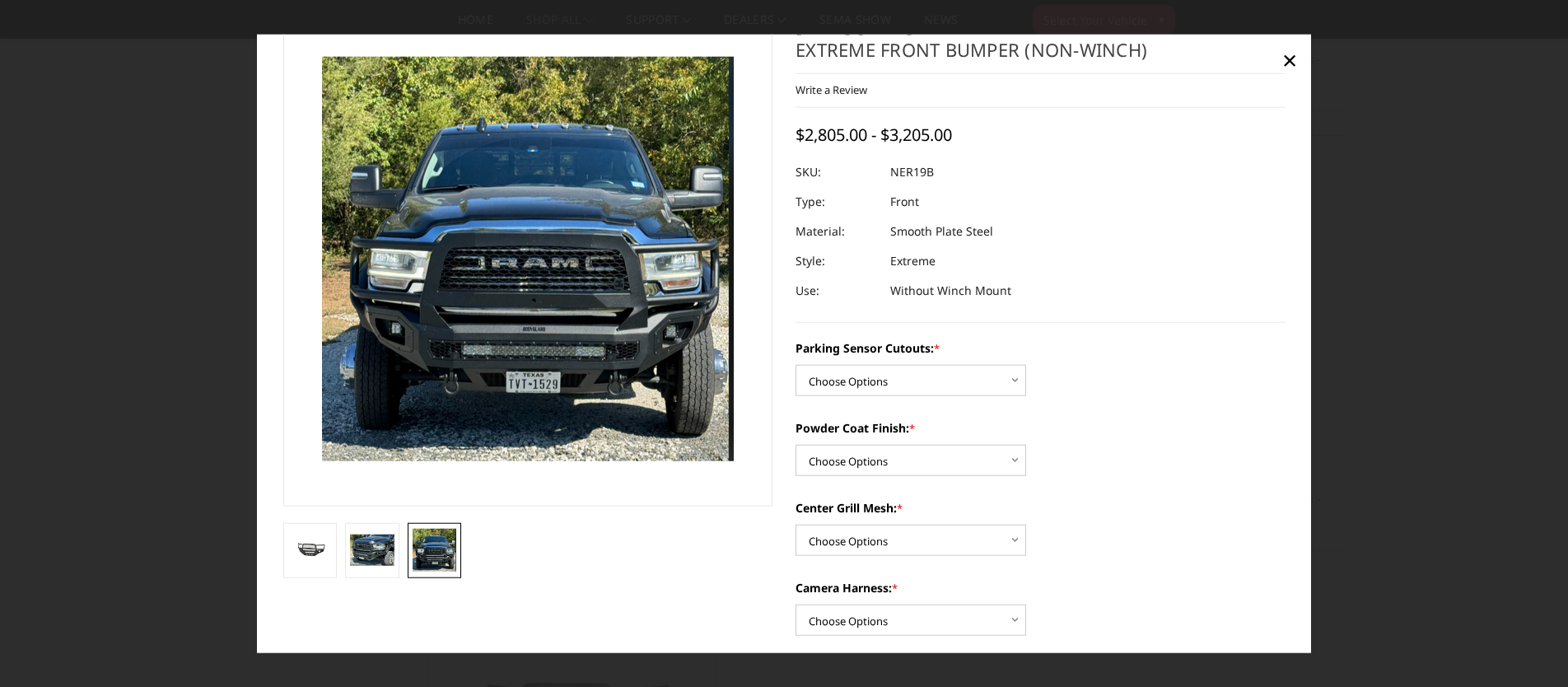
scroll to position [0, 0]
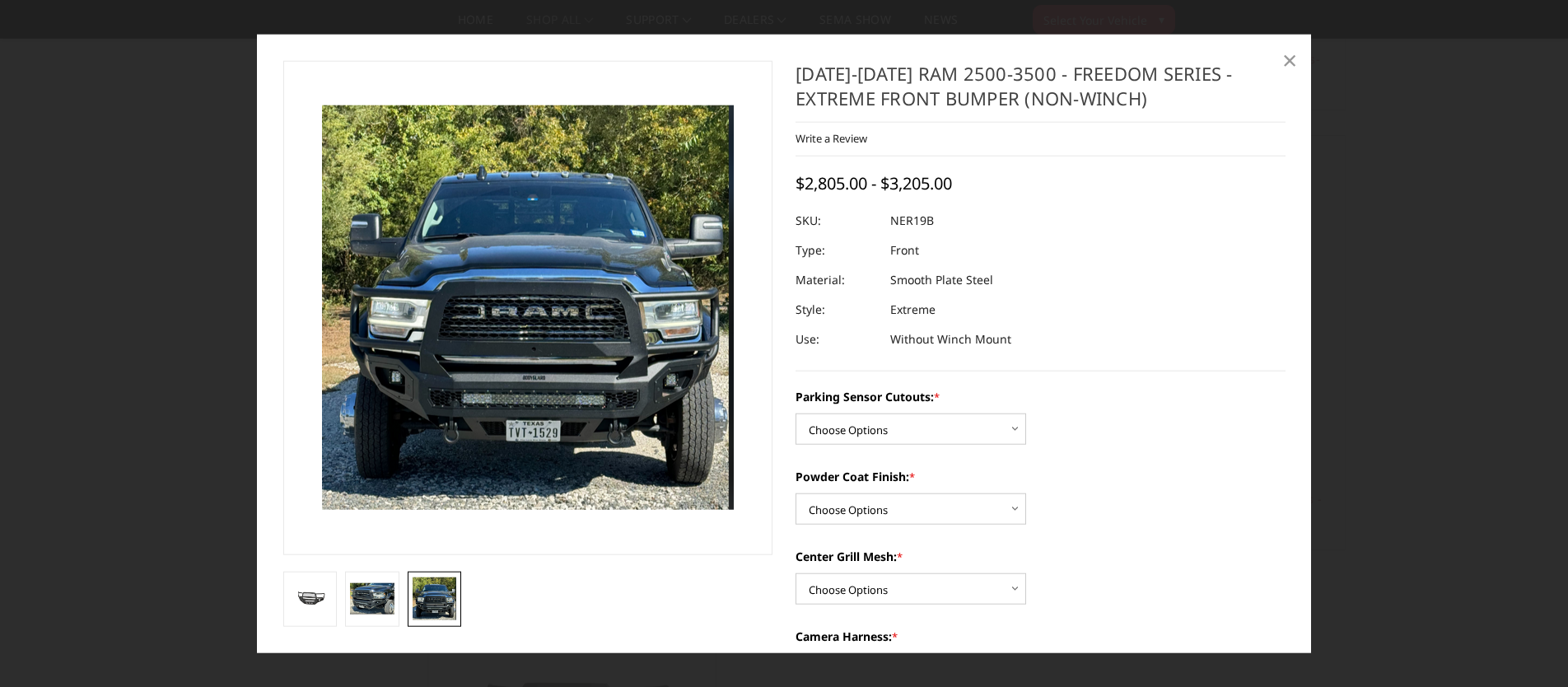
click at [1288, 59] on span "×" at bounding box center [1290, 59] width 15 height 36
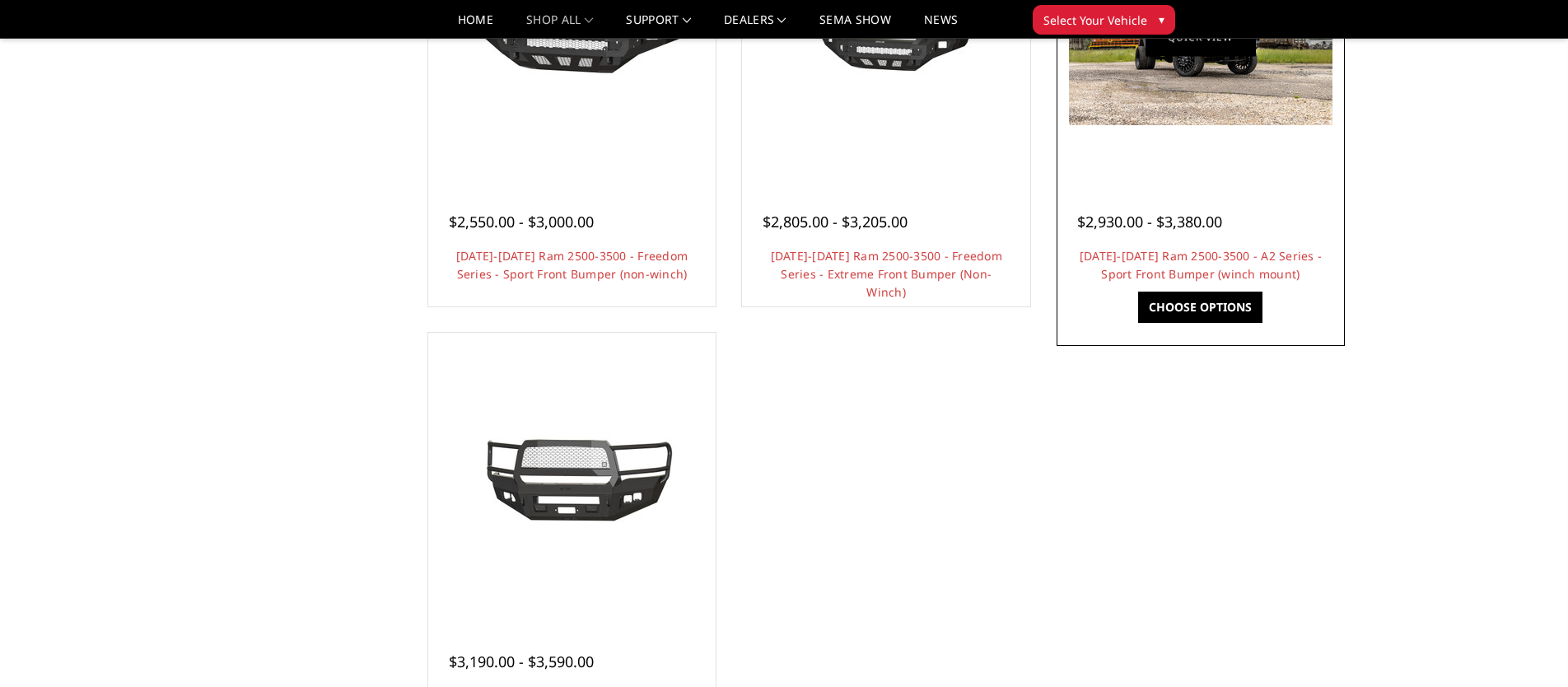
scroll to position [1206, 0]
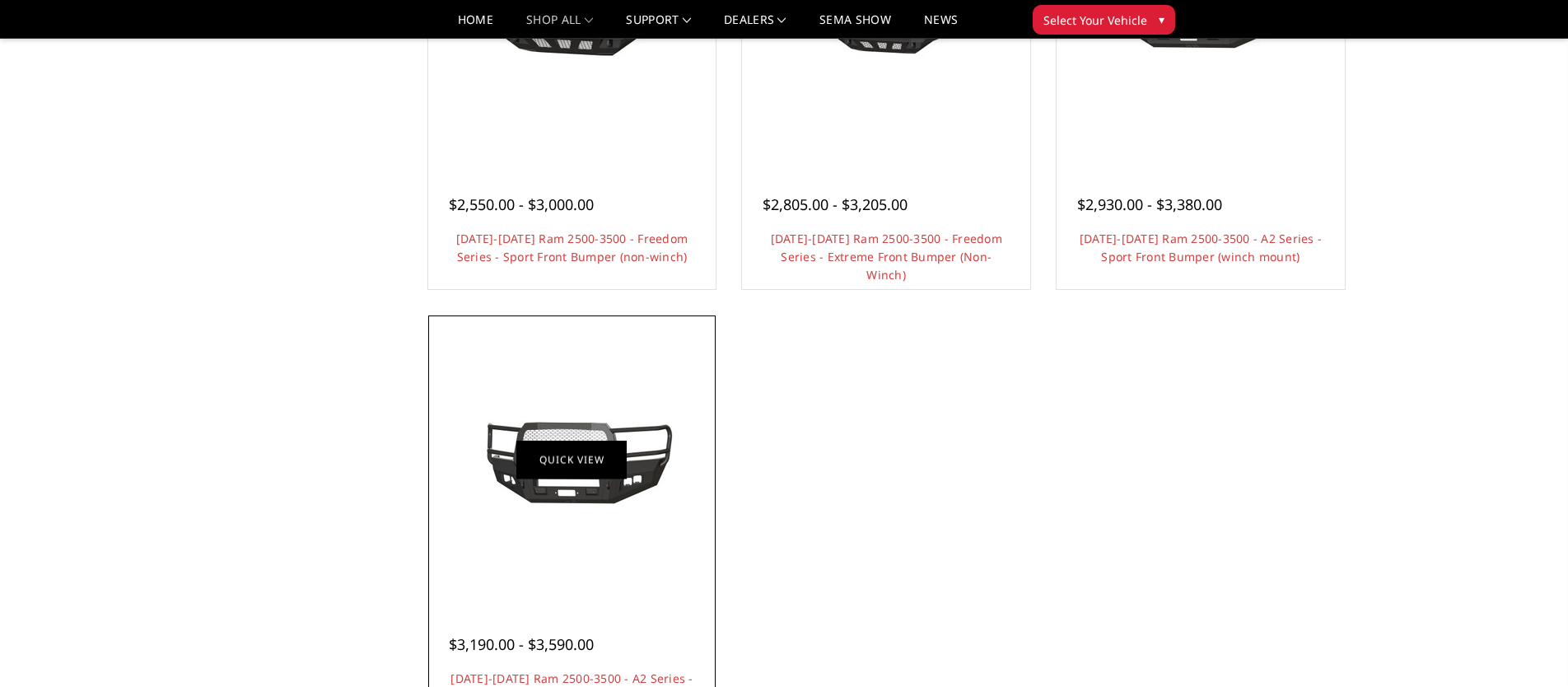
click at [563, 458] on link "Quick view" at bounding box center [571, 459] width 111 height 39
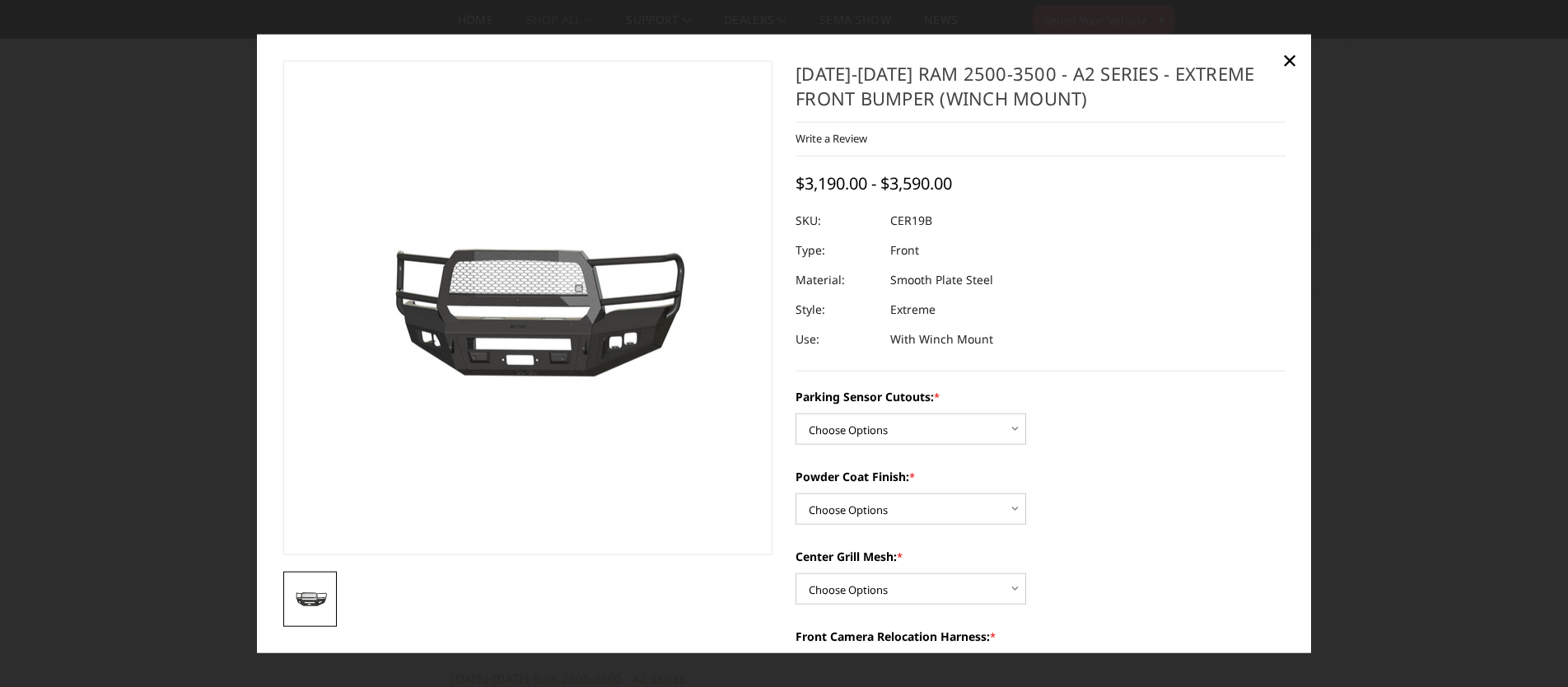
click at [551, 314] on img at bounding box center [501, 309] width 1054 height 472
click at [1284, 60] on span "×" at bounding box center [1290, 59] width 15 height 36
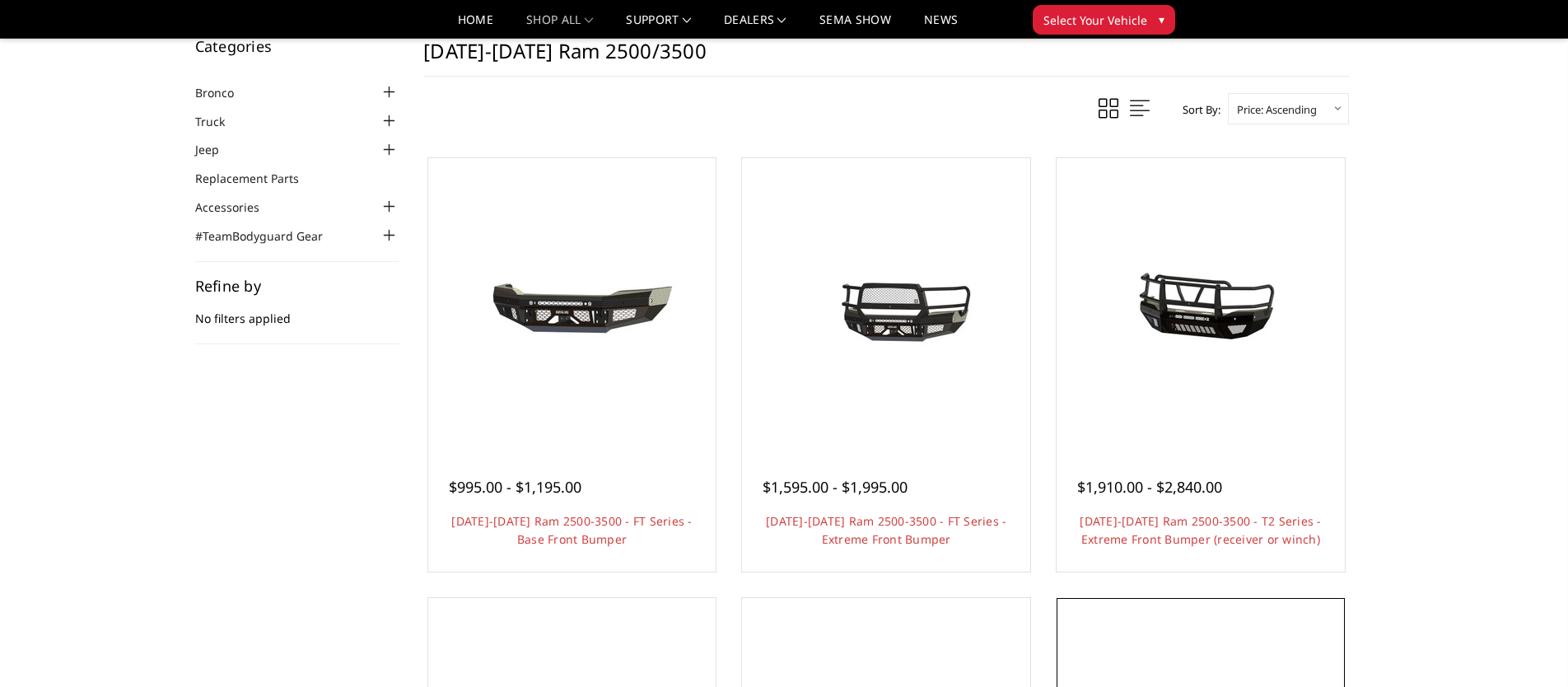
scroll to position [0, 0]
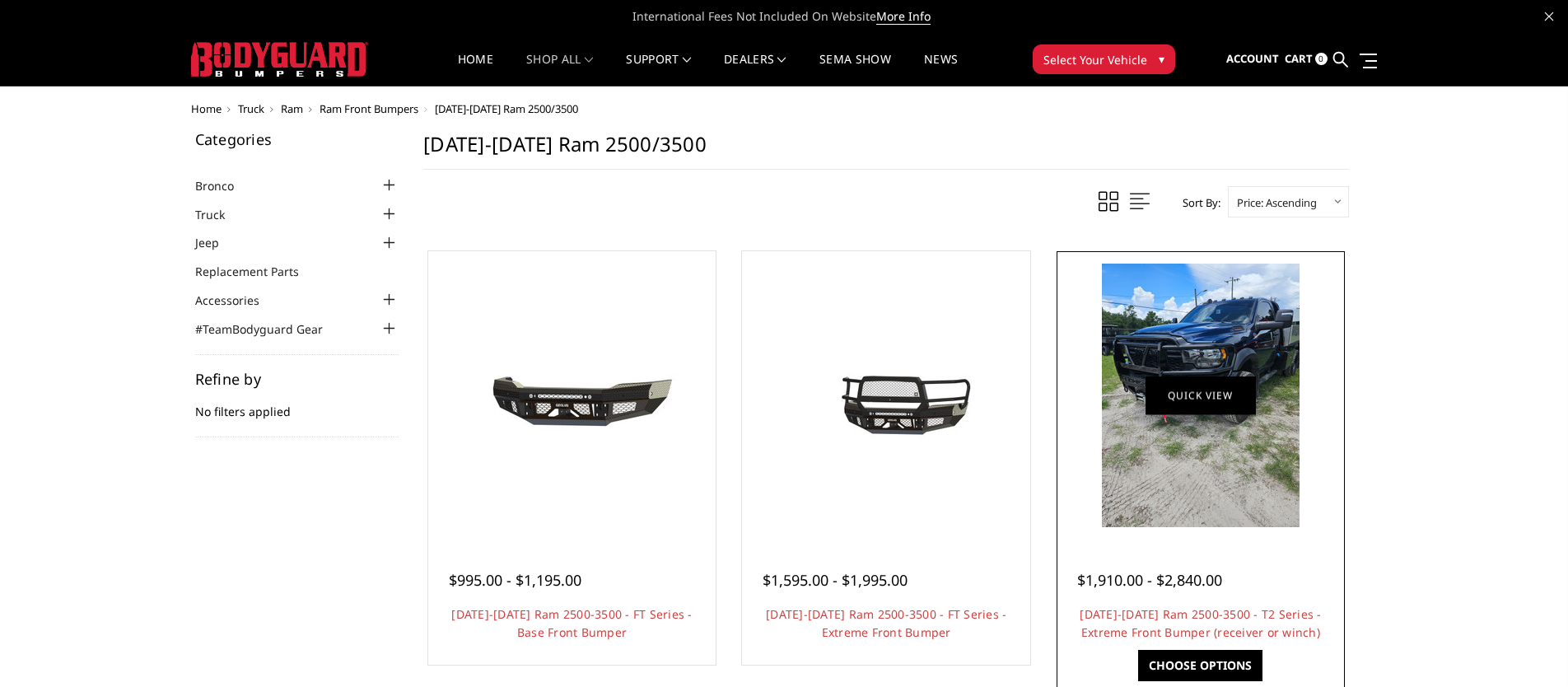
click at [1199, 396] on link "Quick view" at bounding box center [1201, 395] width 111 height 39
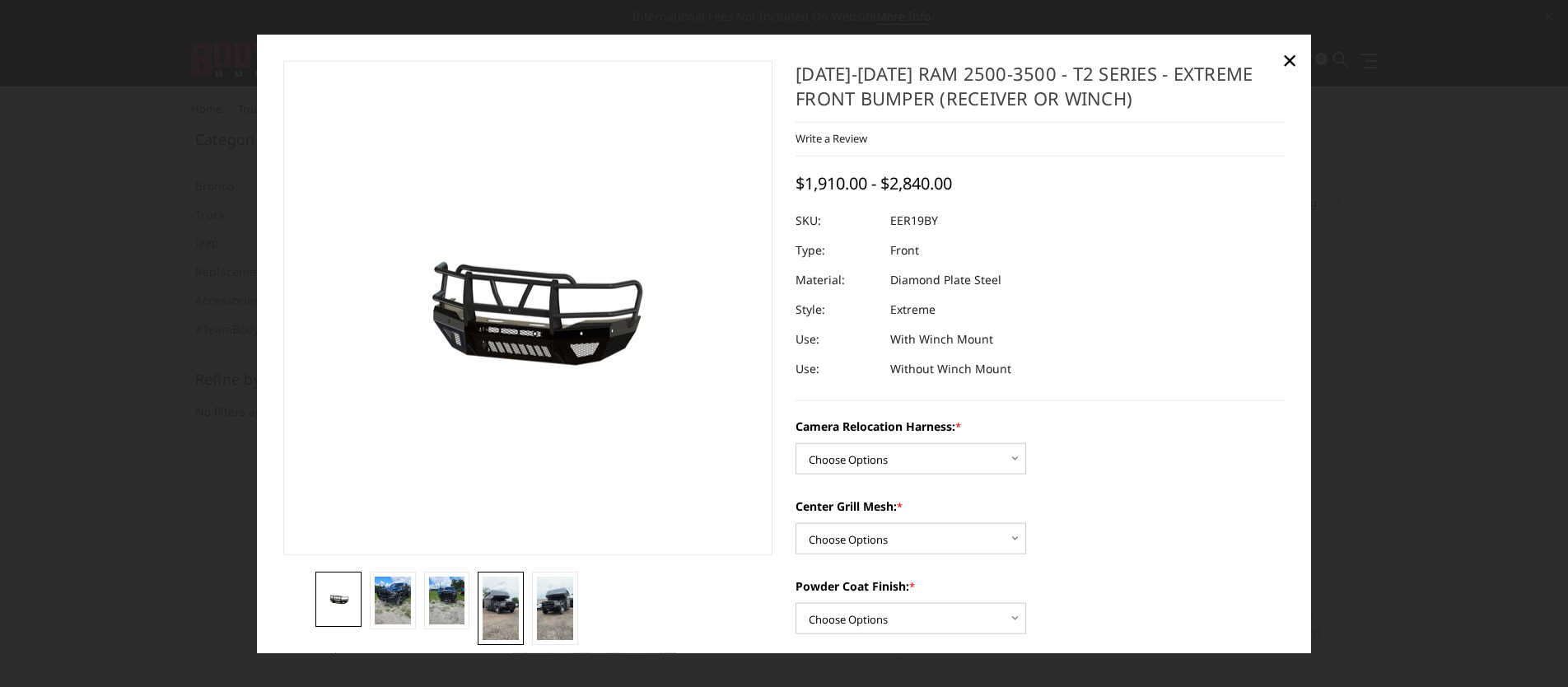
click at [500, 609] on img at bounding box center [500, 608] width 36 height 64
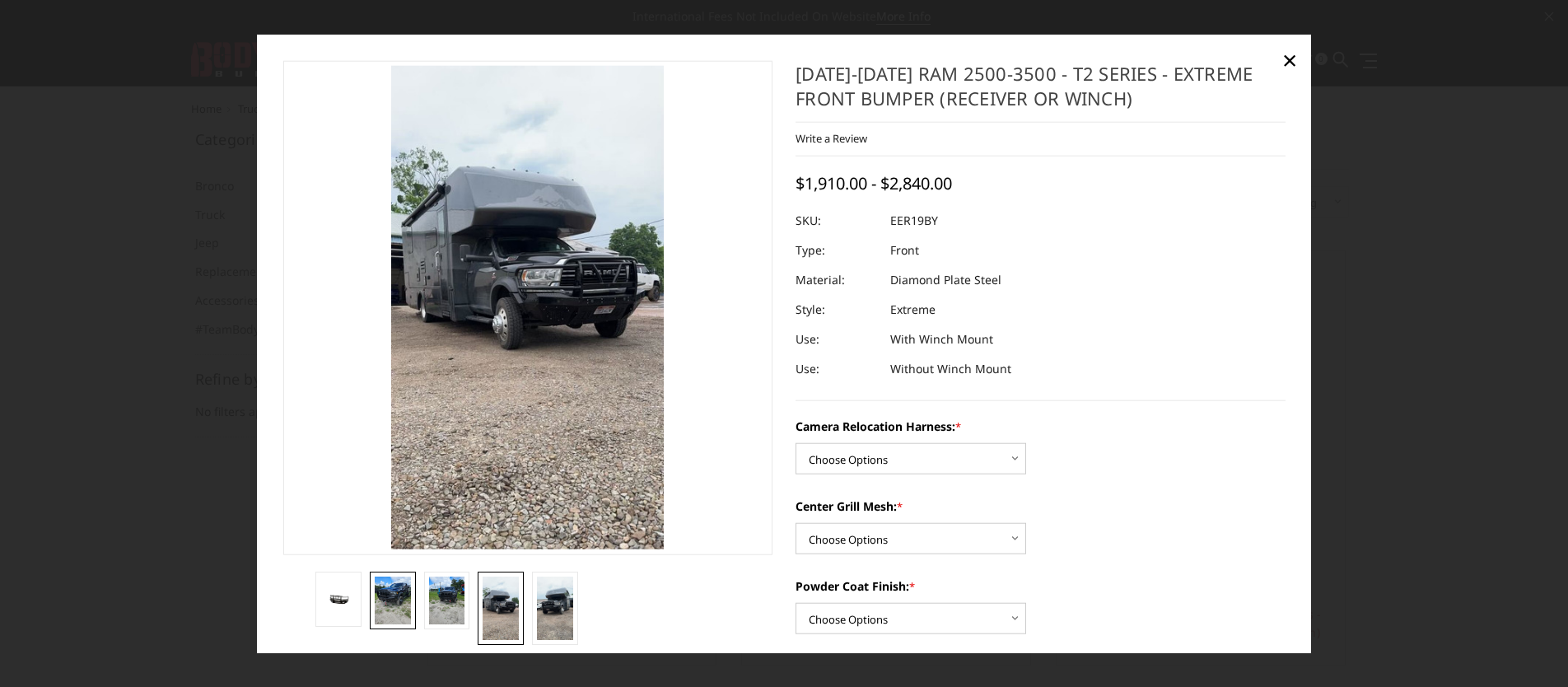
click at [385, 600] on img at bounding box center [393, 599] width 36 height 48
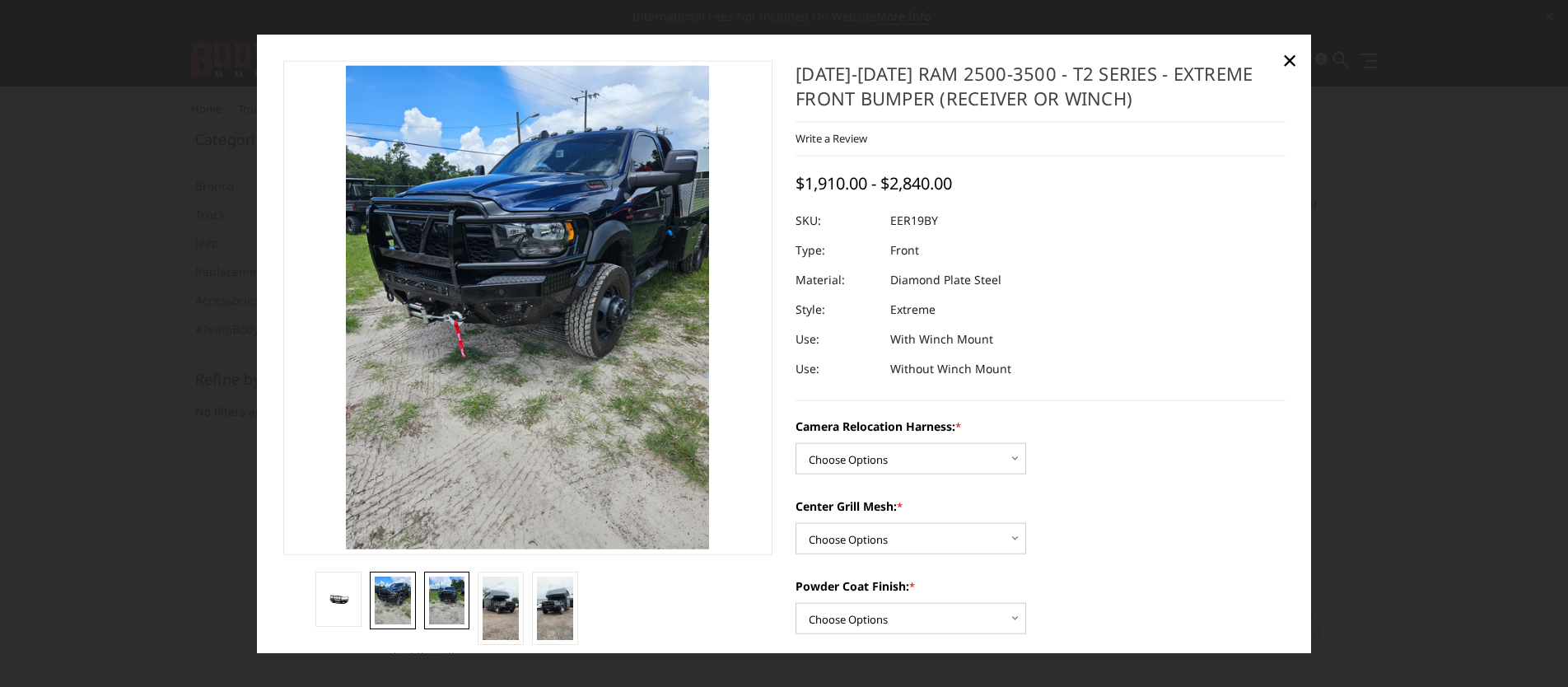
click at [450, 603] on img at bounding box center [447, 599] width 36 height 48
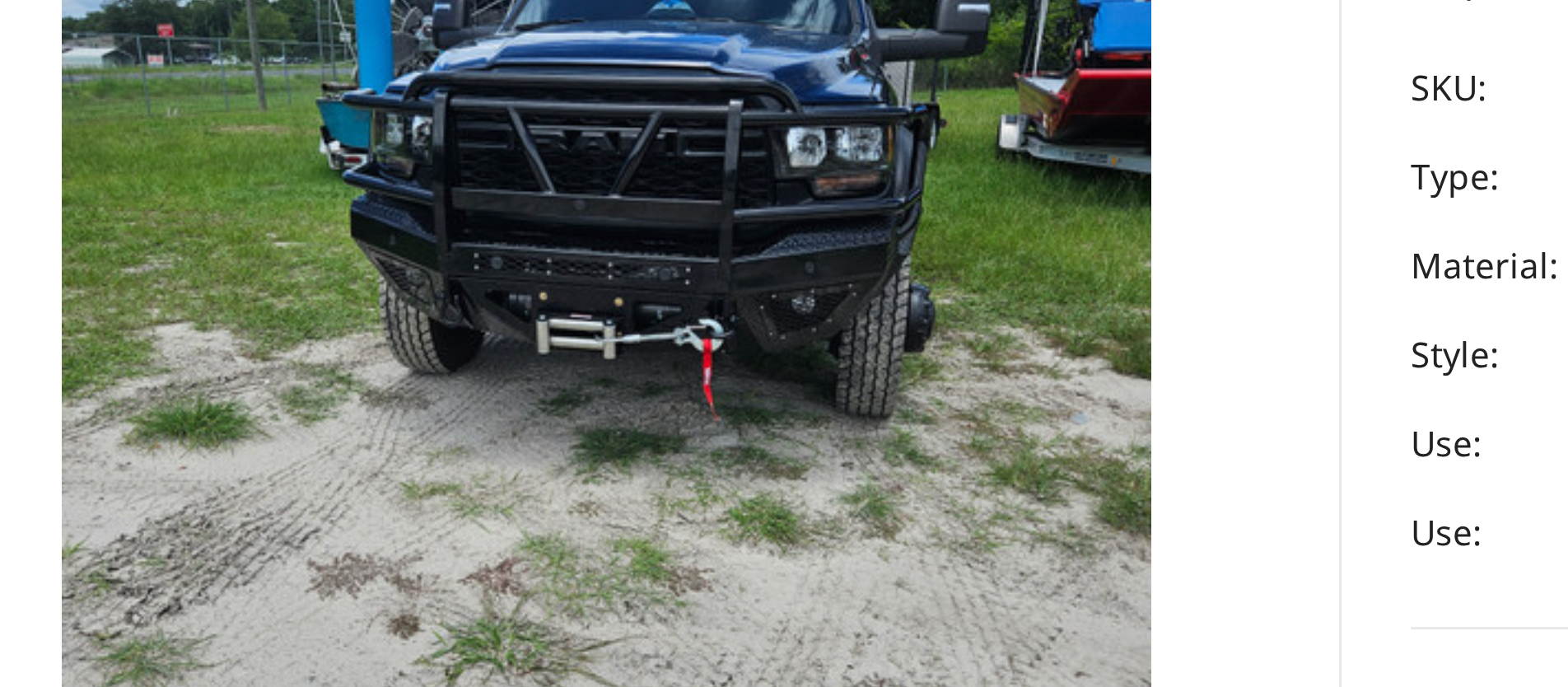
click at [509, 293] on img at bounding box center [539, 325] width 790 height 1054
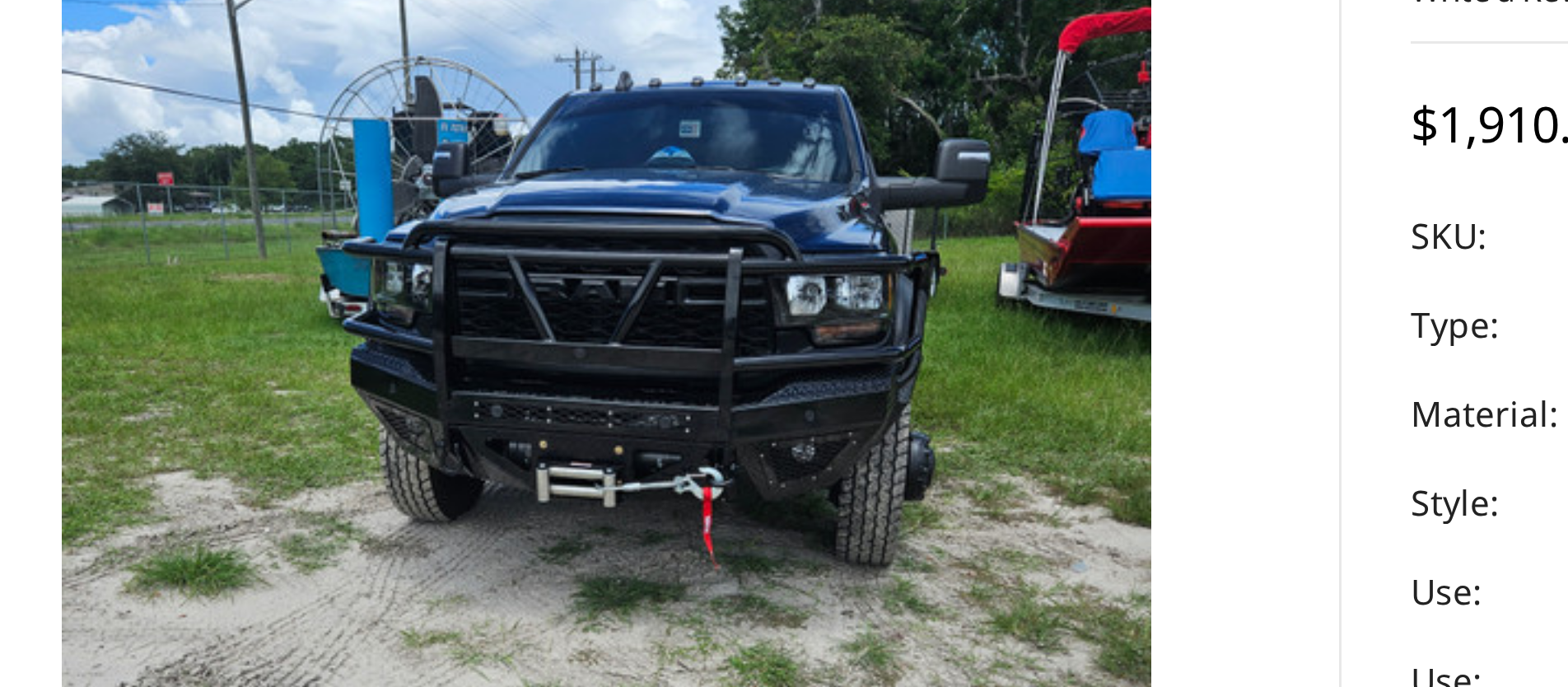
click at [735, 219] on img at bounding box center [400, 408] width 790 height 1054
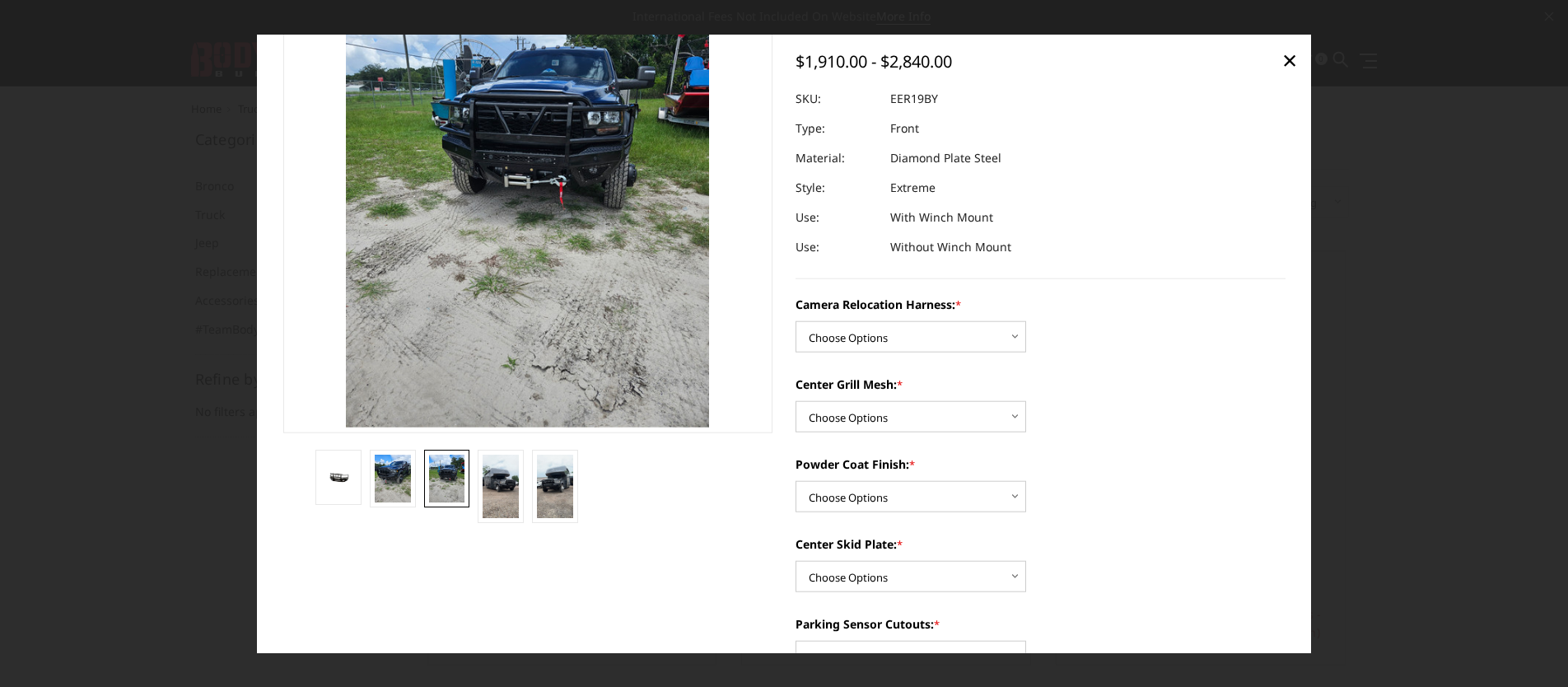
scroll to position [130, 0]
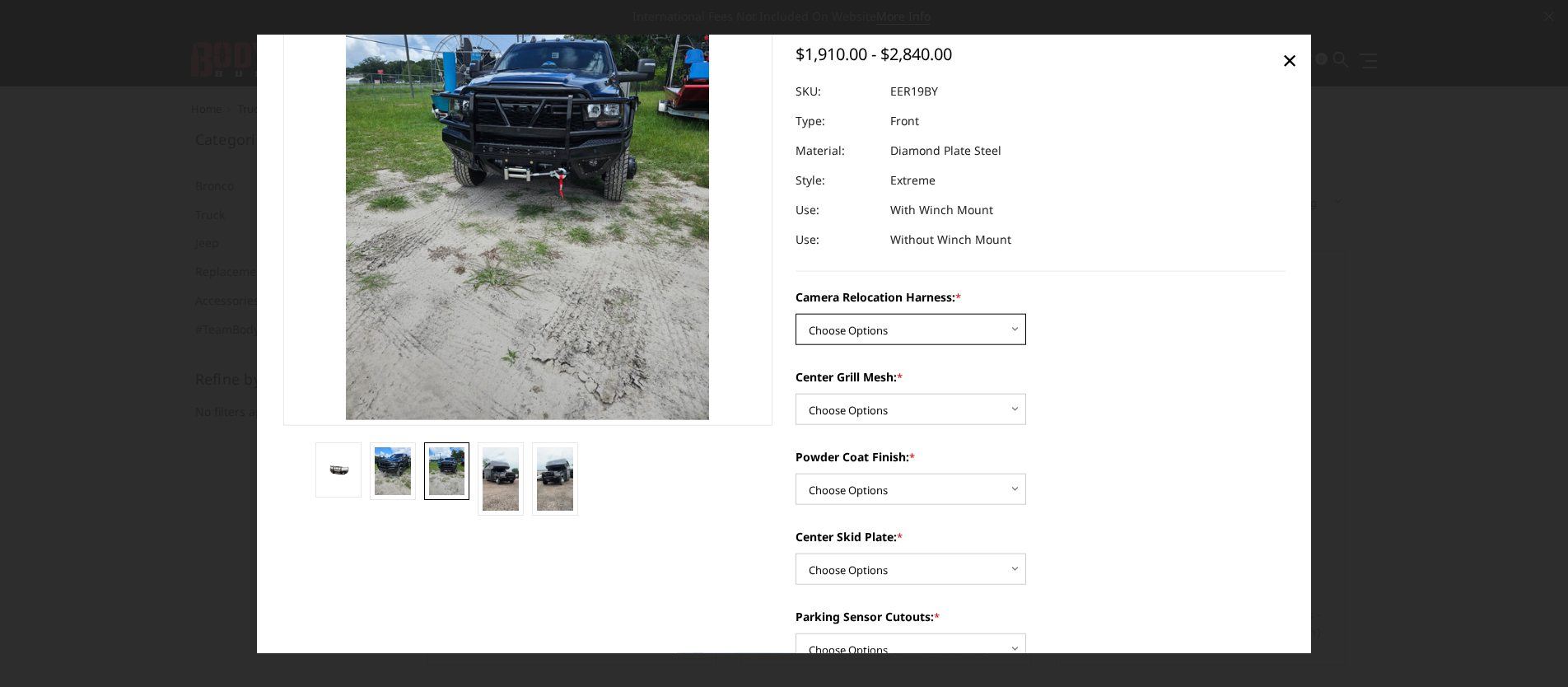
click at [860, 329] on select "Choose Options Without camera harness With camera harness" at bounding box center [910, 329] width 230 height 31
select select "3819"
click at [795, 314] on select "Choose Options Without camera harness With camera harness" at bounding box center [910, 329] width 230 height 31
click at [865, 411] on select "Choose Options Without expanded metal With expanded metal" at bounding box center [910, 410] width 230 height 31
click at [502, 473] on img at bounding box center [500, 478] width 36 height 64
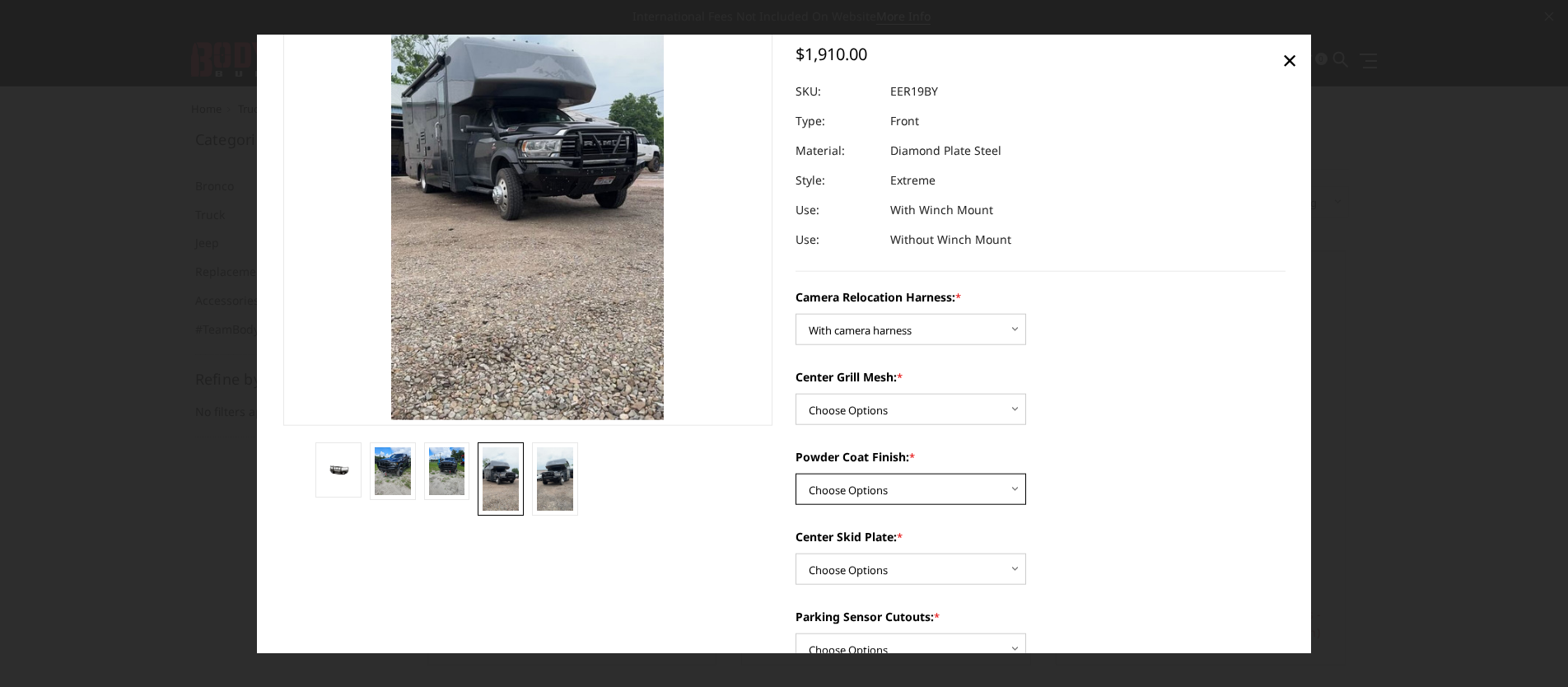
click at [1015, 489] on select "Choose Options Textured Black Powder Coat Gloss Black Powder Coat Bare Metal" at bounding box center [910, 489] width 230 height 31
select select "3815"
click at [795, 473] on select "Choose Options Textured Black Powder Coat Gloss Black Powder Coat Bare Metal" at bounding box center [910, 489] width 230 height 31
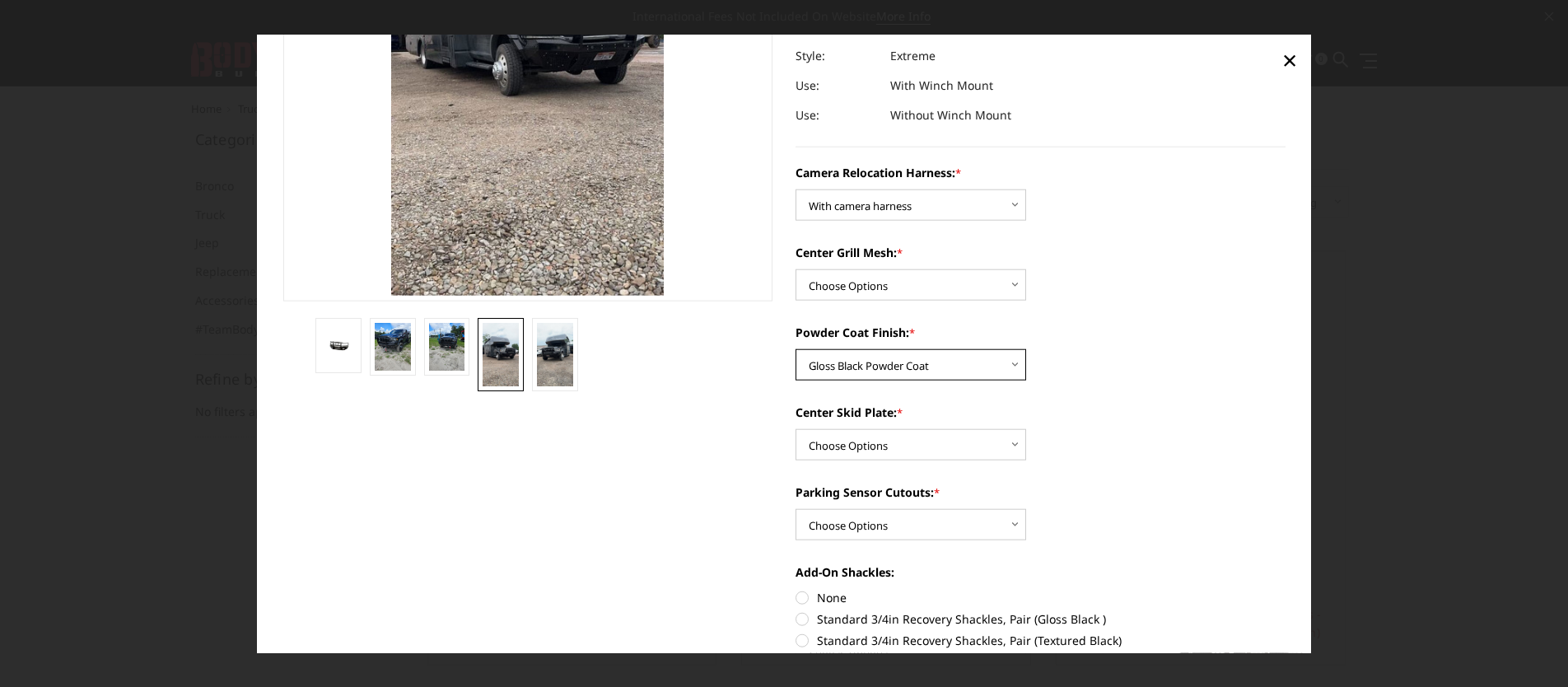
scroll to position [255, 0]
click at [905, 443] on select "Choose Options Winch Mount Skid Plate Standard Skid Plate (included) 2" Receive…" at bounding box center [910, 443] width 230 height 31
select select "3812"
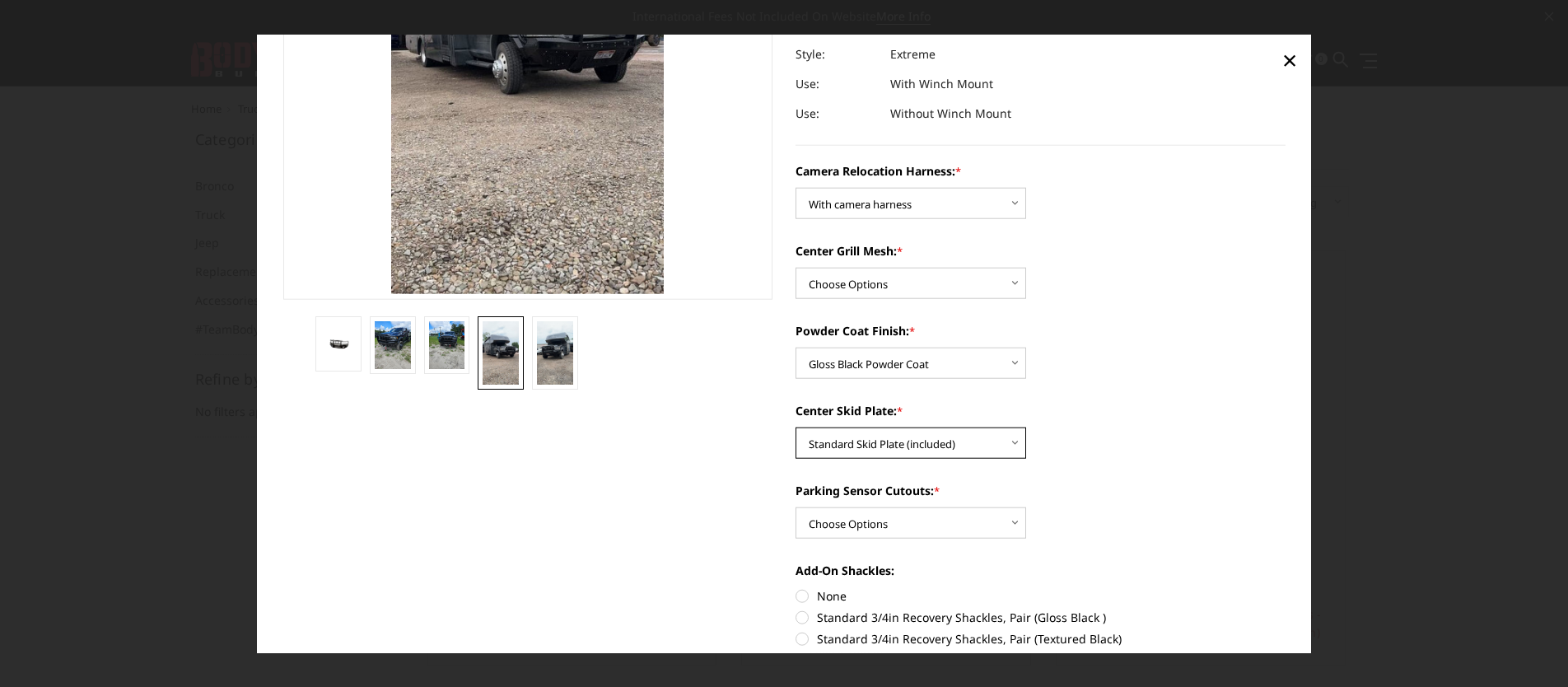
click at [795, 428] on select "Choose Options Winch Mount Skid Plate Standard Skid Plate (included) 2" Receive…" at bounding box center [910, 443] width 230 height 31
click at [905, 521] on select "Choose Options Yes - With Parking Sensor Cutouts" at bounding box center [910, 523] width 230 height 31
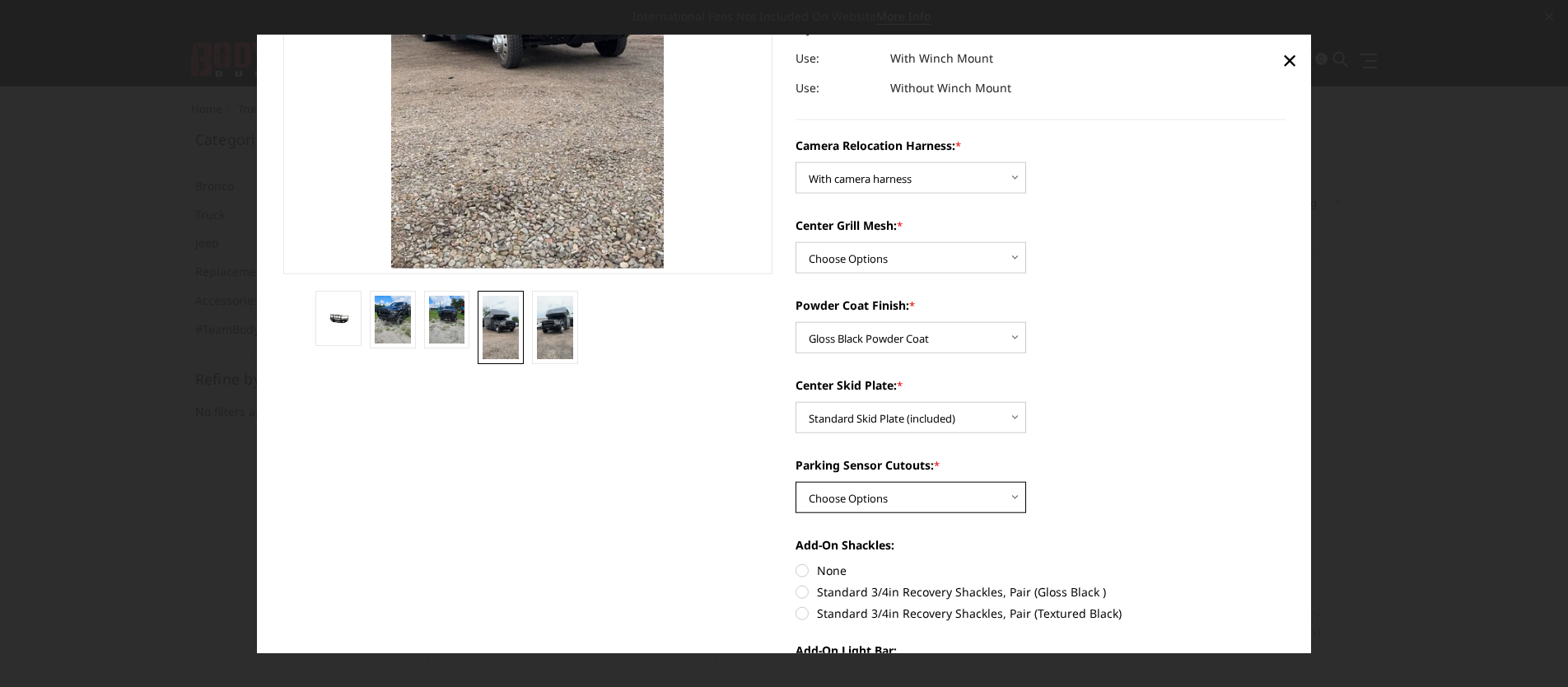
scroll to position [307, 0]
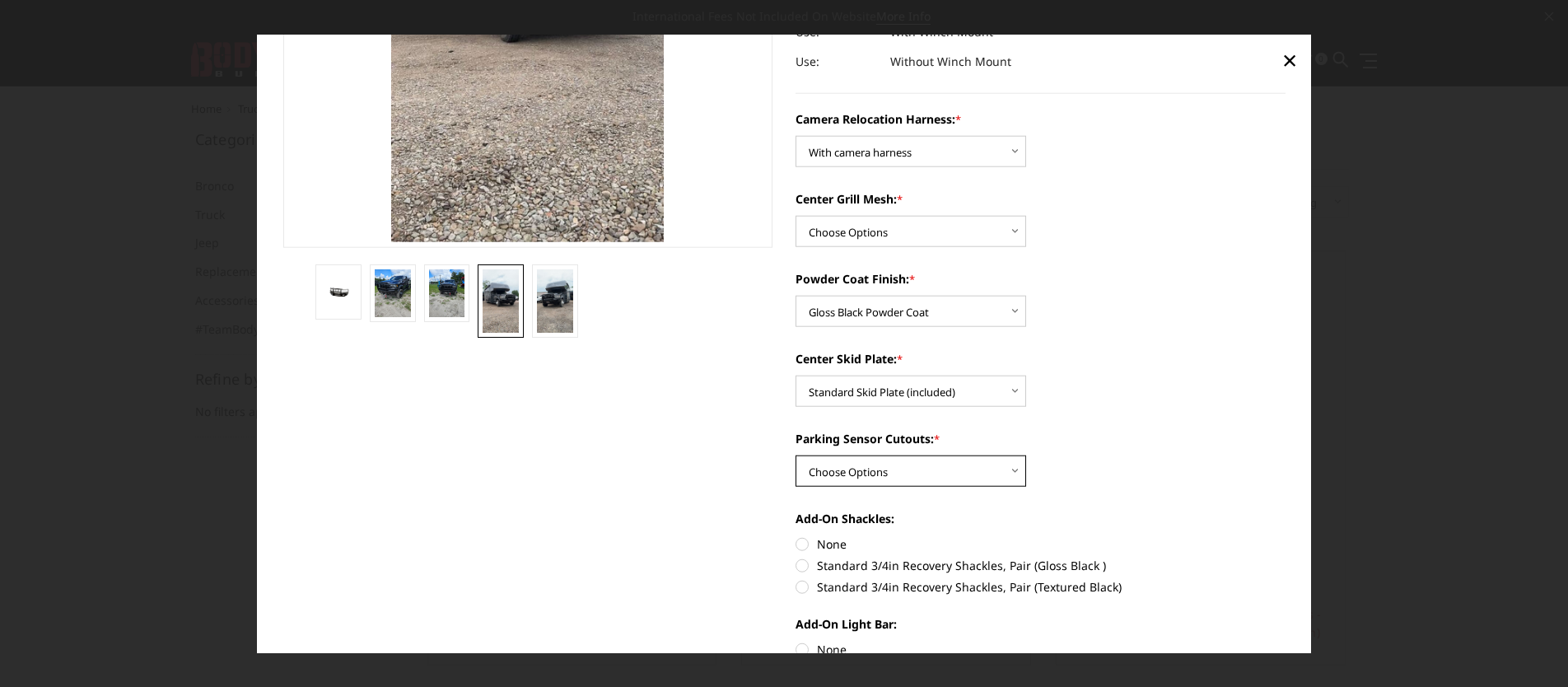
click at [862, 470] on select "Choose Options Yes - With Parking Sensor Cutouts" at bounding box center [910, 471] width 230 height 31
select select "3810"
click at [795, 455] on select "Choose Options Yes - With Parking Sensor Cutouts" at bounding box center [910, 471] width 230 height 31
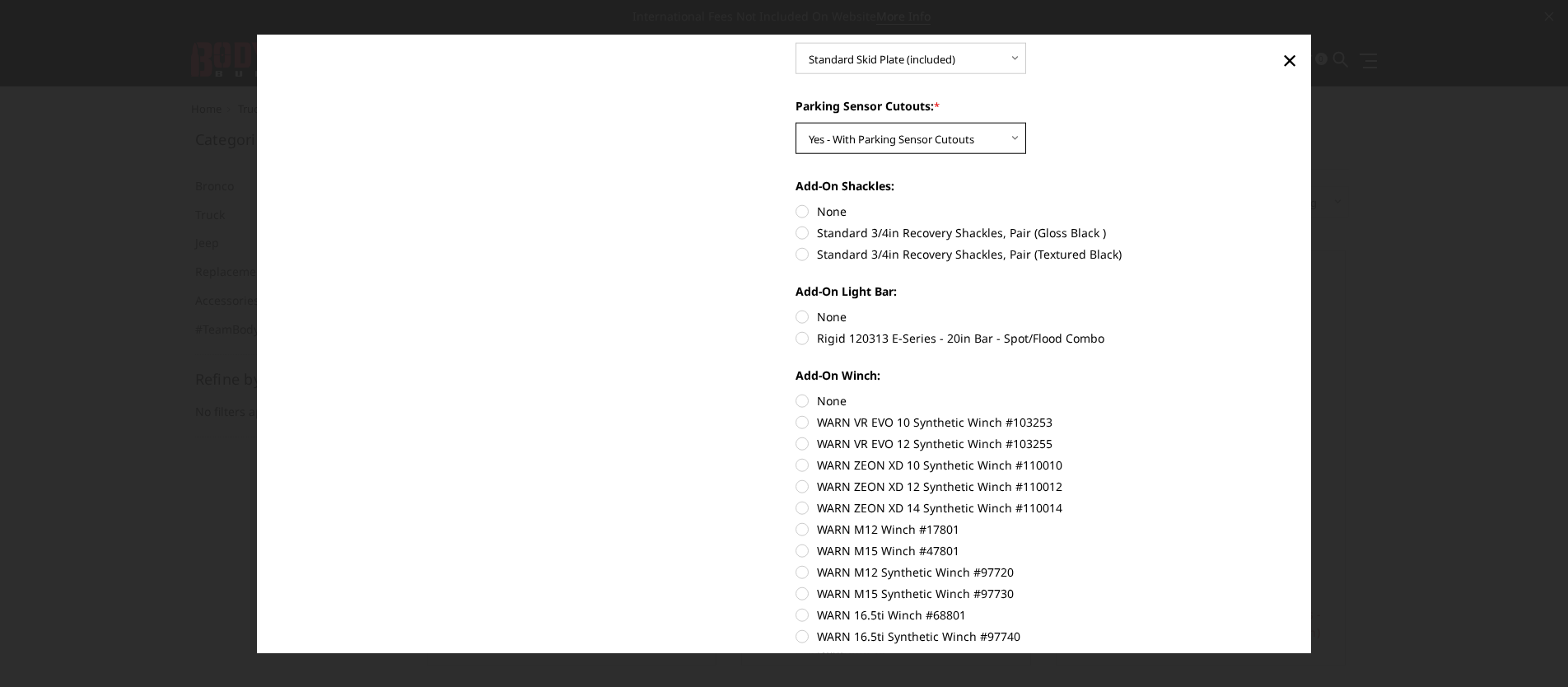
scroll to position [666, 0]
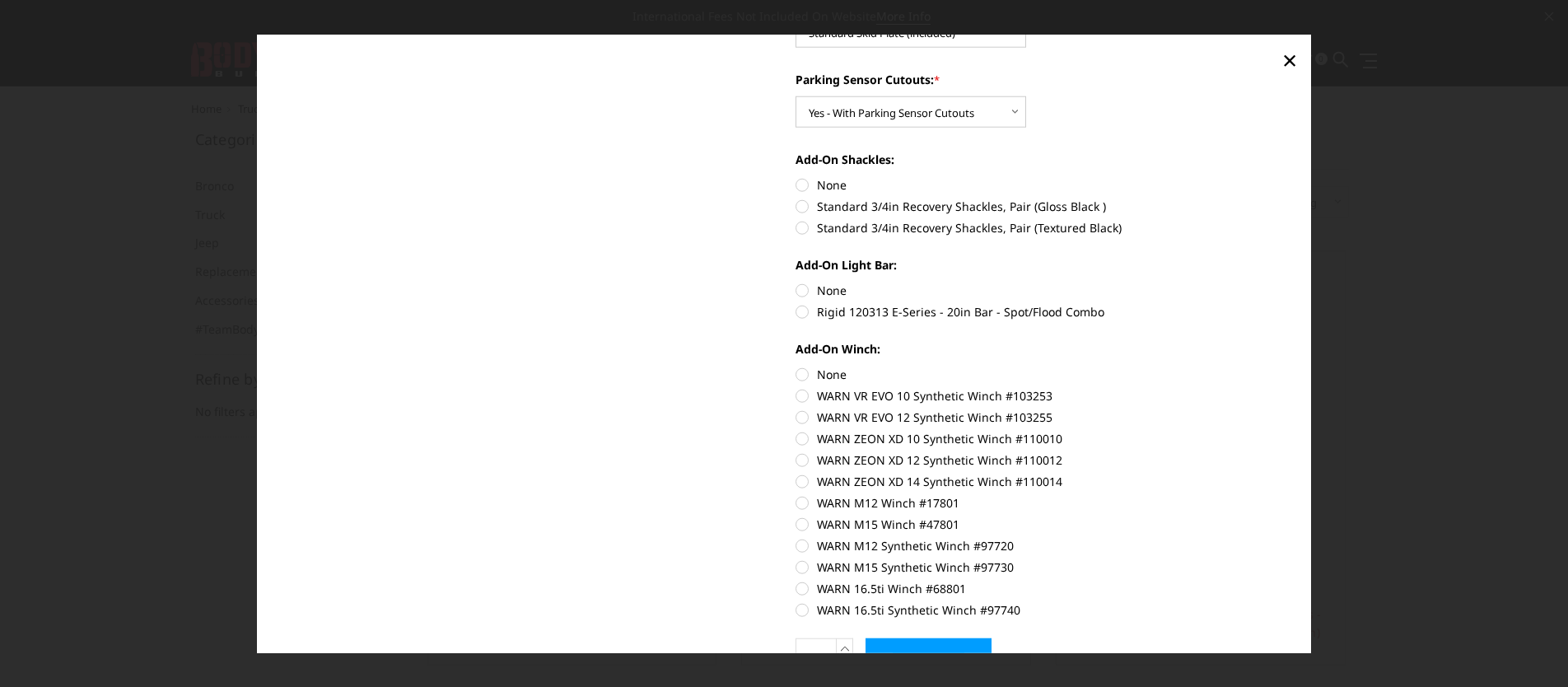
click at [1018, 204] on label "Standard 3/4in Recovery Shackles, Pair (Gloss Black )" at bounding box center [1040, 206] width 490 height 17
click at [1286, 177] on input "Standard 3/4in Recovery Shackles, Pair (Gloss Black )" at bounding box center [1286, 176] width 1 height 1
radio input "true"
click at [888, 310] on label "Rigid 120313 E-Series - 20in Bar - Spot/Flood Combo" at bounding box center [1040, 311] width 490 height 17
click at [1286, 282] on input "Rigid 120313 E-Series - 20in Bar - Spot/Flood Combo" at bounding box center [1286, 282] width 1 height 1
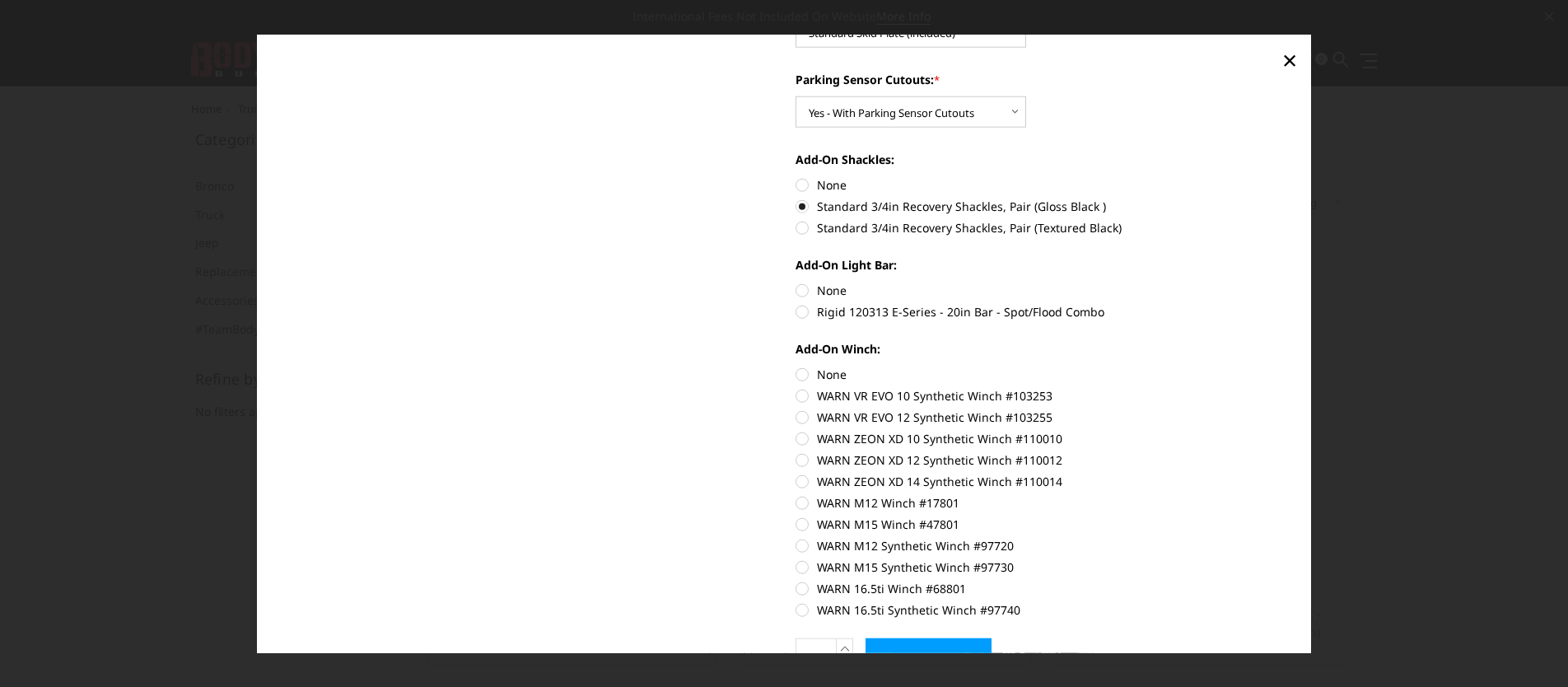
radio input "true"
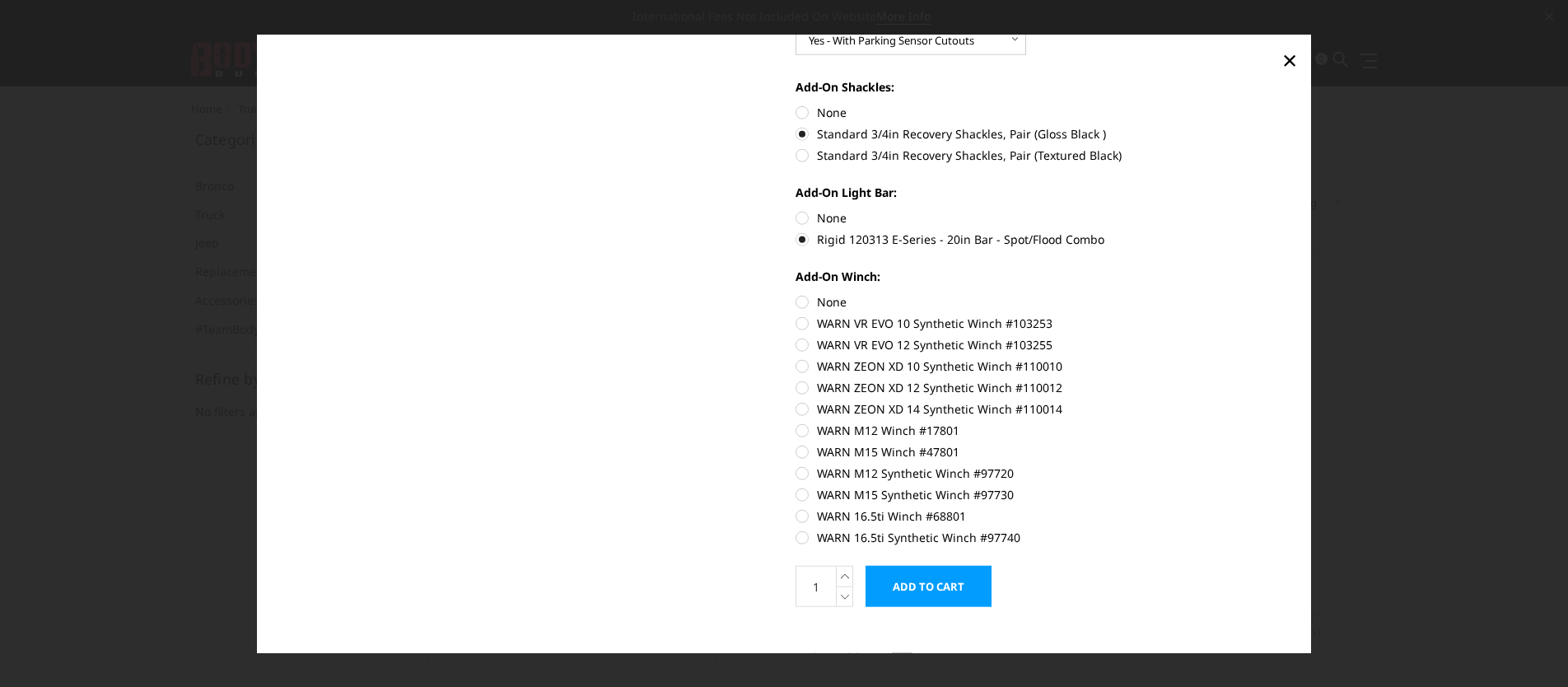
scroll to position [735, 0]
click at [800, 326] on label "WARN VR EVO 10 Synthetic Winch #103253" at bounding box center [1040, 326] width 490 height 17
click at [1286, 297] on input "WARN VR EVO 10 Synthetic Winch #103253" at bounding box center [1286, 296] width 1 height 1
radio input "true"
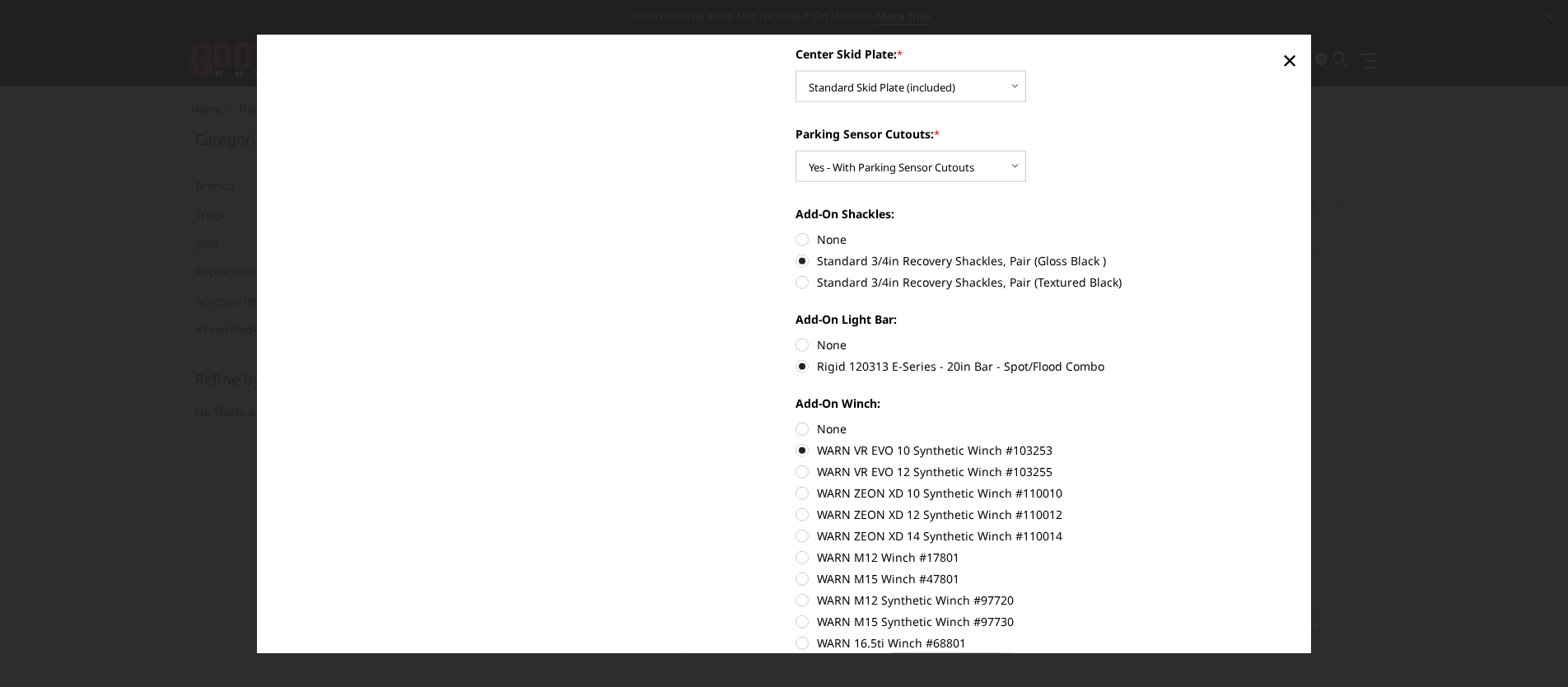
scroll to position [633, 0]
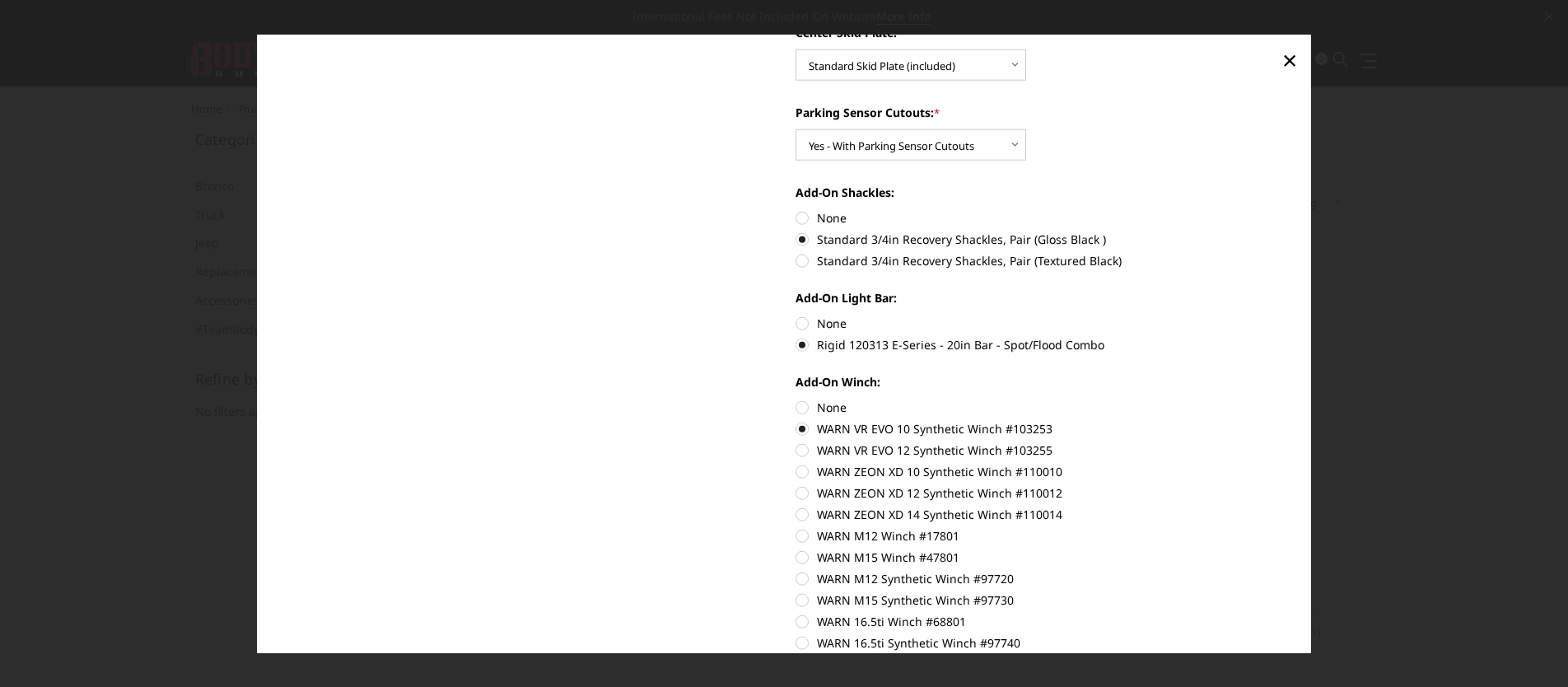
click at [802, 474] on label "WARN ZEON XD 10 Synthetic Winch #110010" at bounding box center [1040, 471] width 490 height 17
click at [1286, 442] on input "WARN ZEON XD 10 Synthetic Winch #110010" at bounding box center [1286, 441] width 1 height 1
radio input "true"
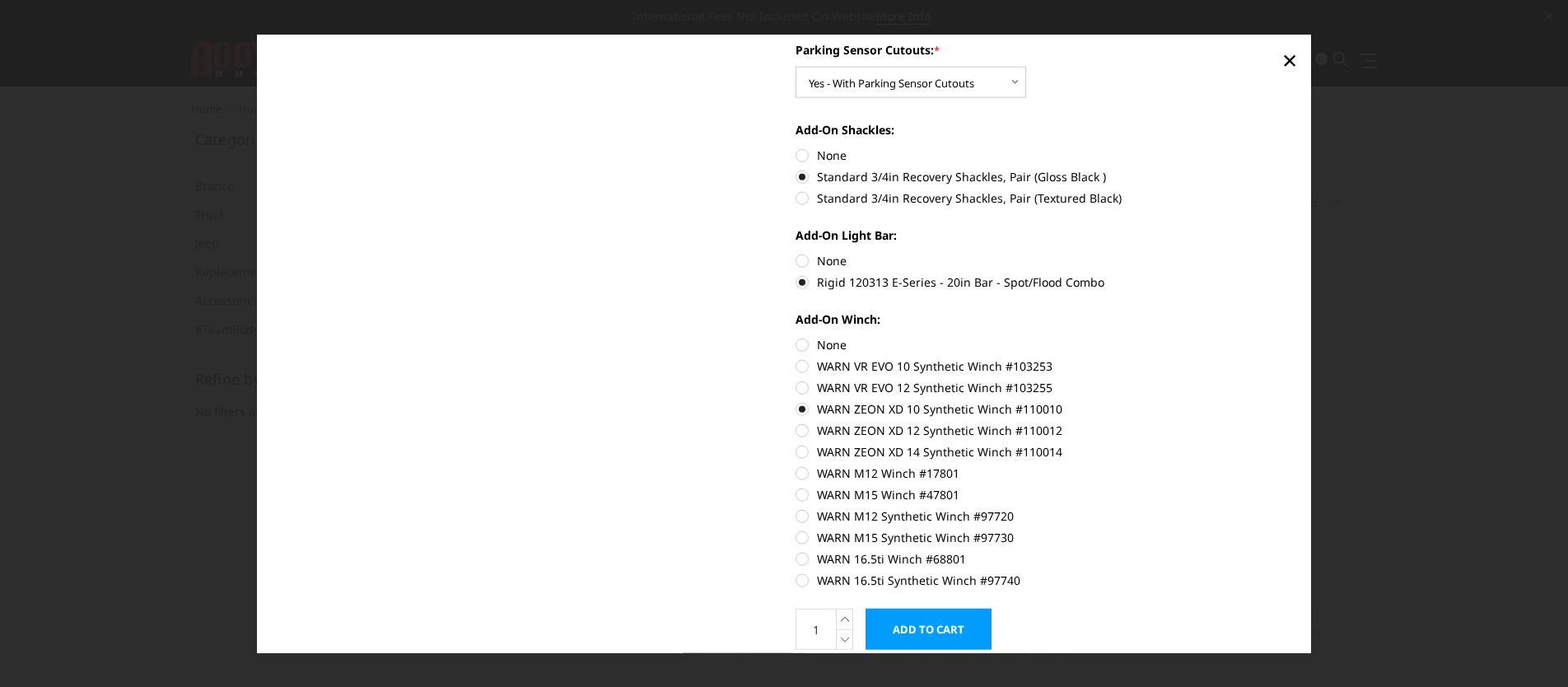
scroll to position [712, 0]
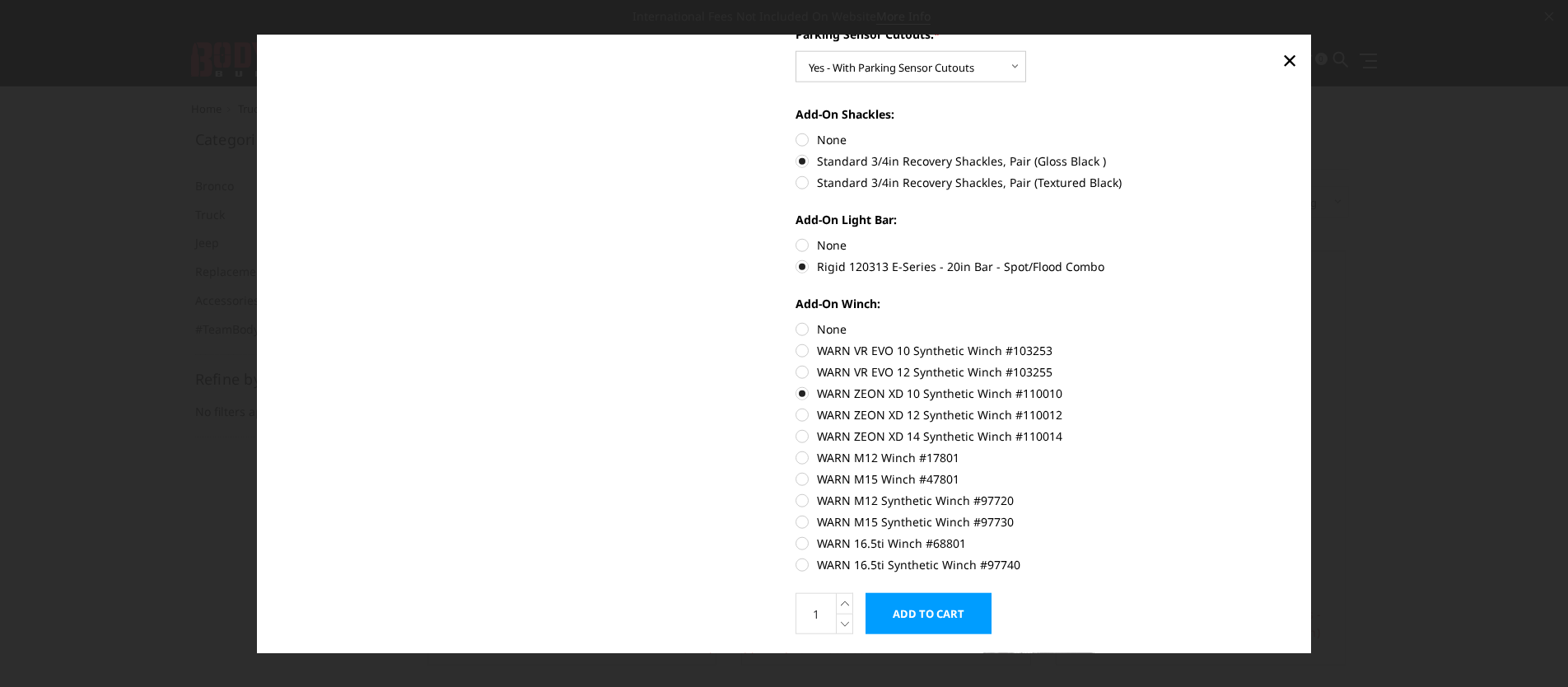
click at [799, 456] on label "WARN M12 Winch #17801" at bounding box center [1040, 457] width 490 height 17
click at [1286, 429] on input "WARN M12 Winch #17801" at bounding box center [1286, 428] width 1 height 1
radio input "true"
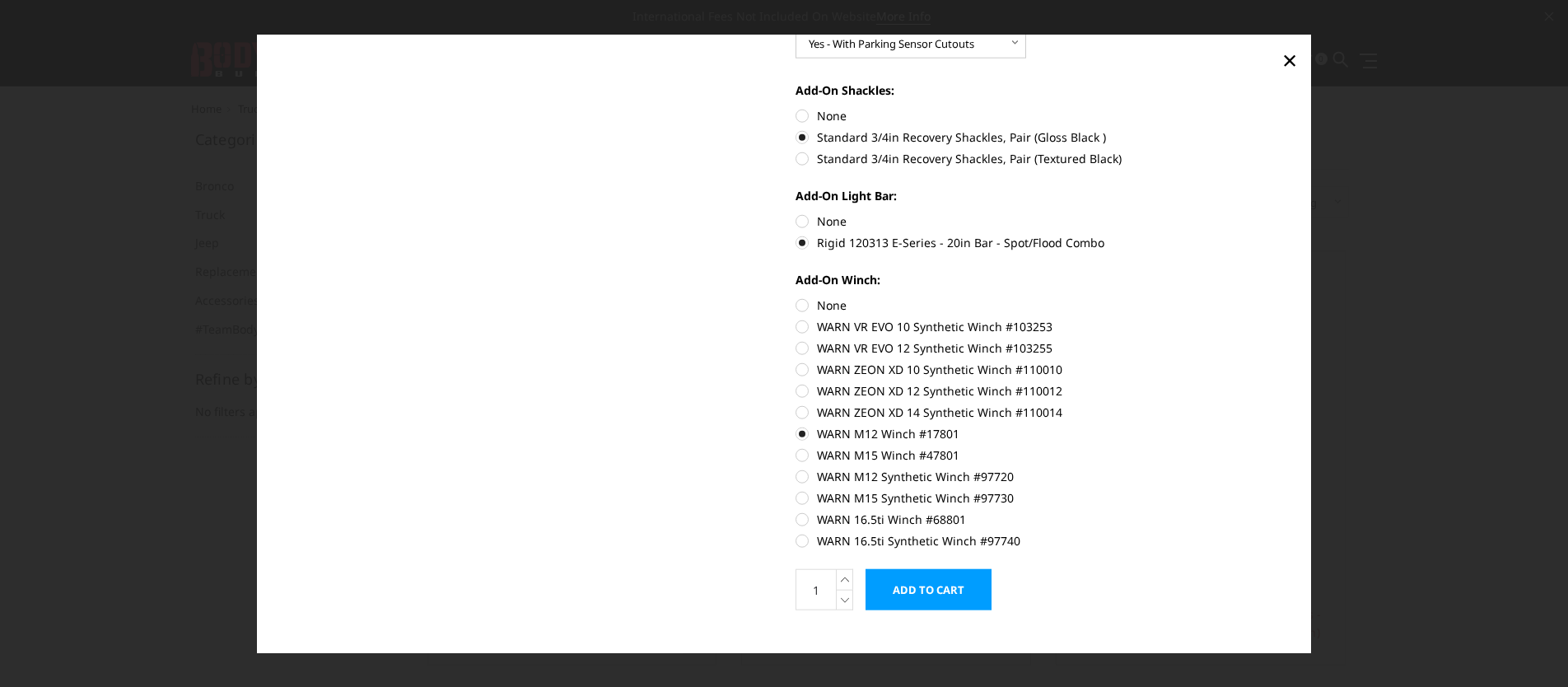
scroll to position [759, 0]
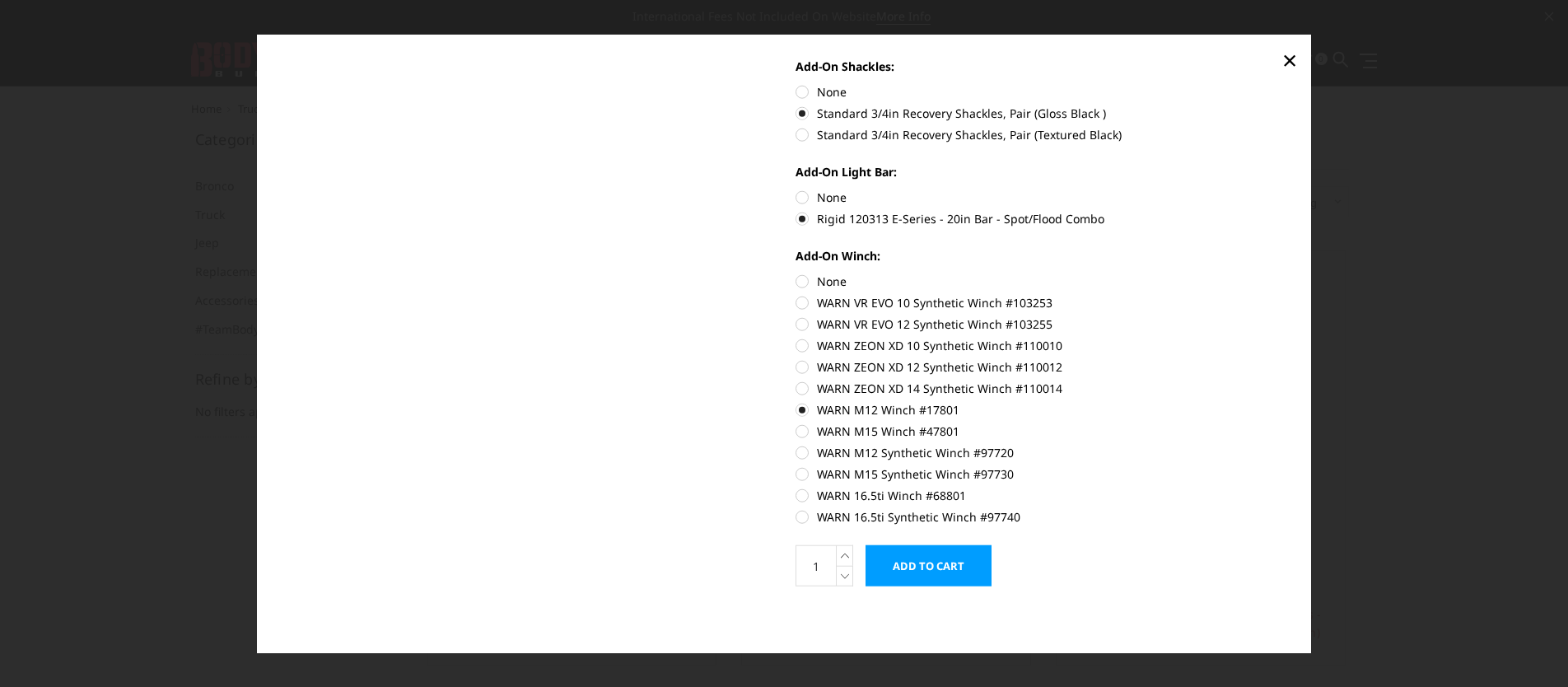
click at [801, 453] on label "WARN M12 Synthetic Winch #97720" at bounding box center [1040, 452] width 490 height 17
click at [1286, 424] on input "WARN M12 Synthetic Winch #97720" at bounding box center [1286, 423] width 1 height 1
radio input "true"
click at [801, 517] on label "WARN 16.5ti Synthetic Winch #97740" at bounding box center [1040, 518] width 490 height 17
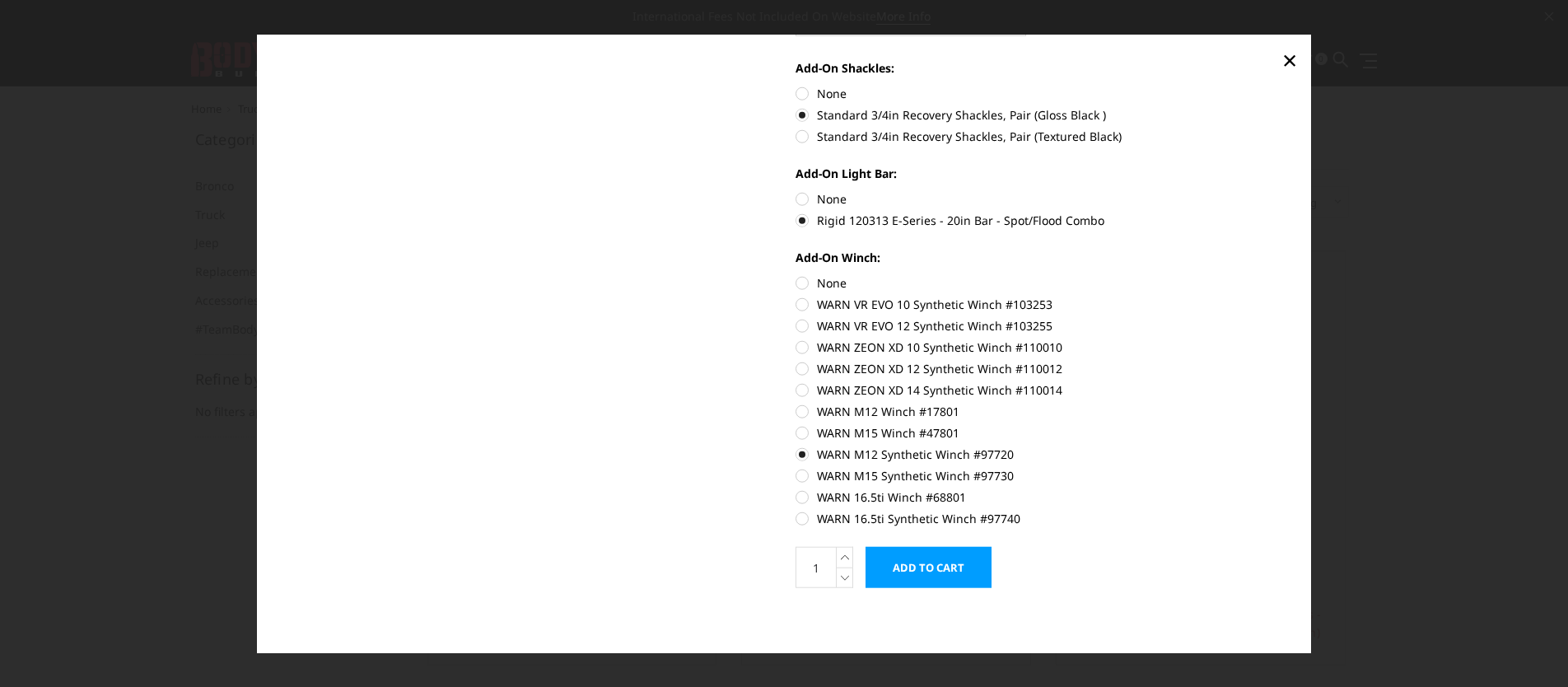
click at [1286, 489] on input "WARN 16.5ti Synthetic Winch #97740" at bounding box center [1286, 488] width 1 height 1
radio input "true"
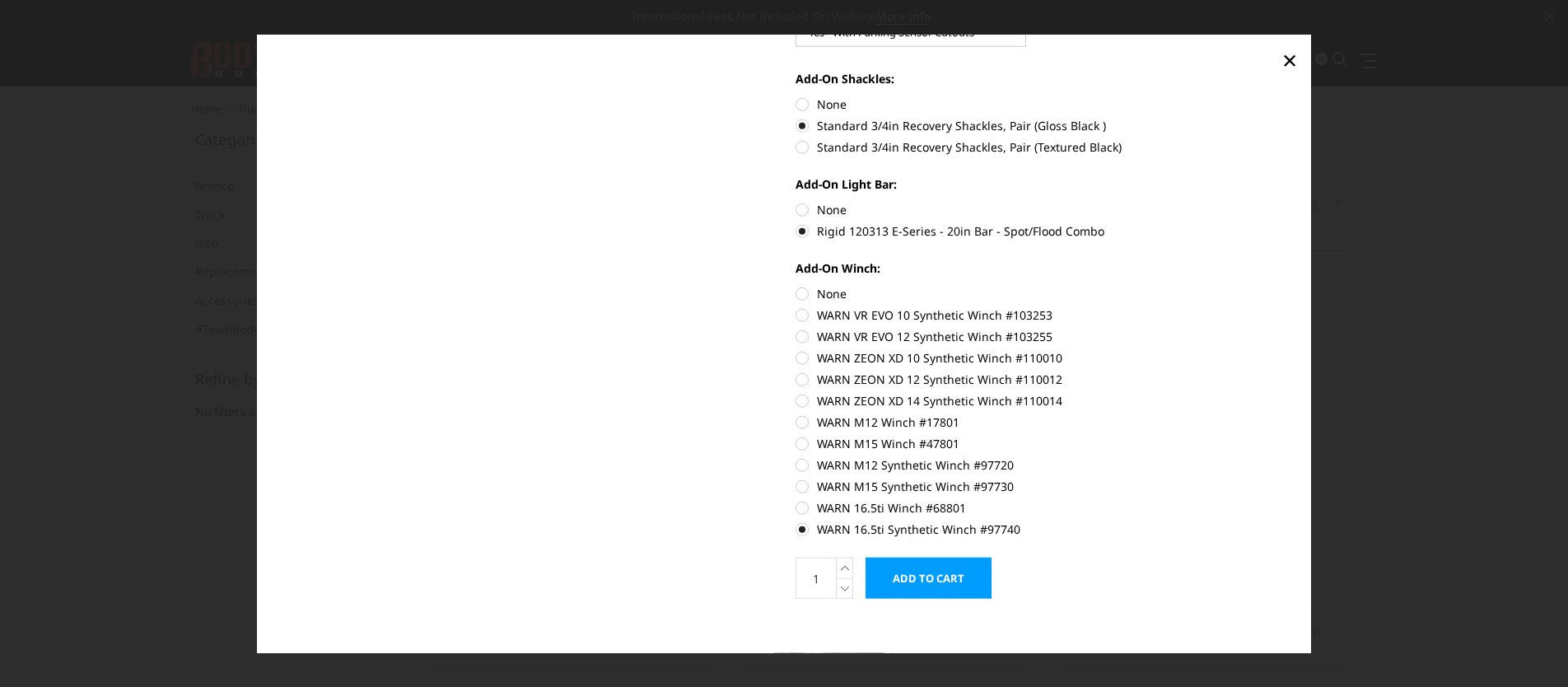
scroll to position [759, 0]
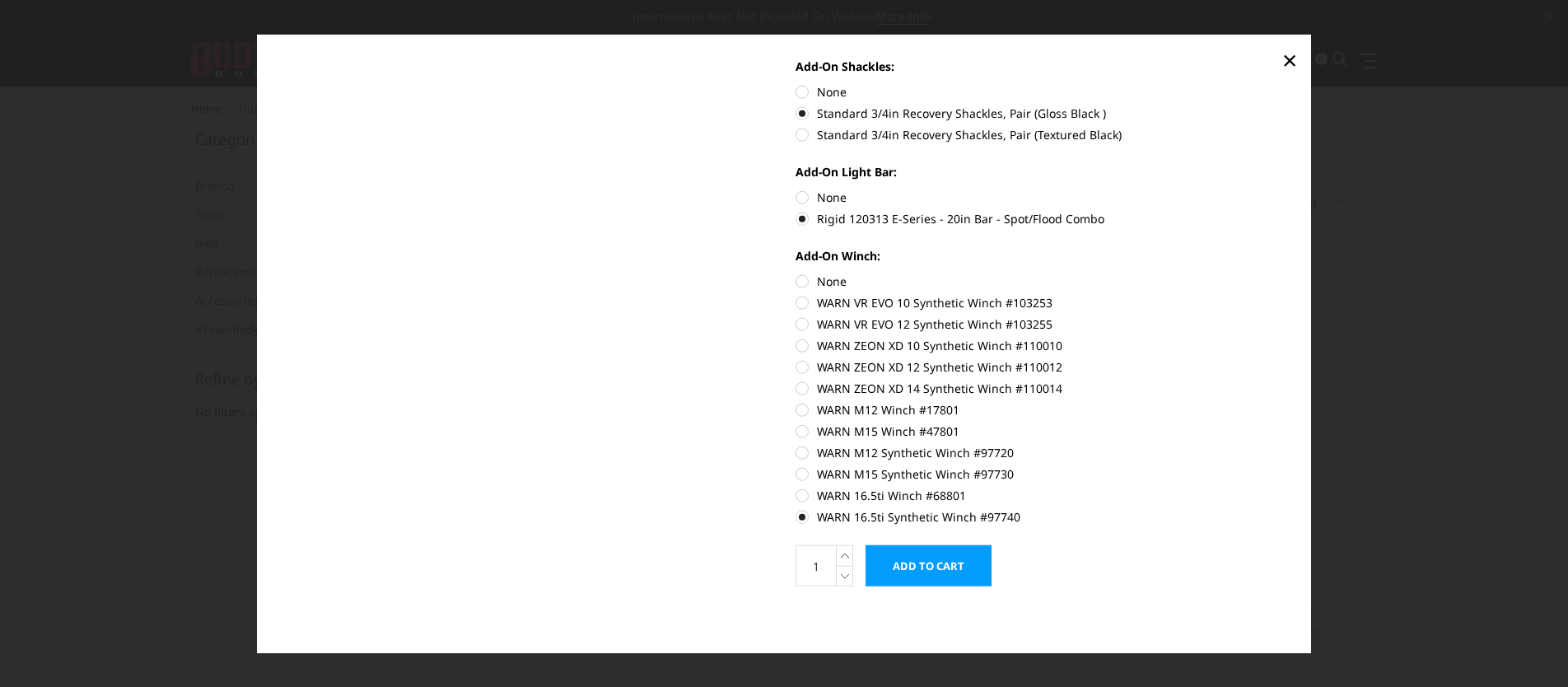
click at [803, 280] on label "None" at bounding box center [1040, 281] width 490 height 17
click at [796, 273] on input "None" at bounding box center [795, 272] width 1 height 1
radio input "true"
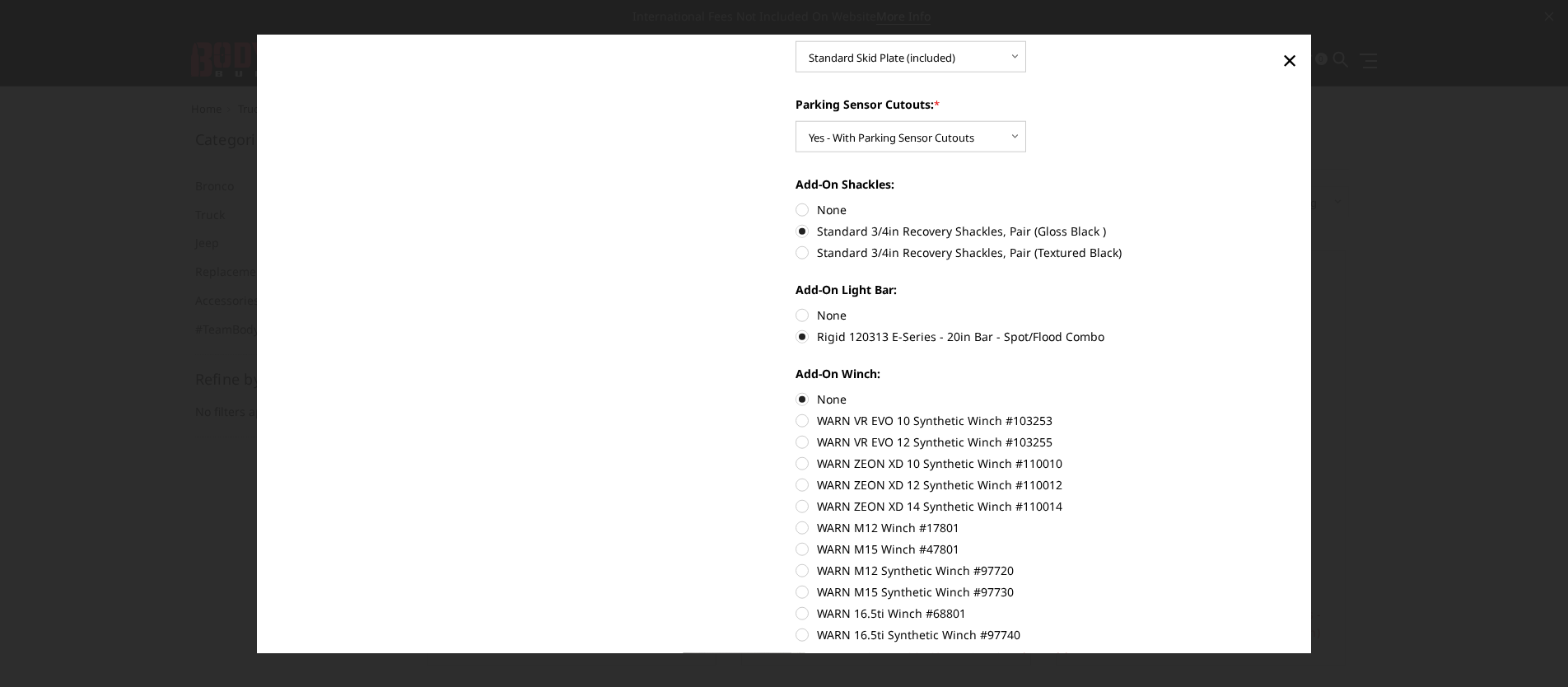
scroll to position [651, 0]
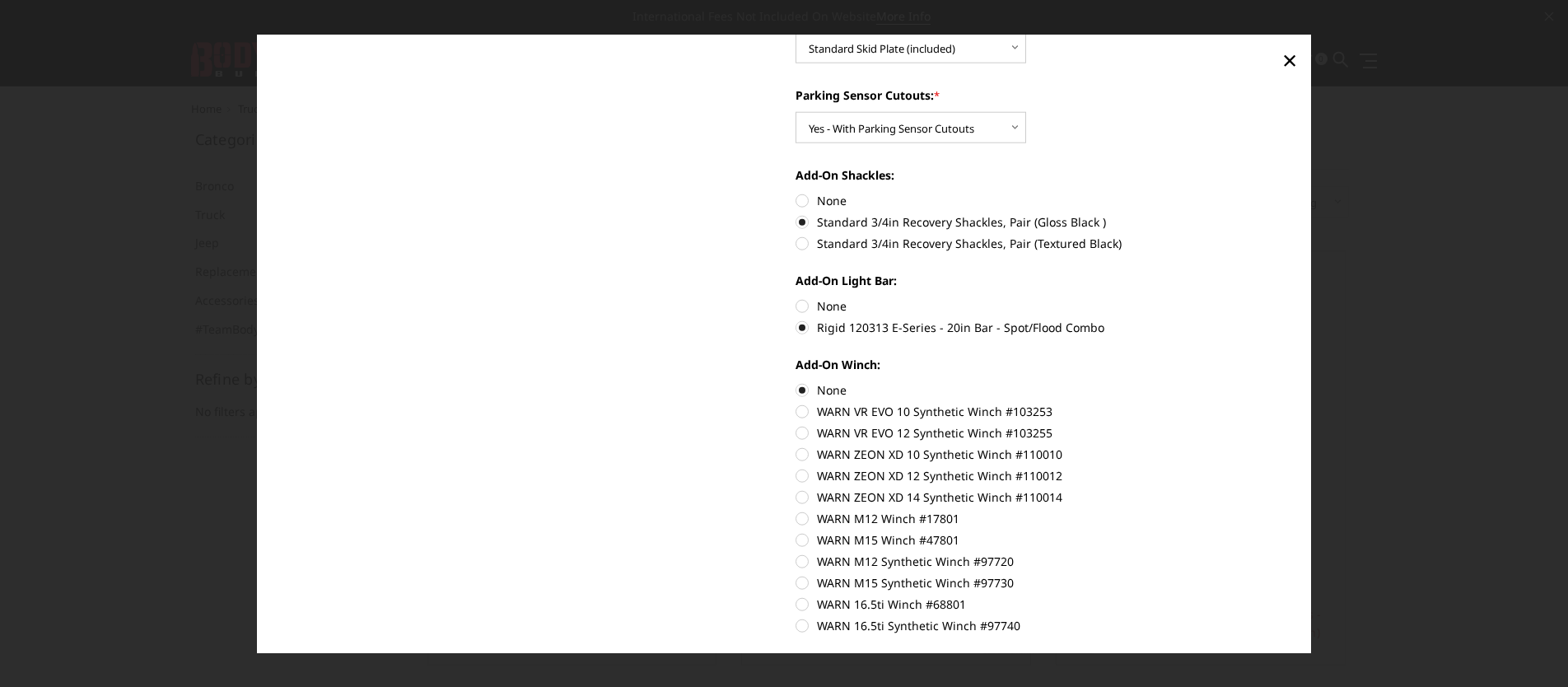
click at [799, 411] on label "WARN VR EVO 10 Synthetic Winch #103253" at bounding box center [1040, 411] width 490 height 17
click at [1286, 382] on input "WARN VR EVO 10 Synthetic Winch #103253" at bounding box center [1286, 381] width 1 height 1
radio input "true"
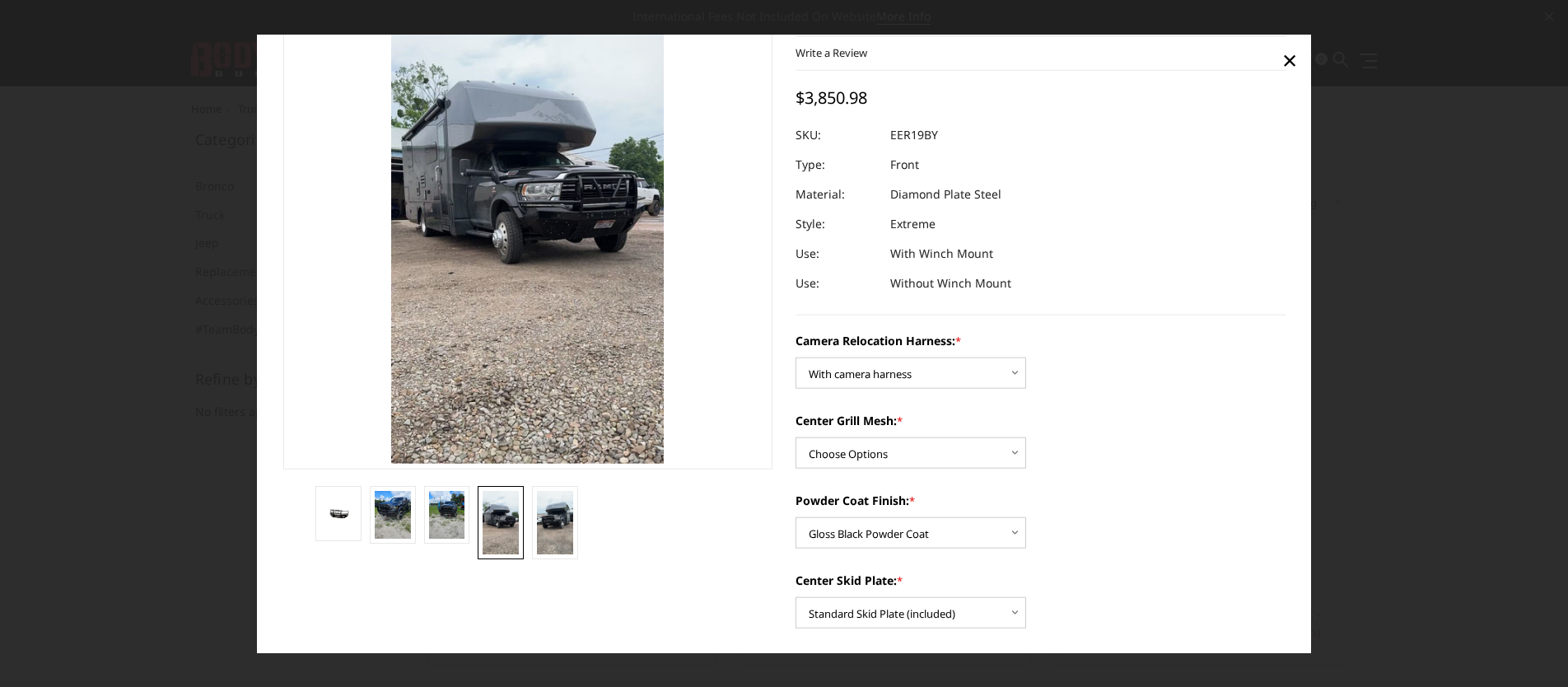
scroll to position [0, 0]
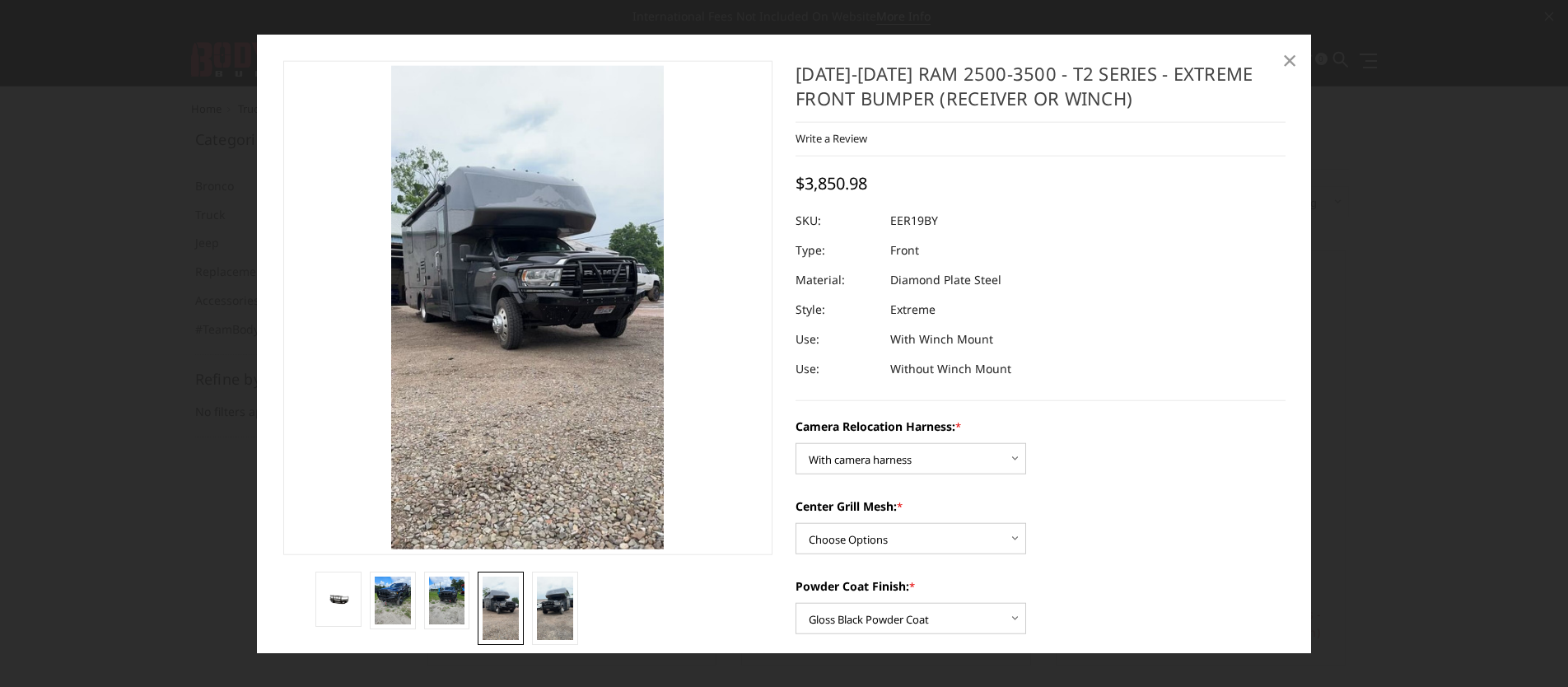
click at [1286, 59] on span "×" at bounding box center [1290, 59] width 15 height 36
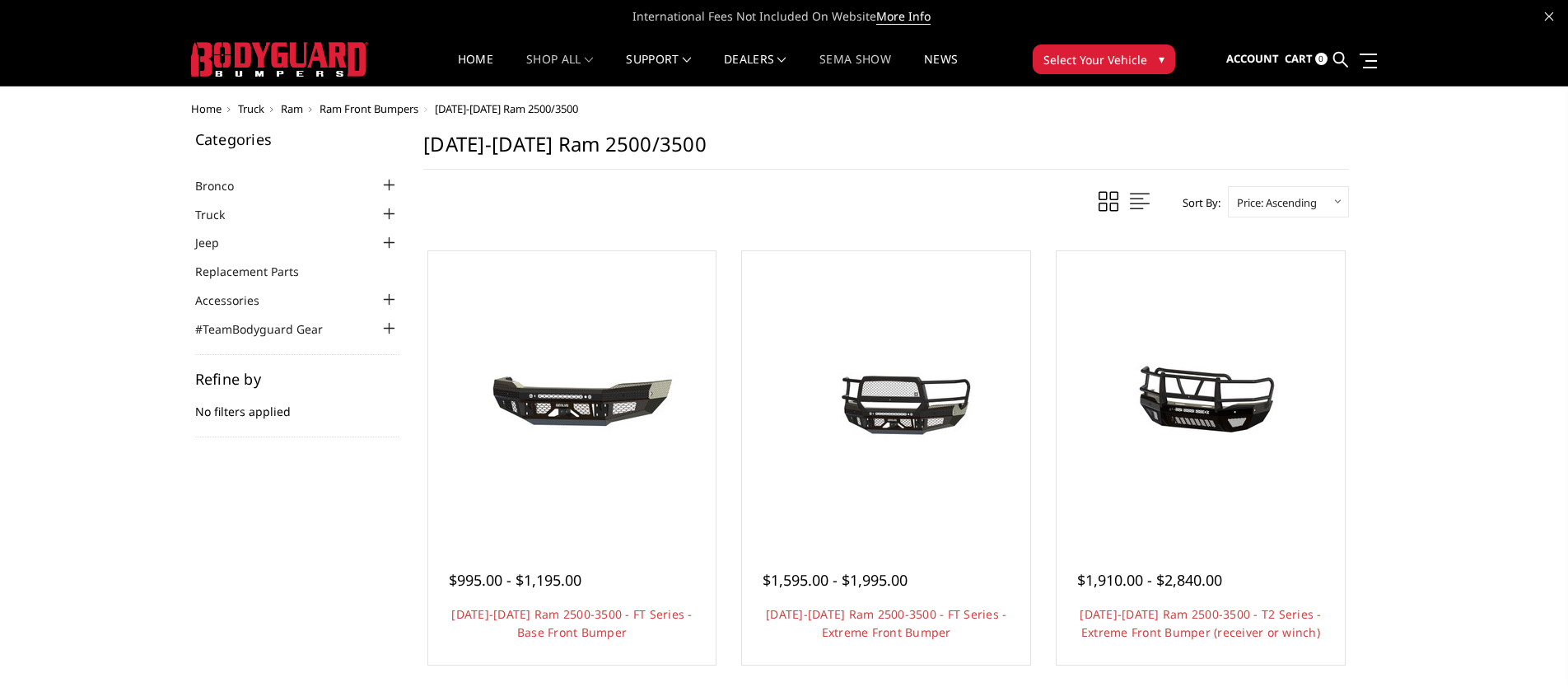
click at [855, 59] on link "SEMA Show" at bounding box center [855, 69] width 72 height 32
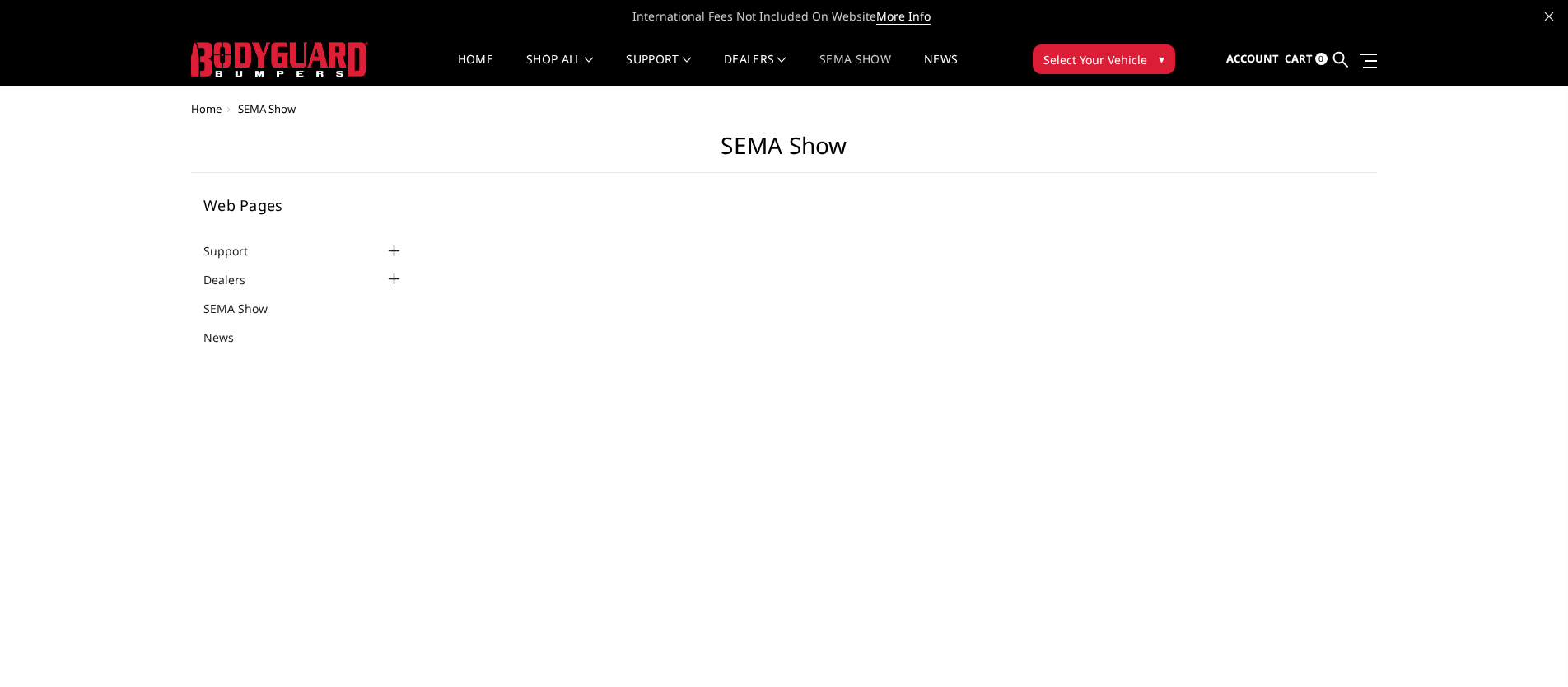
select select "US"
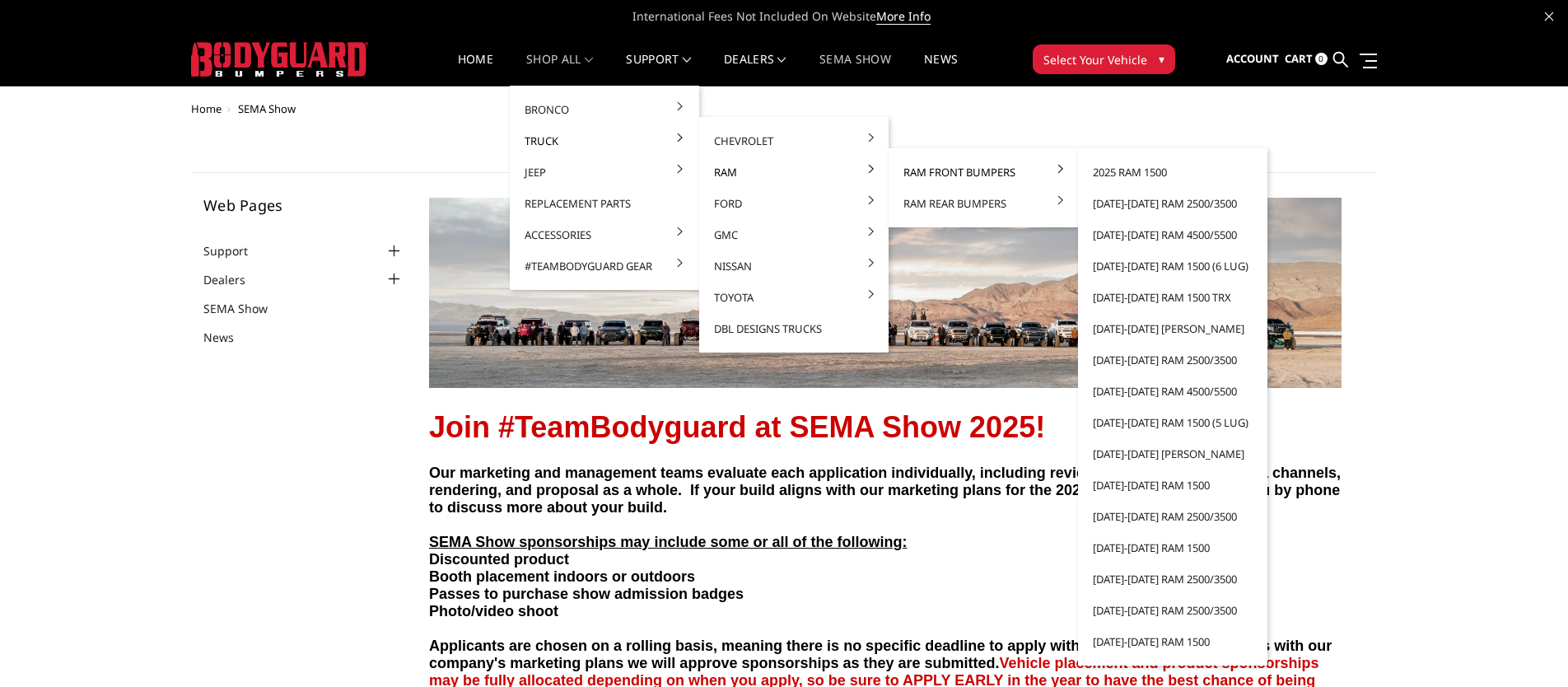
click at [964, 172] on link "Ram Front Bumpers" at bounding box center [983, 172] width 176 height 31
